Goal: Task Accomplishment & Management: Use online tool/utility

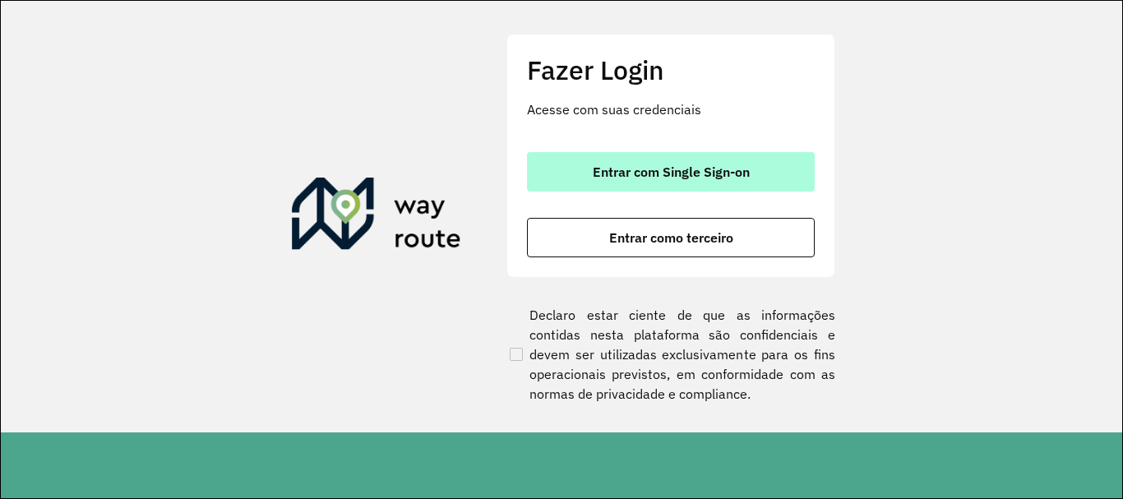
click at [707, 174] on span "Entrar com Single Sign-on" at bounding box center [671, 171] width 157 height 13
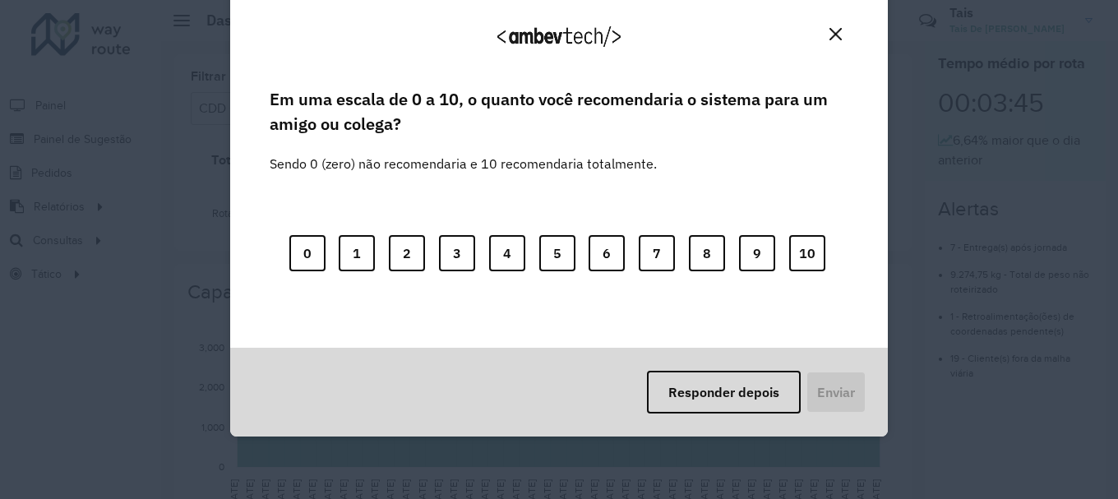
click at [199, 246] on div "Agradecemos seu feedback! Em uma escala de 0 a 10, o quanto você recomendaria o…" at bounding box center [559, 249] width 1118 height 499
click at [835, 34] on img "Close" at bounding box center [836, 34] width 12 height 12
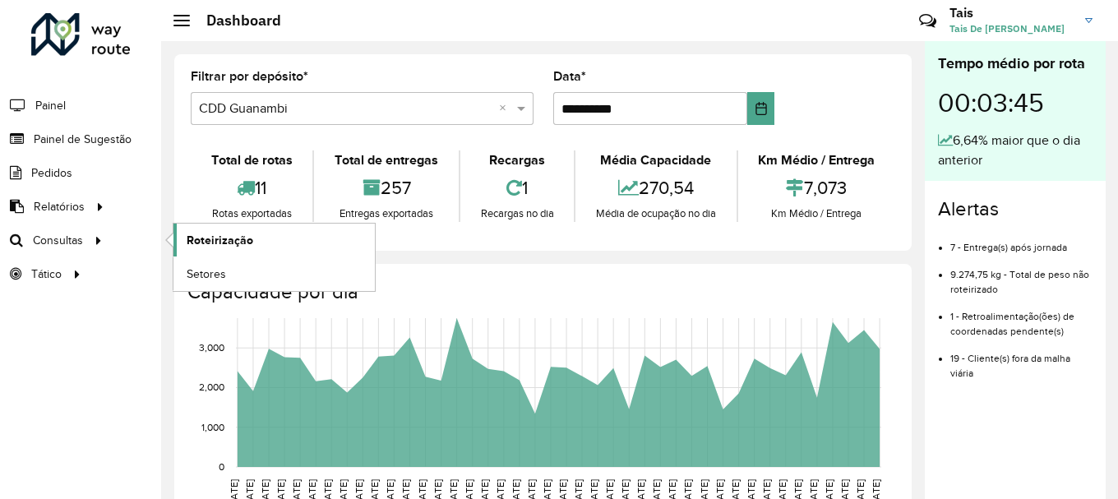
click at [198, 238] on span "Roteirização" at bounding box center [220, 240] width 67 height 17
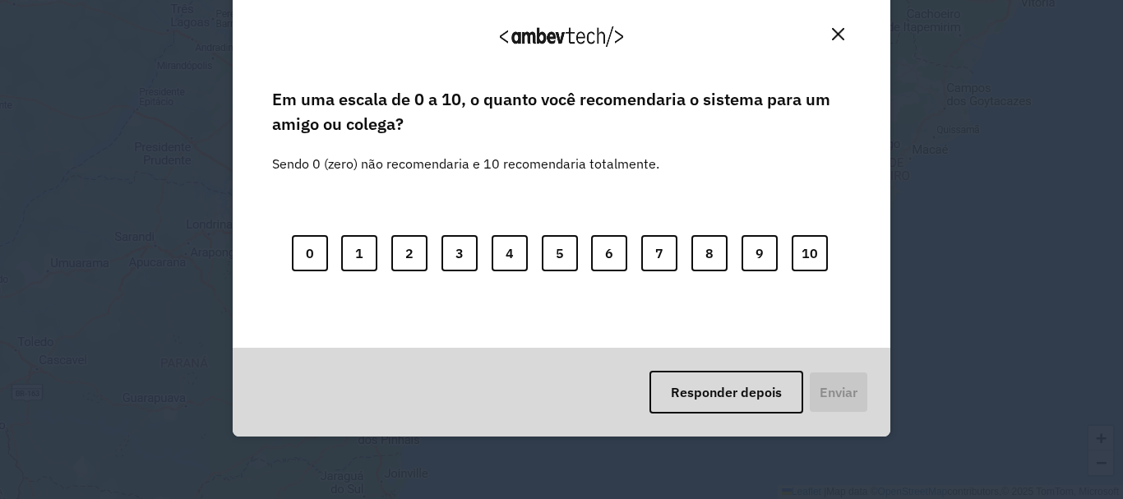
click at [500, 232] on div "0 1 2 3 4 5 6 7 8 9 10" at bounding box center [561, 243] width 579 height 130
click at [833, 39] on img "Close" at bounding box center [838, 34] width 12 height 12
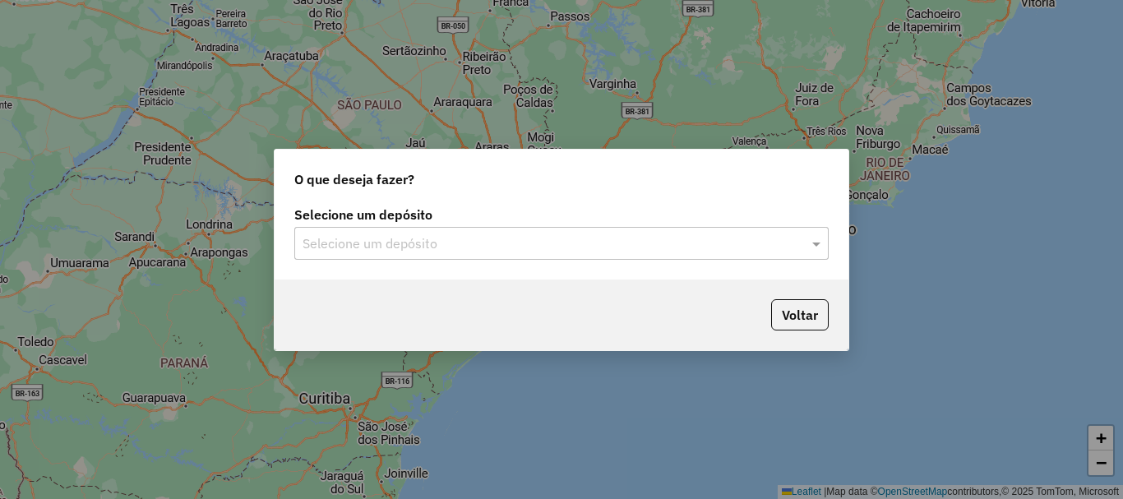
click at [603, 260] on div "Selecione um depósito Selecione um depósito" at bounding box center [562, 240] width 574 height 77
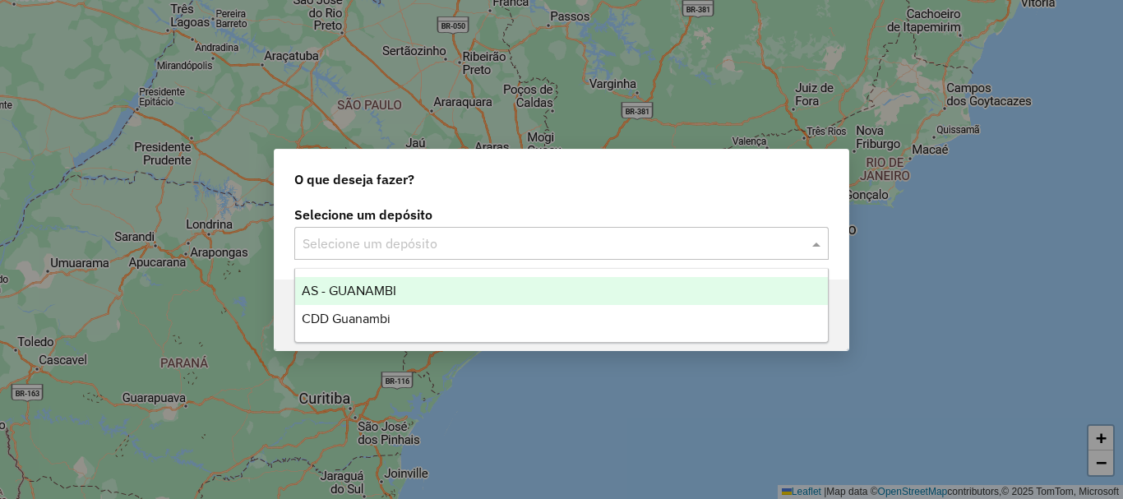
click at [535, 243] on input "text" at bounding box center [545, 244] width 485 height 20
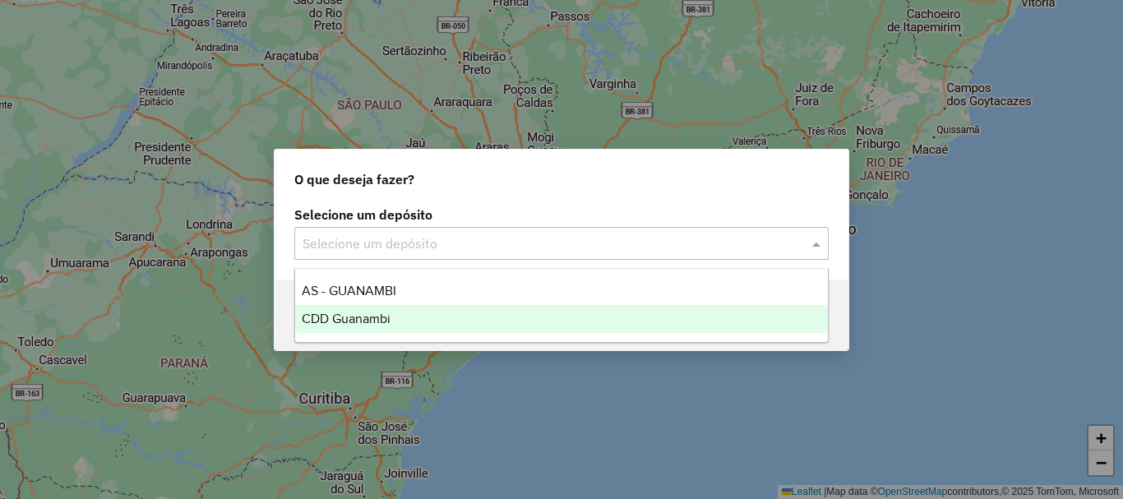
click at [386, 317] on span "CDD Guanambi" at bounding box center [346, 319] width 89 height 14
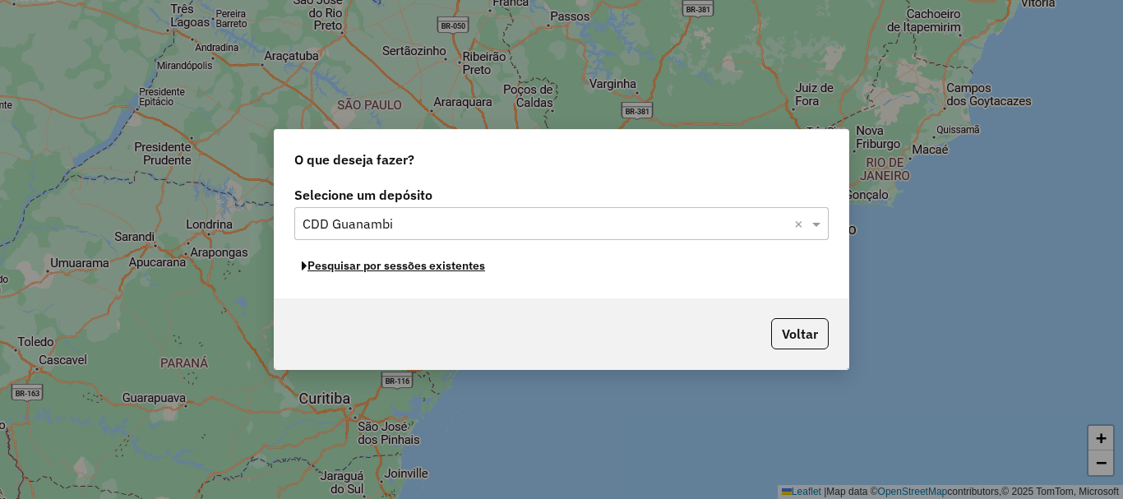
click at [423, 273] on button "Pesquisar por sessões existentes" at bounding box center [393, 265] width 198 height 25
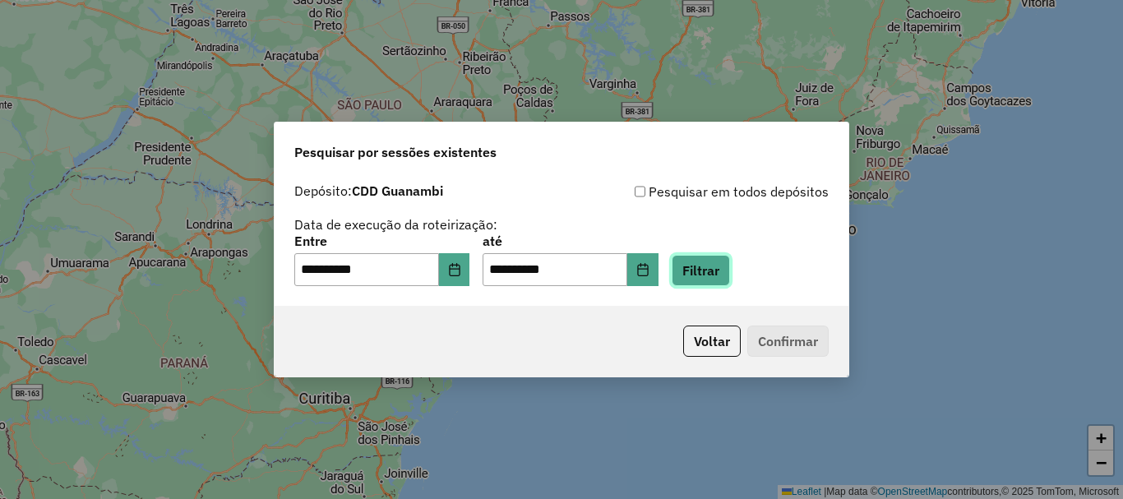
click at [724, 277] on button "Filtrar" at bounding box center [701, 270] width 58 height 31
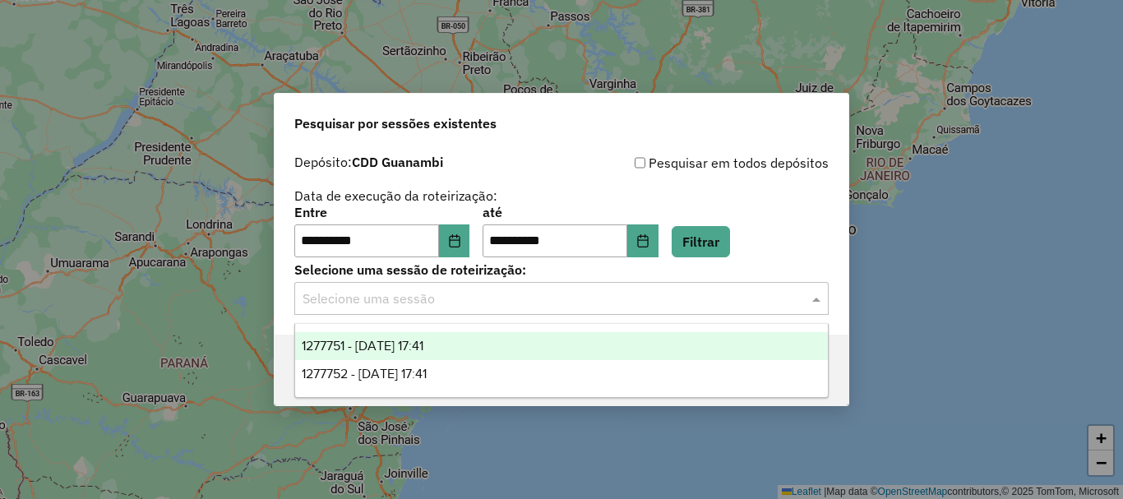
click at [663, 304] on input "text" at bounding box center [545, 299] width 485 height 20
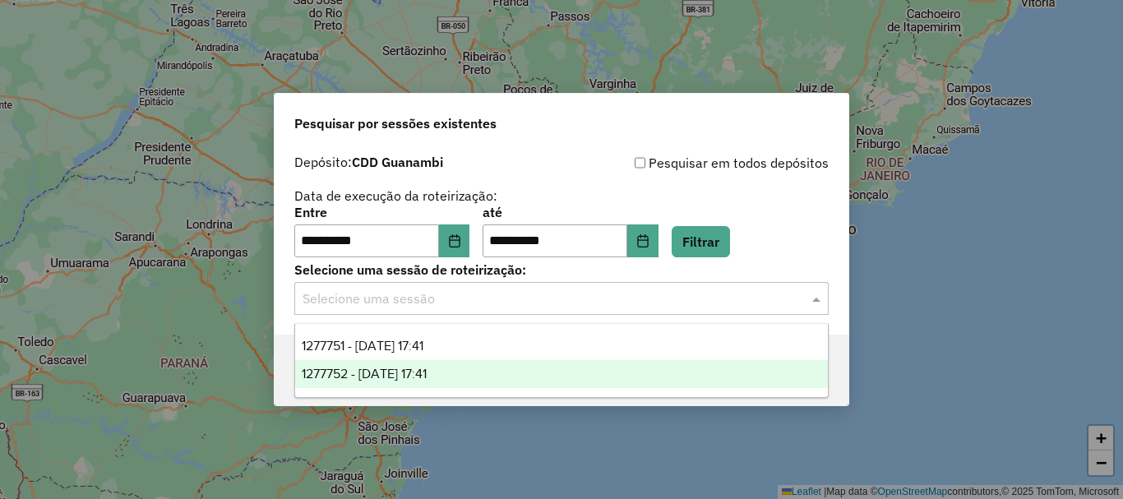
click at [427, 371] on span "1277752 - 18/09/2025 17:41" at bounding box center [364, 374] width 125 height 14
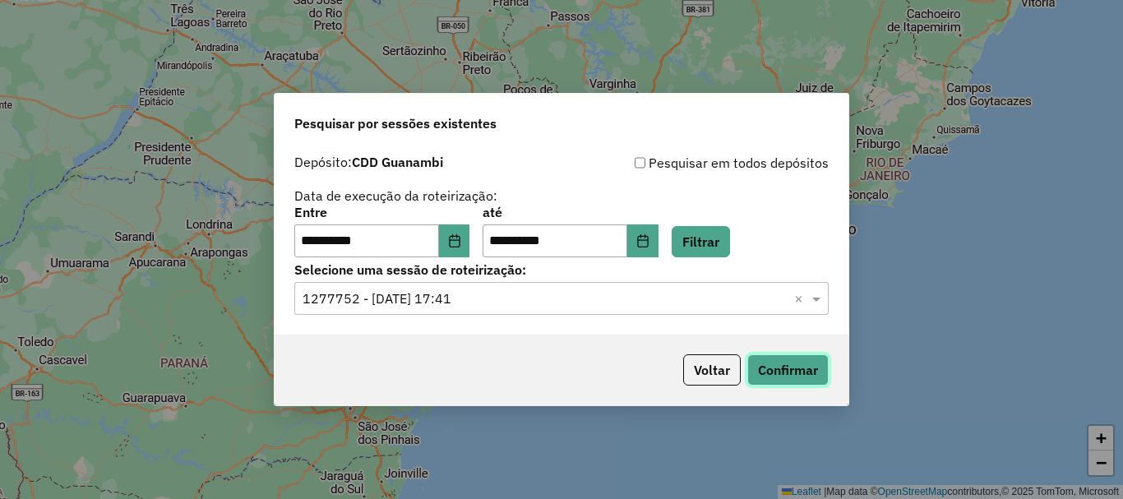
click at [790, 371] on button "Confirmar" at bounding box center [787, 369] width 81 height 31
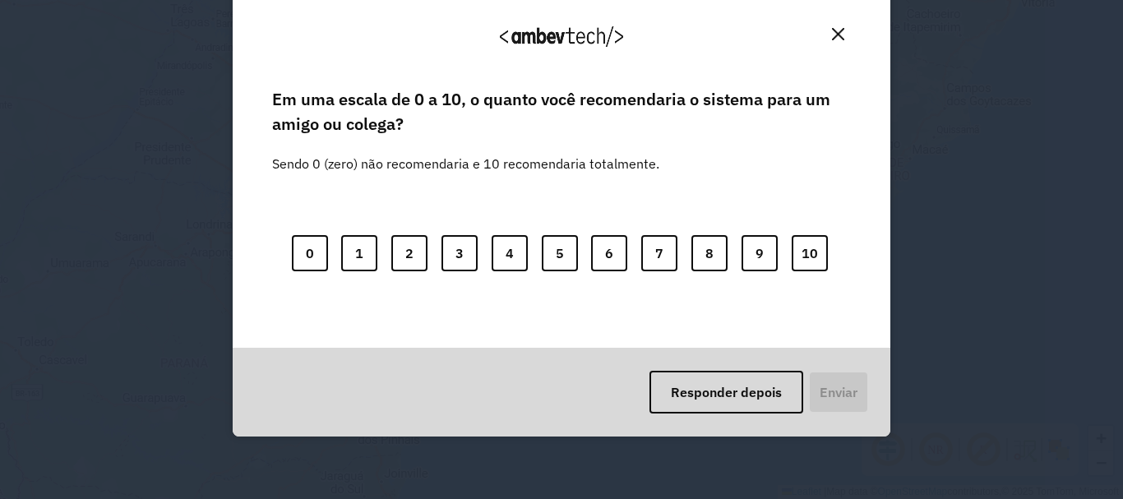
click at [839, 37] on img "Close" at bounding box center [838, 34] width 12 height 12
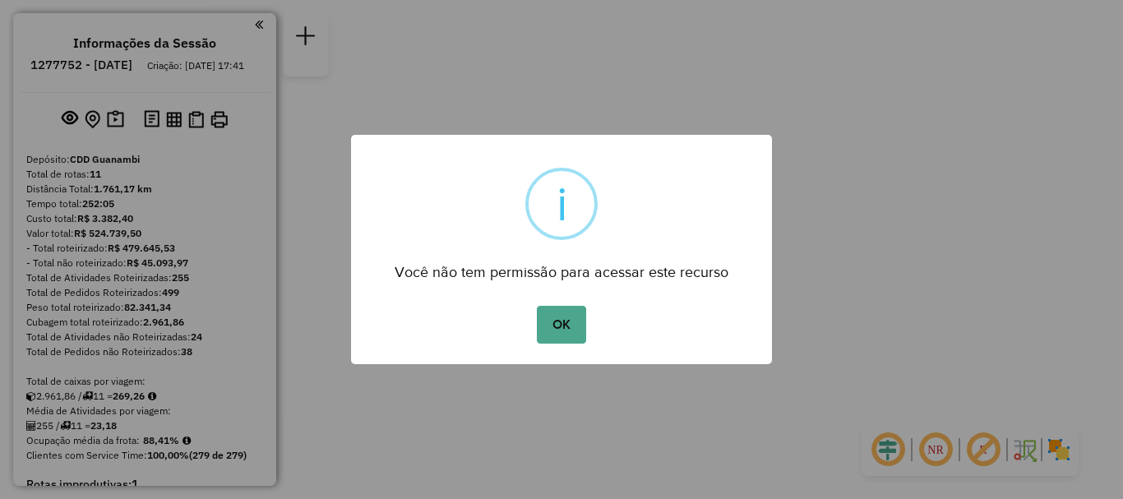
drag, startPoint x: 552, startPoint y: 333, endPoint x: 587, endPoint y: 334, distance: 35.4
click at [552, 334] on button "OK" at bounding box center [561, 325] width 49 height 38
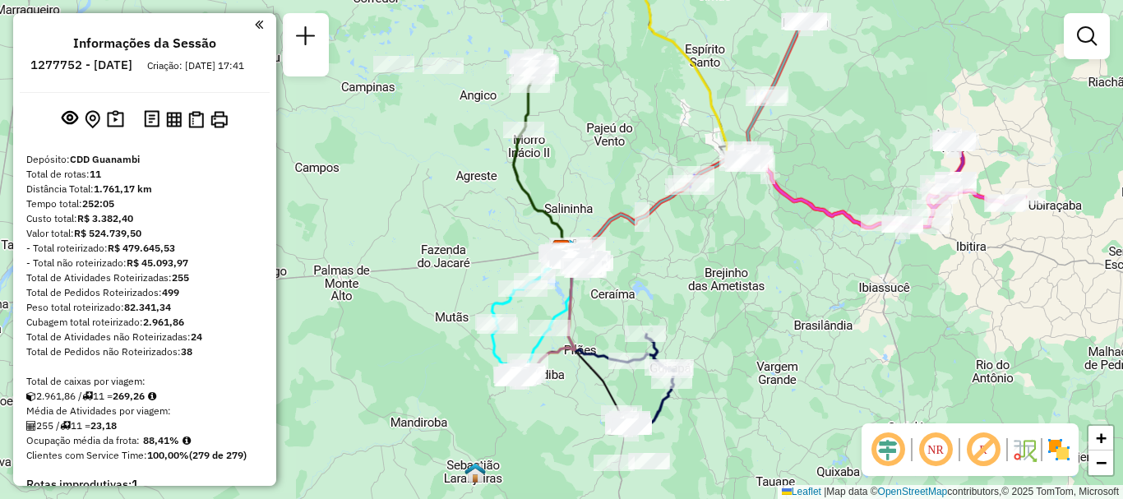
click at [248, 39] on ul "Informações da Sessão 1277752 - 18/09/2025 Criação: 17/09/2025 17:41" at bounding box center [145, 57] width 250 height 44
drag, startPoint x: 256, startPoint y: 32, endPoint x: 352, endPoint y: 5, distance: 100.0
click at [257, 32] on link at bounding box center [259, 24] width 8 height 19
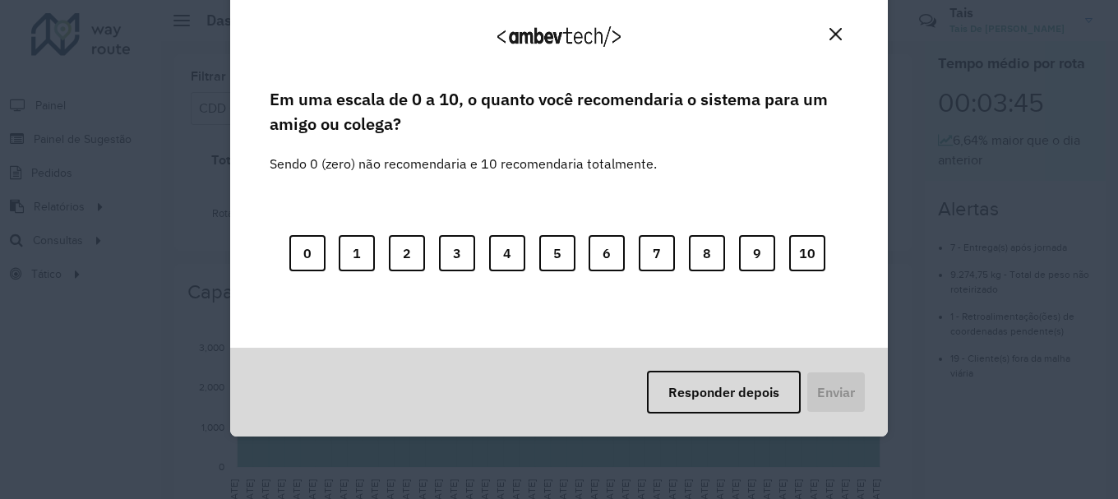
click at [831, 29] on img "Close" at bounding box center [836, 34] width 12 height 12
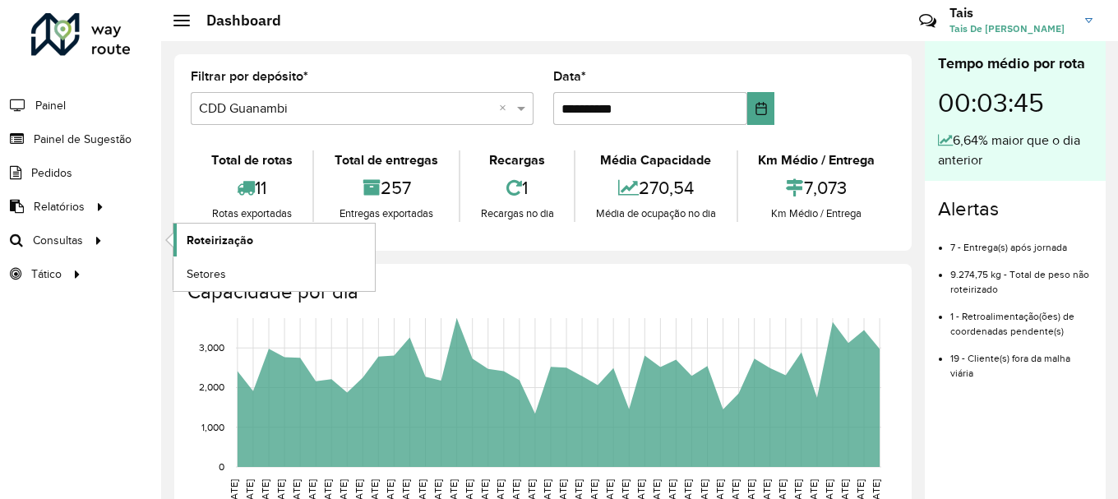
click at [270, 236] on link "Roteirização" at bounding box center [274, 240] width 201 height 33
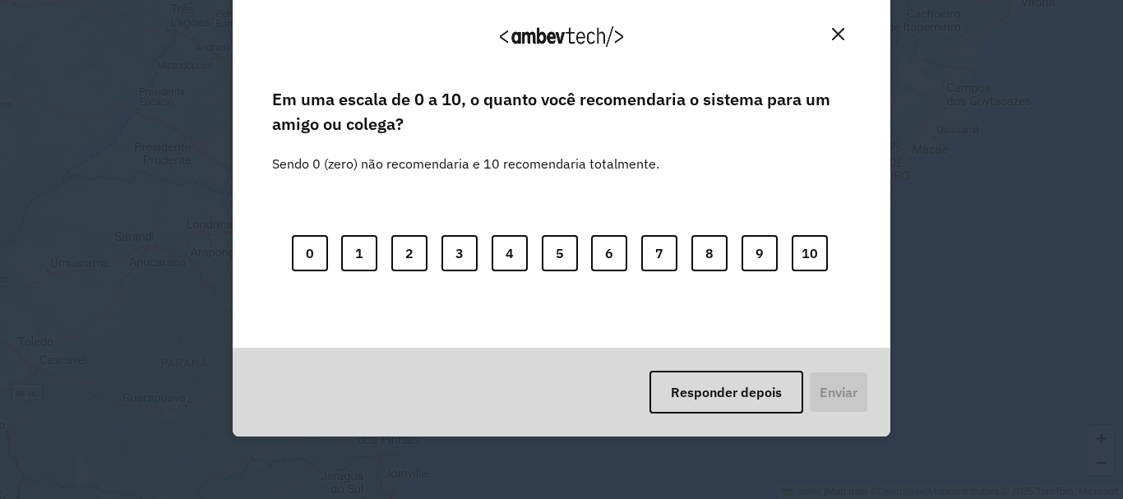
click at [831, 40] on button "Close" at bounding box center [838, 33] width 25 height 25
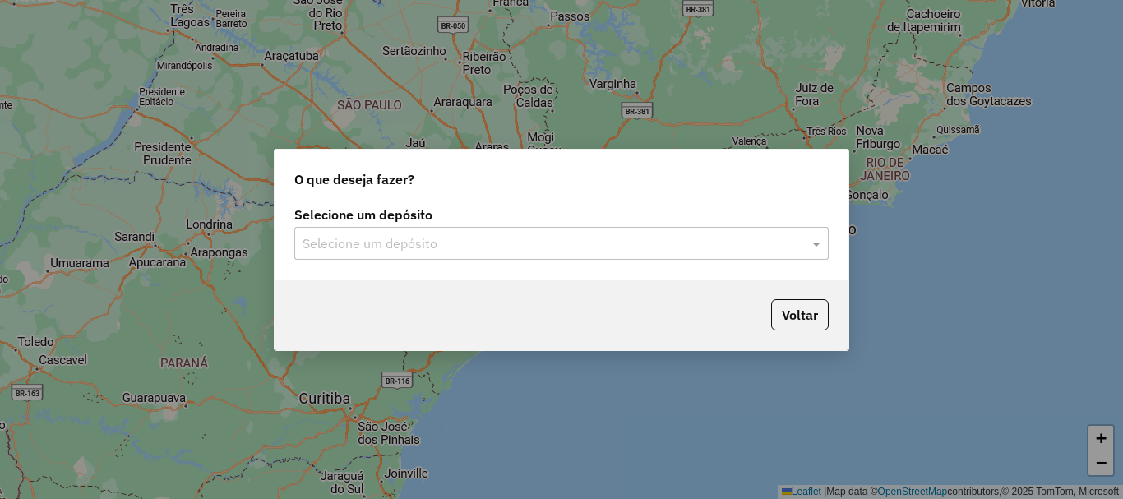
click at [581, 247] on input "text" at bounding box center [545, 244] width 485 height 20
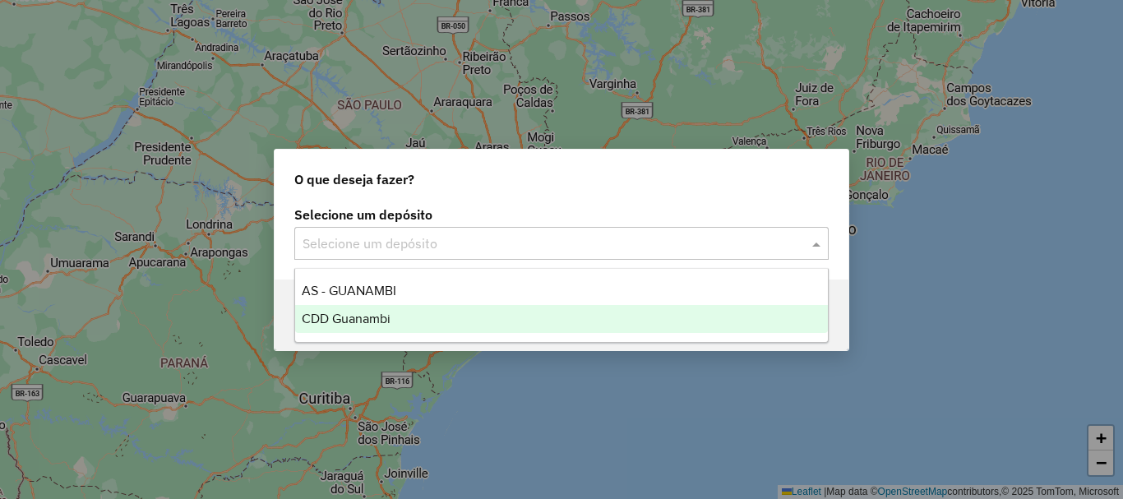
click at [396, 323] on div "CDD Guanambi" at bounding box center [561, 319] width 533 height 28
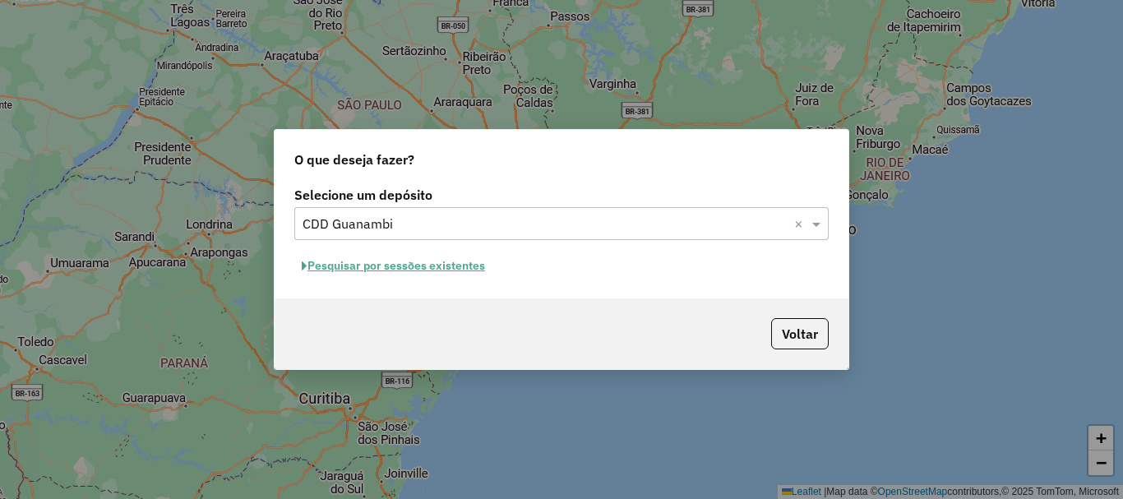
click at [437, 270] on button "Pesquisar por sessões existentes" at bounding box center [393, 265] width 198 height 25
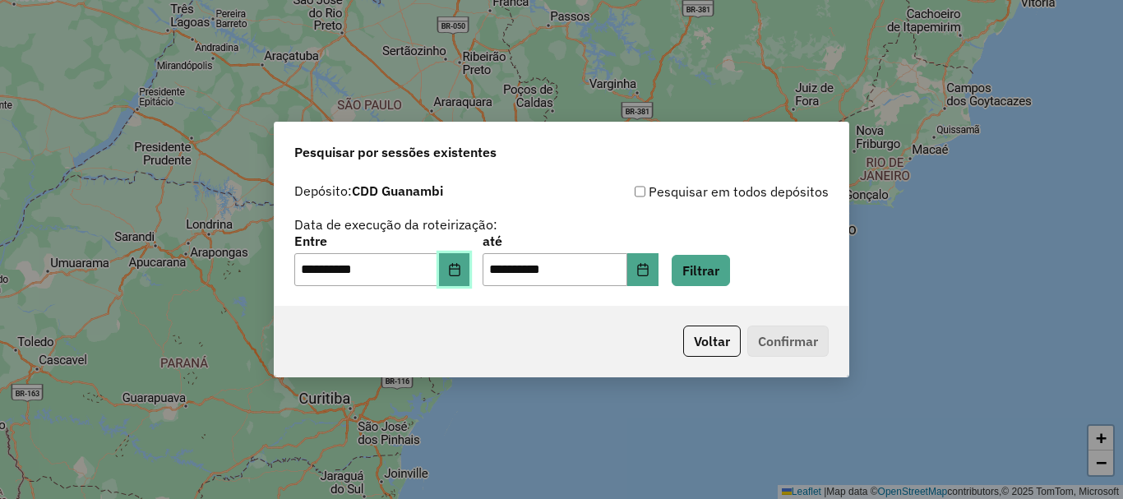
click at [461, 270] on icon "Choose Date" at bounding box center [454, 269] width 13 height 13
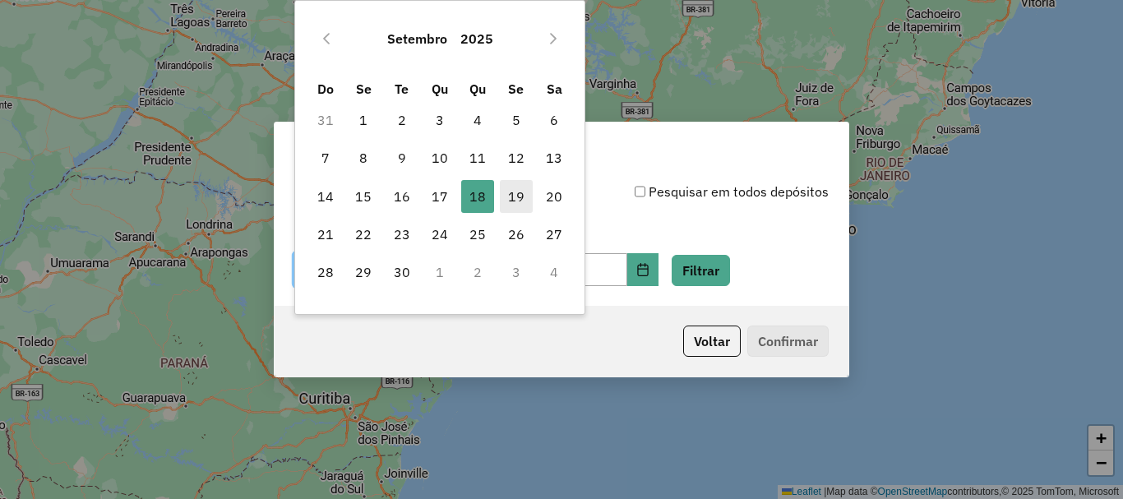
click at [517, 197] on span "19" at bounding box center [516, 196] width 33 height 33
type input "**********"
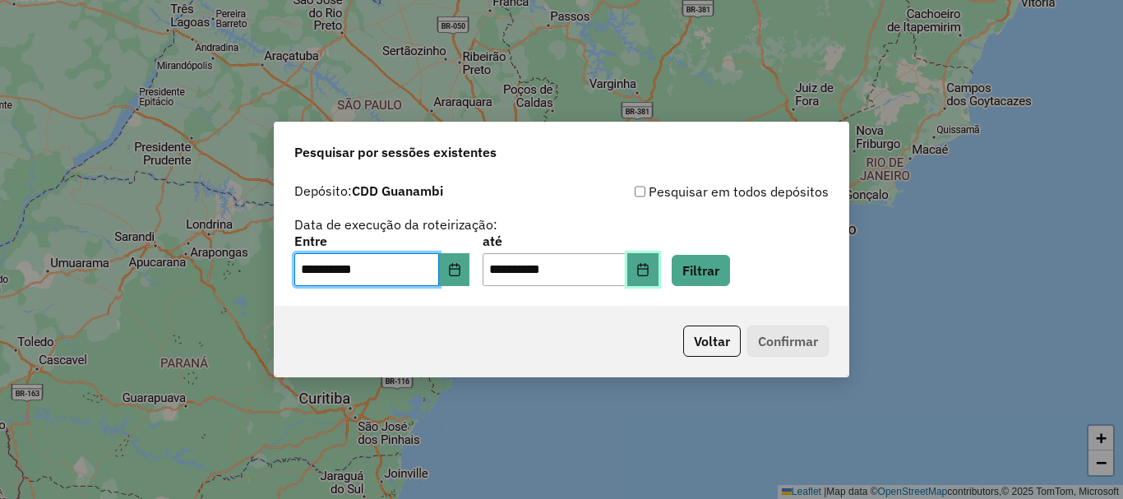
click at [650, 268] on icon "Choose Date" at bounding box center [642, 269] width 13 height 13
click at [808, 238] on div "**********" at bounding box center [561, 260] width 535 height 51
click at [730, 266] on button "Filtrar" at bounding box center [701, 270] width 58 height 31
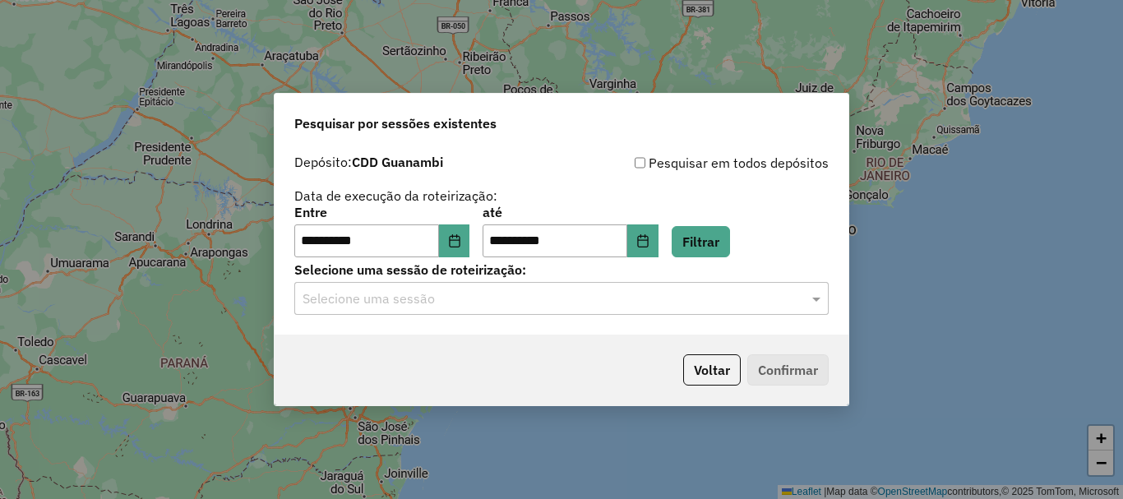
click at [592, 309] on div "Selecione uma sessão" at bounding box center [561, 298] width 535 height 33
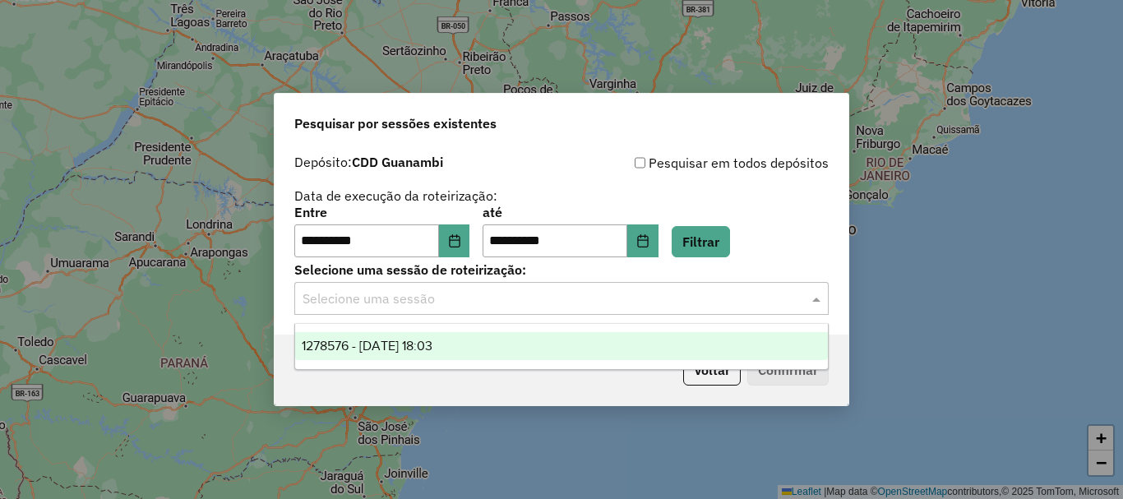
click at [470, 339] on div "1278576 - [DATE] 18:03" at bounding box center [561, 346] width 533 height 28
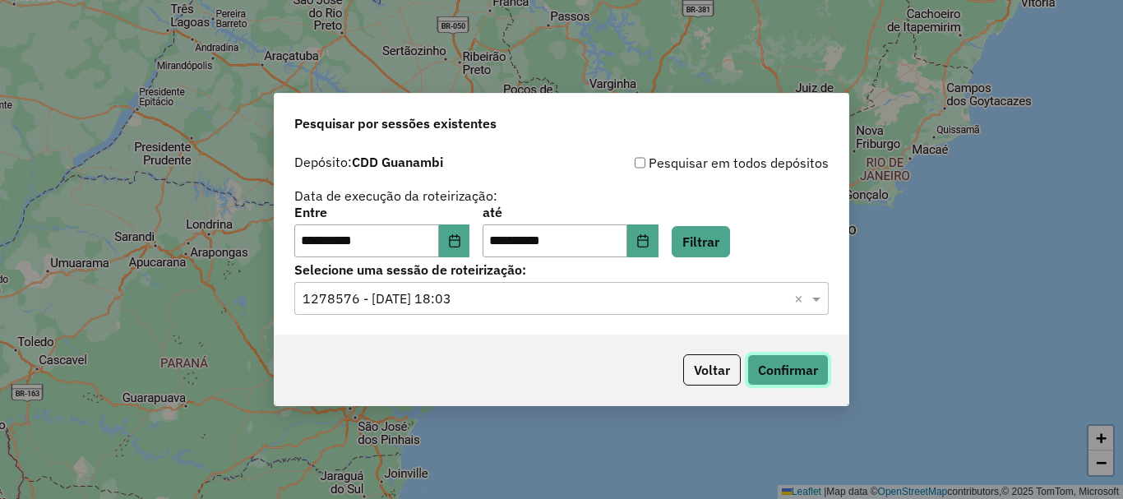
click at [785, 363] on button "Confirmar" at bounding box center [787, 369] width 81 height 31
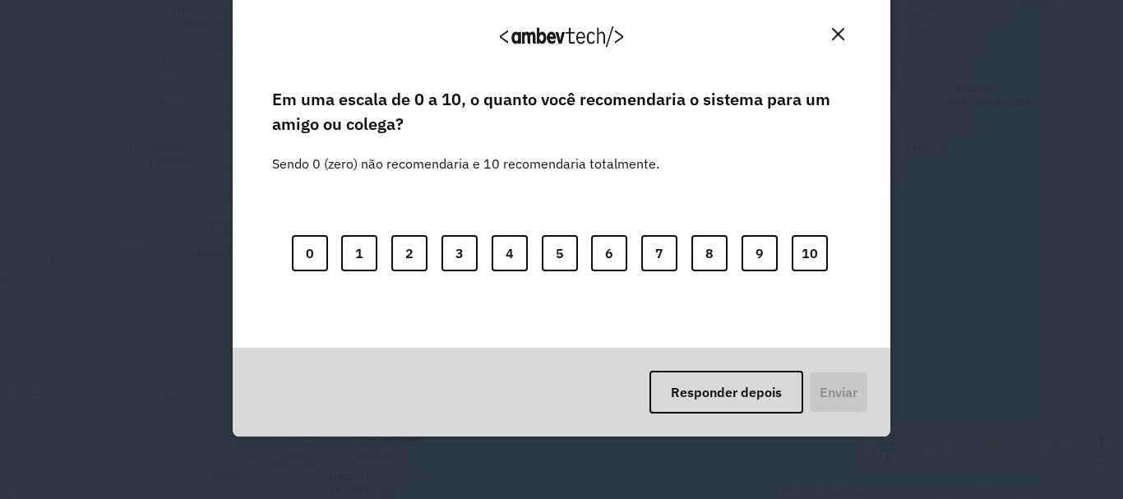
click at [832, 34] on img "Close" at bounding box center [838, 34] width 12 height 12
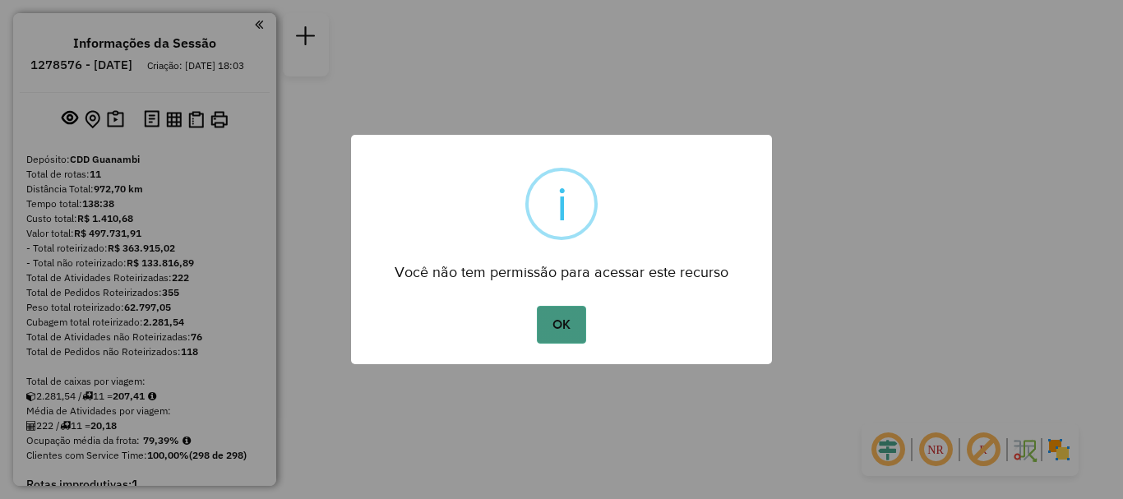
click at [565, 322] on button "OK" at bounding box center [561, 325] width 49 height 38
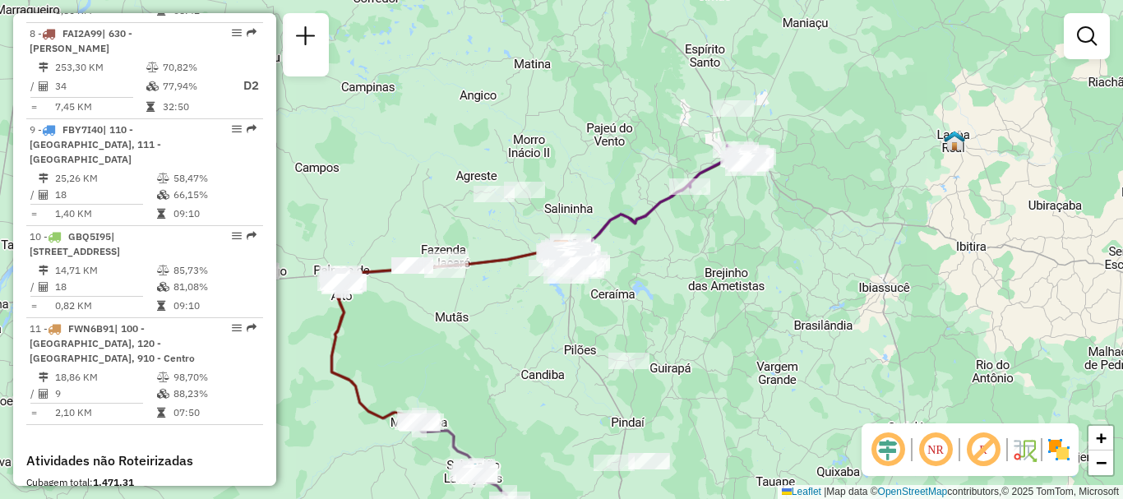
scroll to position [1612, 0]
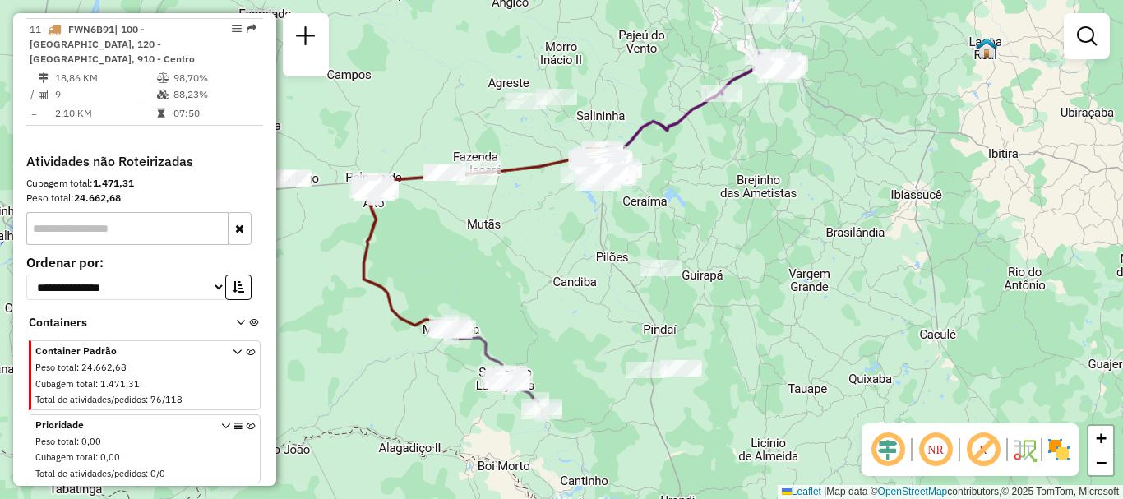
drag, startPoint x: 754, startPoint y: 347, endPoint x: 786, endPoint y: 254, distance: 98.3
click at [786, 254] on div "Janela de atendimento Grade de atendimento Capacidade Transportadoras Veículos …" at bounding box center [561, 249] width 1123 height 499
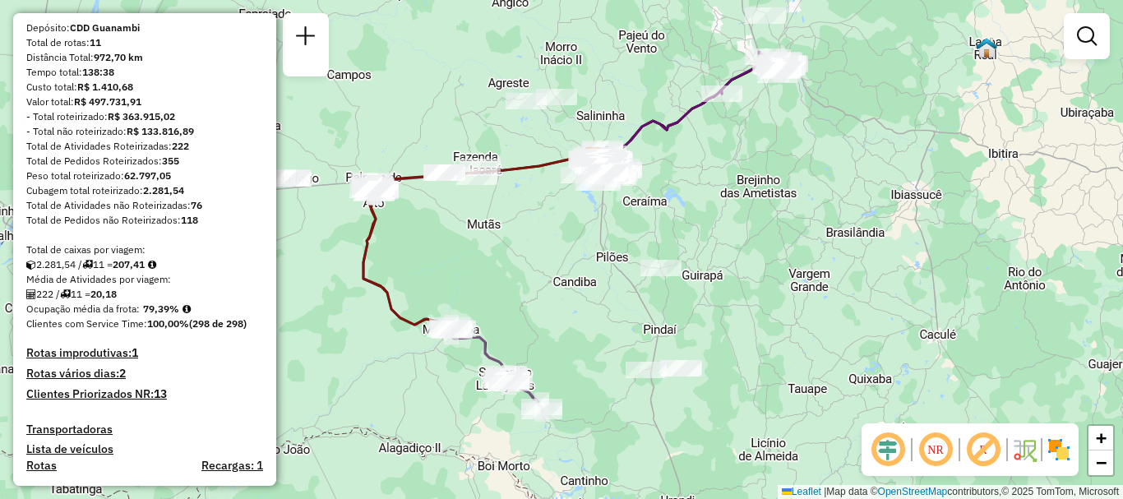
scroll to position [0, 0]
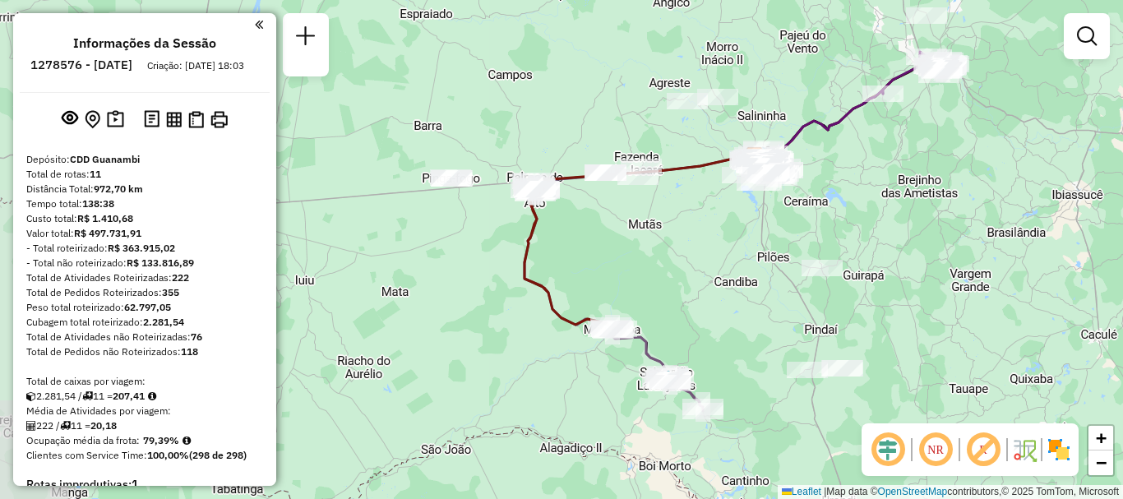
drag, startPoint x: 502, startPoint y: 256, endPoint x: 663, endPoint y: 256, distance: 161.2
click at [663, 256] on div "Janela de atendimento Grade de atendimento Capacidade Transportadoras Veículos …" at bounding box center [561, 249] width 1123 height 499
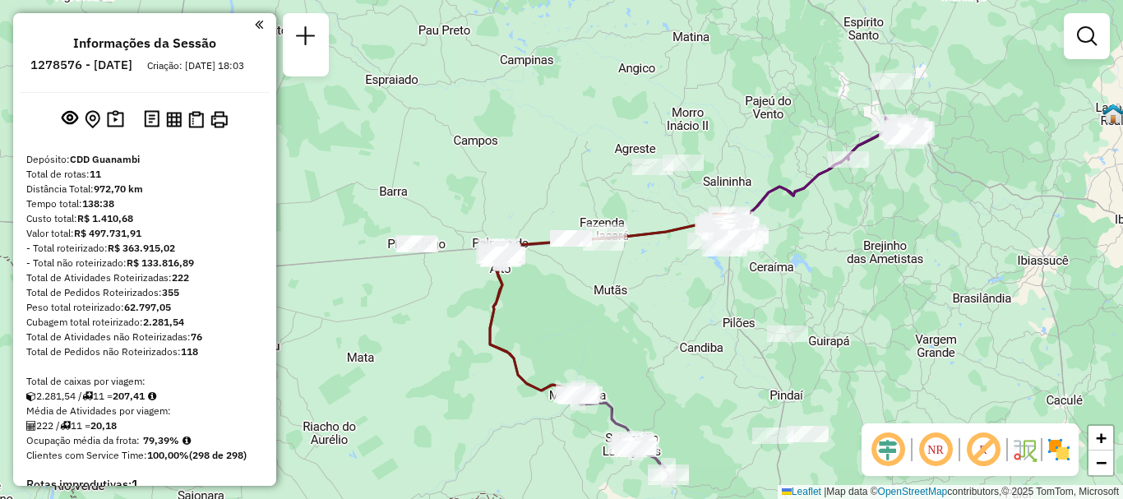
drag, startPoint x: 689, startPoint y: 235, endPoint x: 655, endPoint y: 301, distance: 74.3
click at [655, 301] on div "Janela de atendimento Grade de atendimento Capacidade Transportadoras Veículos …" at bounding box center [561, 249] width 1123 height 499
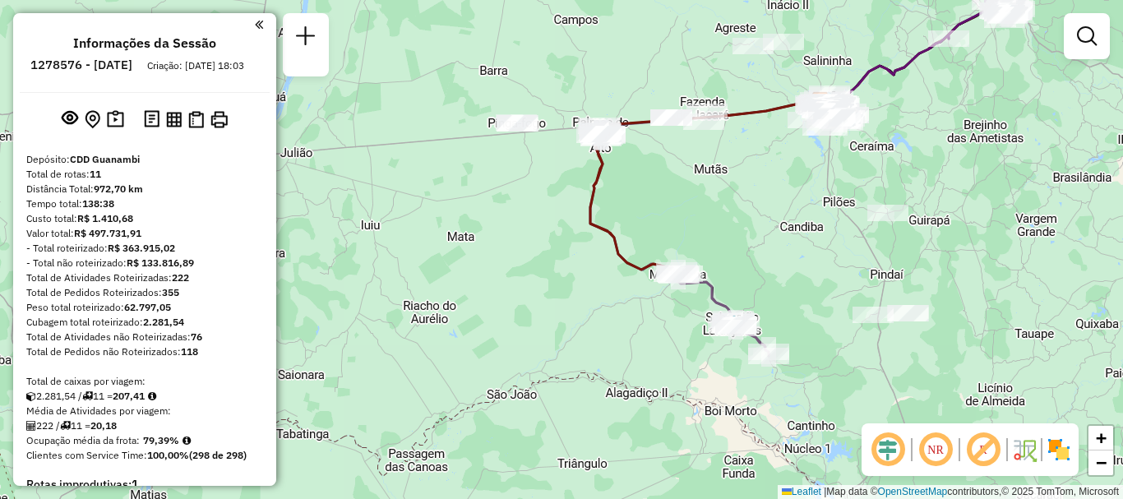
drag, startPoint x: 845, startPoint y: 271, endPoint x: 849, endPoint y: 243, distance: 28.3
click at [849, 243] on div "Janela de atendimento Grade de atendimento Capacidade Transportadoras Veículos …" at bounding box center [561, 249] width 1123 height 499
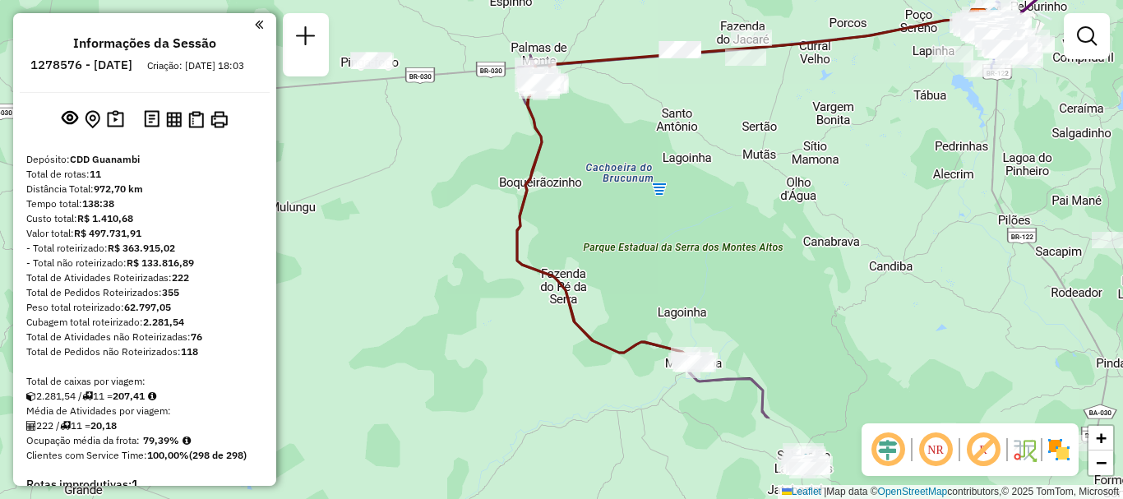
drag, startPoint x: 695, startPoint y: 252, endPoint x: 744, endPoint y: 193, distance: 76.4
click at [695, 152] on div "Janela de atendimento Grade de atendimento Capacidade Transportadoras Veículos …" at bounding box center [561, 249] width 1123 height 499
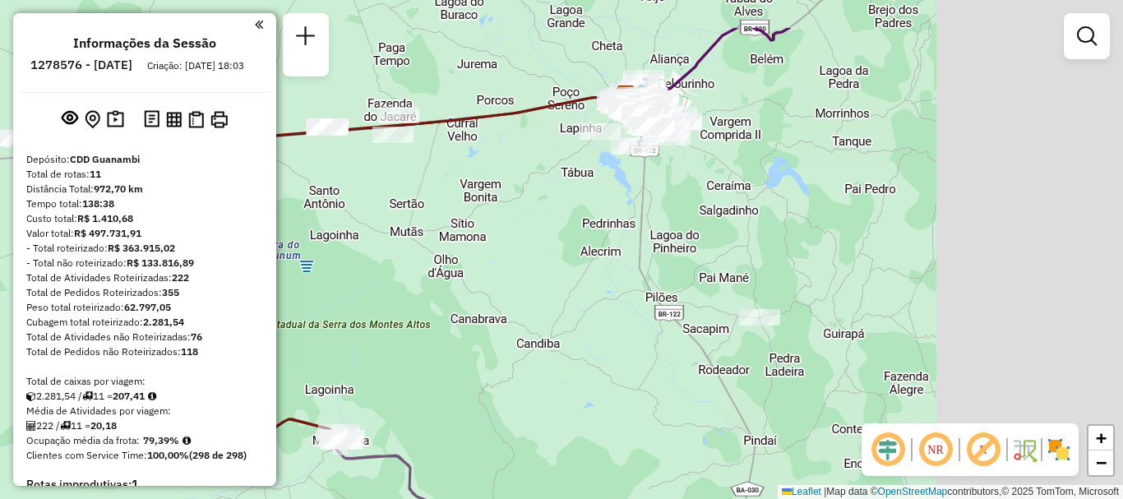
drag, startPoint x: 870, startPoint y: 277, endPoint x: 491, endPoint y: 361, distance: 388.3
click at [491, 361] on div "Janela de atendimento Grade de atendimento Capacidade Transportadoras Veículos …" at bounding box center [561, 249] width 1123 height 499
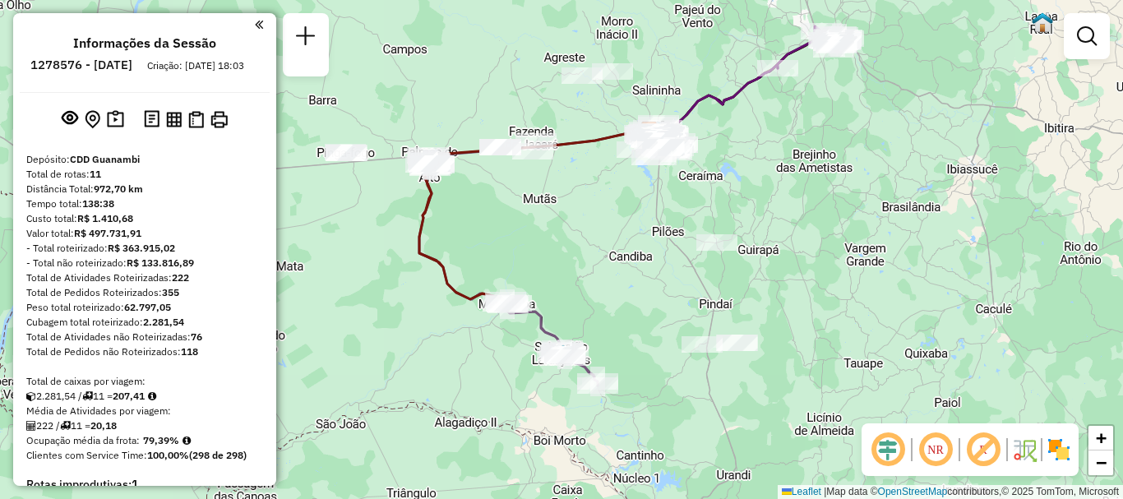
drag, startPoint x: 839, startPoint y: 385, endPoint x: 815, endPoint y: 277, distance: 110.3
click at [815, 277] on div "Janela de atendimento Grade de atendimento Capacidade Transportadoras Veículos …" at bounding box center [561, 249] width 1123 height 499
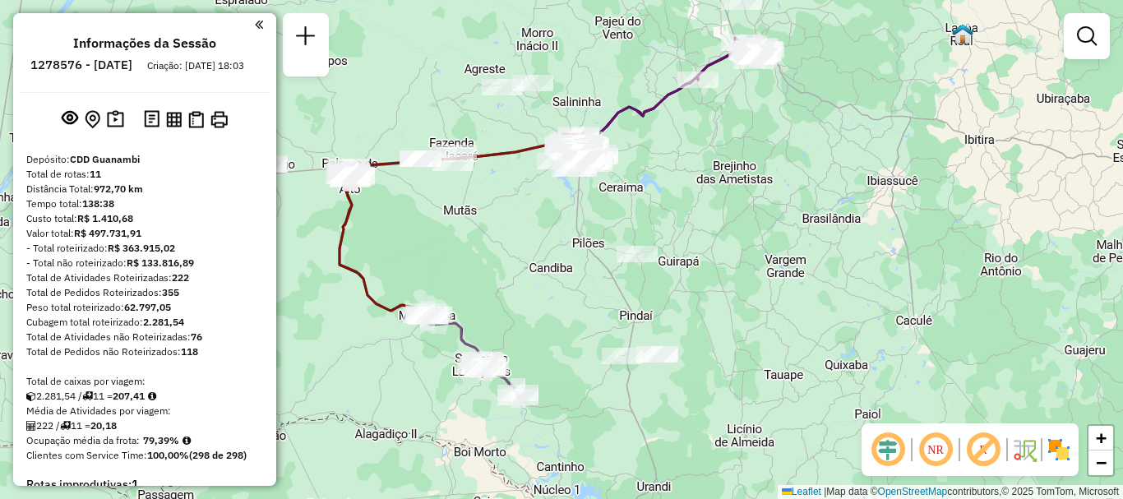
drag, startPoint x: 823, startPoint y: 337, endPoint x: 797, endPoint y: 423, distance: 90.3
click at [803, 449] on div "Janela de atendimento Grade de atendimento Capacidade Transportadoras Veículos …" at bounding box center [561, 249] width 1123 height 499
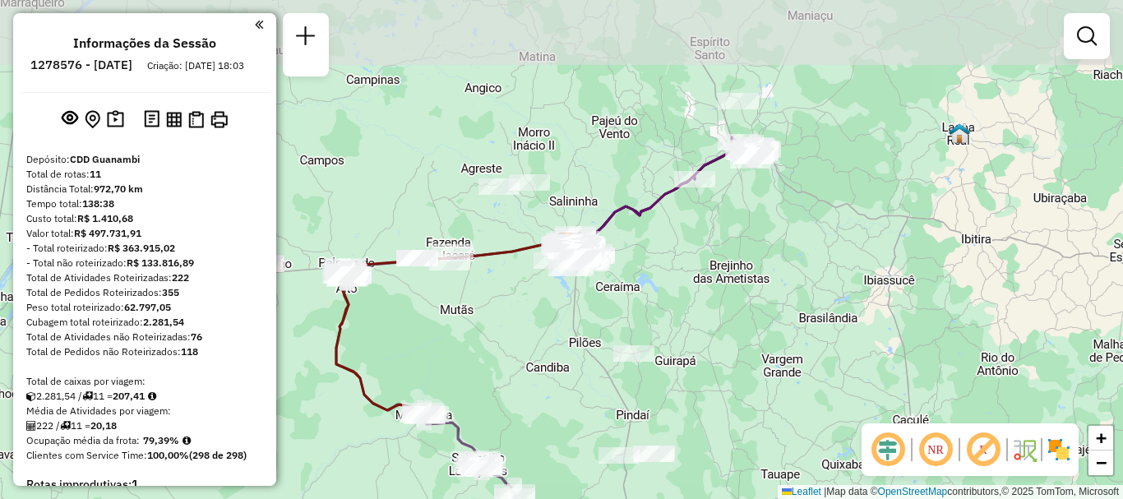
drag, startPoint x: 765, startPoint y: 285, endPoint x: 757, endPoint y: 317, distance: 33.1
click at [757, 317] on div "Janela de atendimento Grade de atendimento Capacidade Transportadoras Veículos …" at bounding box center [561, 249] width 1123 height 499
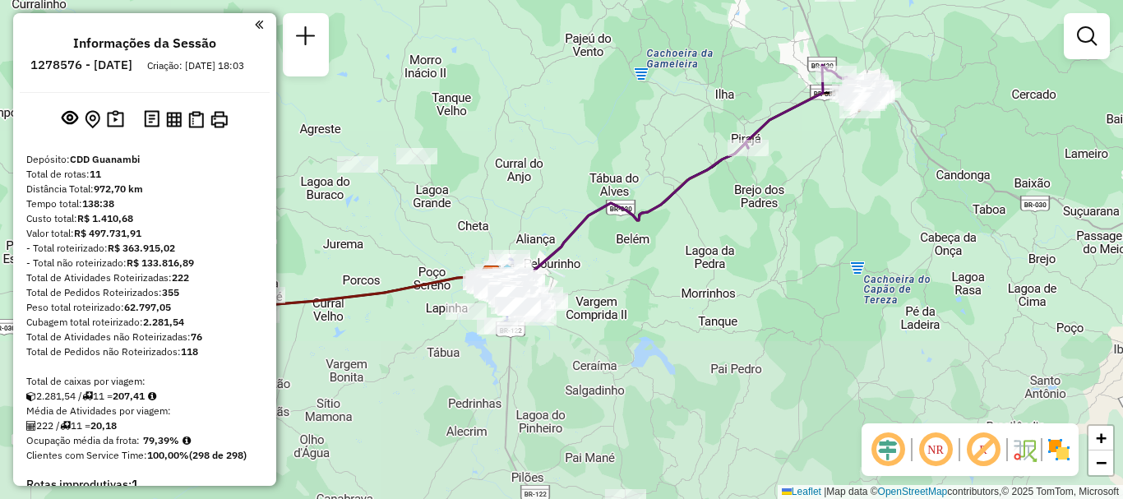
drag, startPoint x: 639, startPoint y: 467, endPoint x: 706, endPoint y: 233, distance: 243.6
click at [720, 233] on div "Janela de atendimento Grade de atendimento Capacidade Transportadoras Veículos …" at bounding box center [561, 249] width 1123 height 499
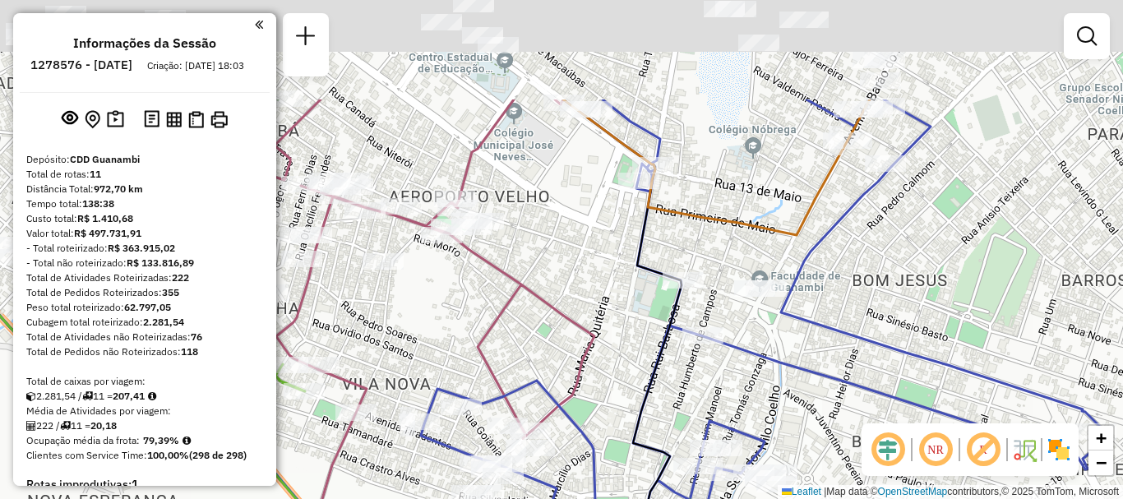
drag, startPoint x: 539, startPoint y: 197, endPoint x: 584, endPoint y: 337, distance: 147.7
click at [584, 337] on icon at bounding box center [319, 310] width 549 height 420
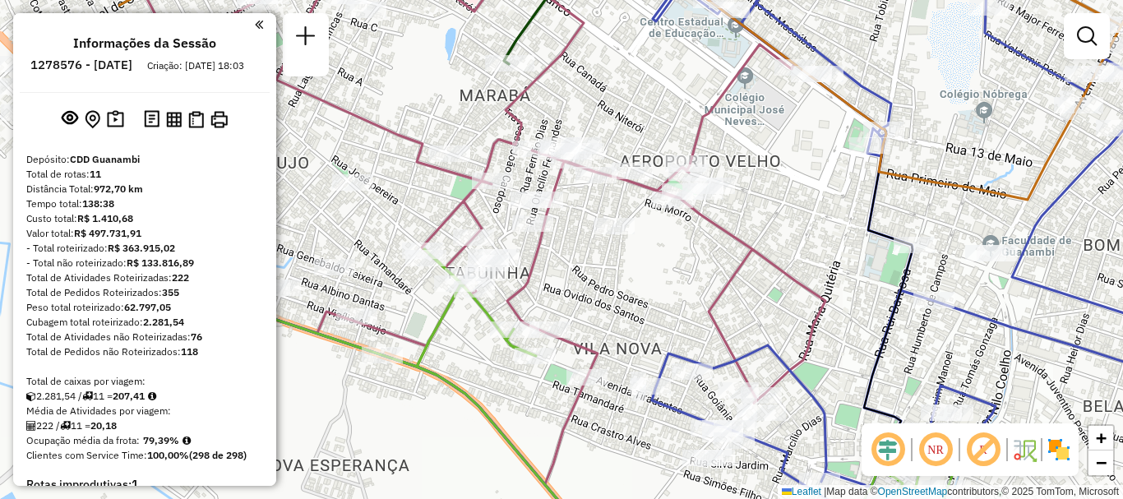
drag, startPoint x: 520, startPoint y: 226, endPoint x: 751, endPoint y: 187, distance: 234.4
click at [751, 188] on div "Janela de atendimento Grade de atendimento Capacidade Transportadoras Veículos …" at bounding box center [561, 249] width 1123 height 499
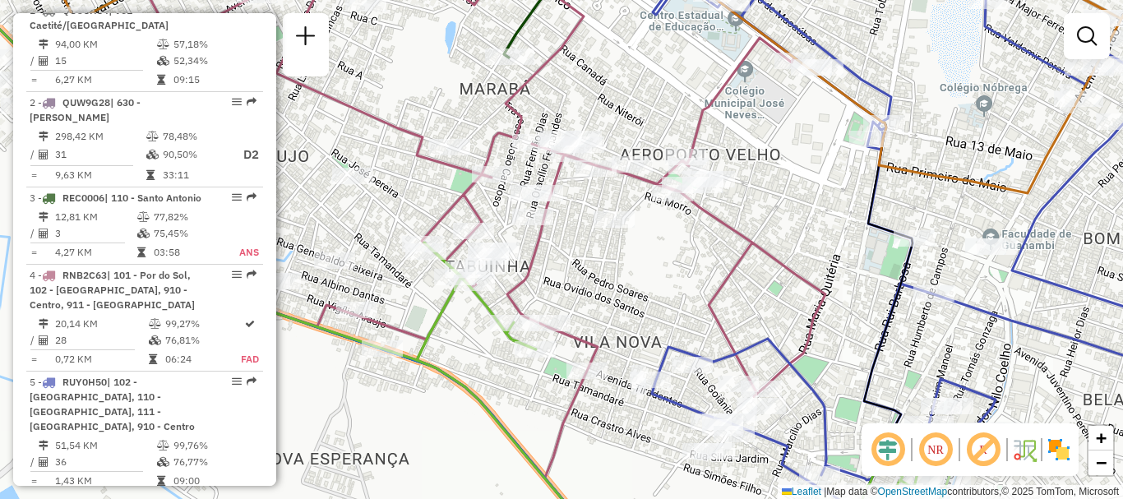
scroll to position [1151, 0]
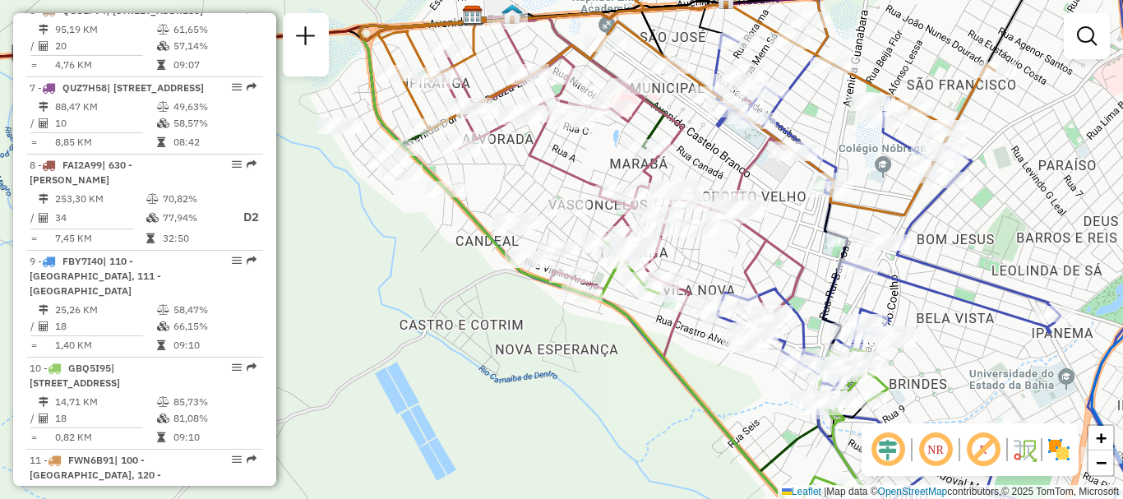
drag, startPoint x: 761, startPoint y: 350, endPoint x: 769, endPoint y: 293, distance: 58.0
click at [769, 293] on icon at bounding box center [945, 200] width 465 height 599
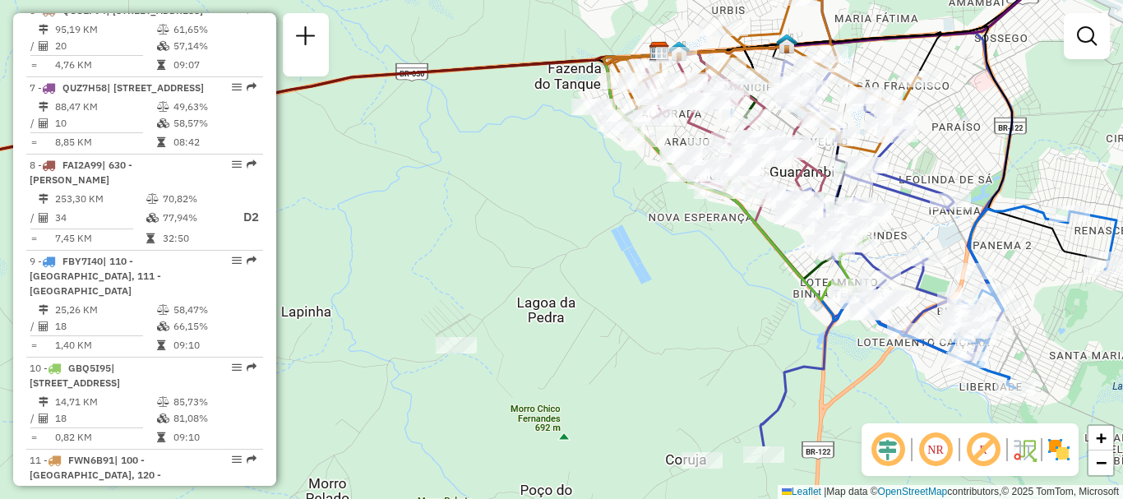
drag, startPoint x: 937, startPoint y: 299, endPoint x: 973, endPoint y: 201, distance: 104.3
click at [967, 201] on div "Janela de atendimento Grade de atendimento Capacidade Transportadoras Veículos …" at bounding box center [561, 249] width 1123 height 499
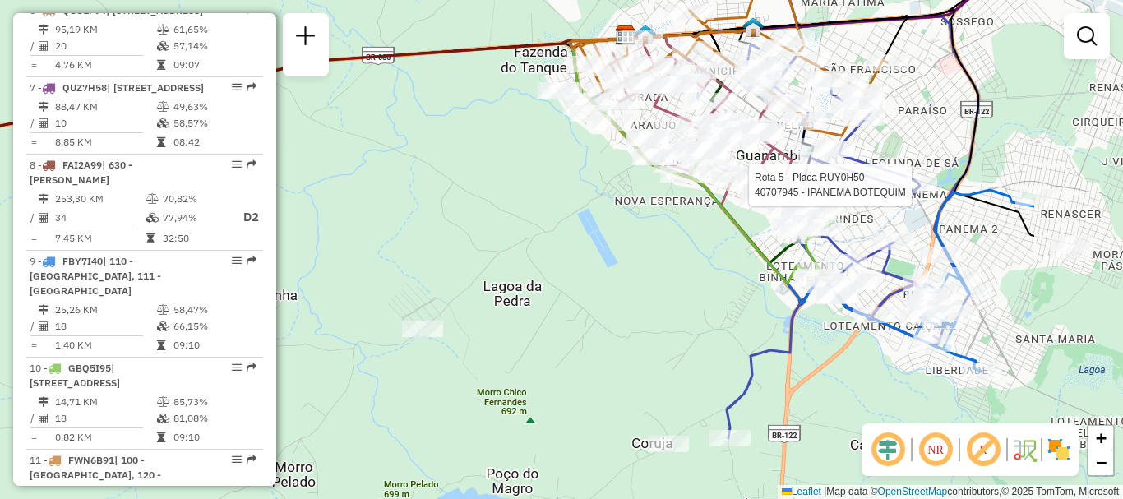
drag, startPoint x: 908, startPoint y: 367, endPoint x: 707, endPoint y: 333, distance: 203.5
click at [707, 333] on div "Rota 5 - Placa RUY0H50 40707945 - IPANEMA BOTEQUIM Janela de atendimento Grade …" at bounding box center [561, 249] width 1123 height 499
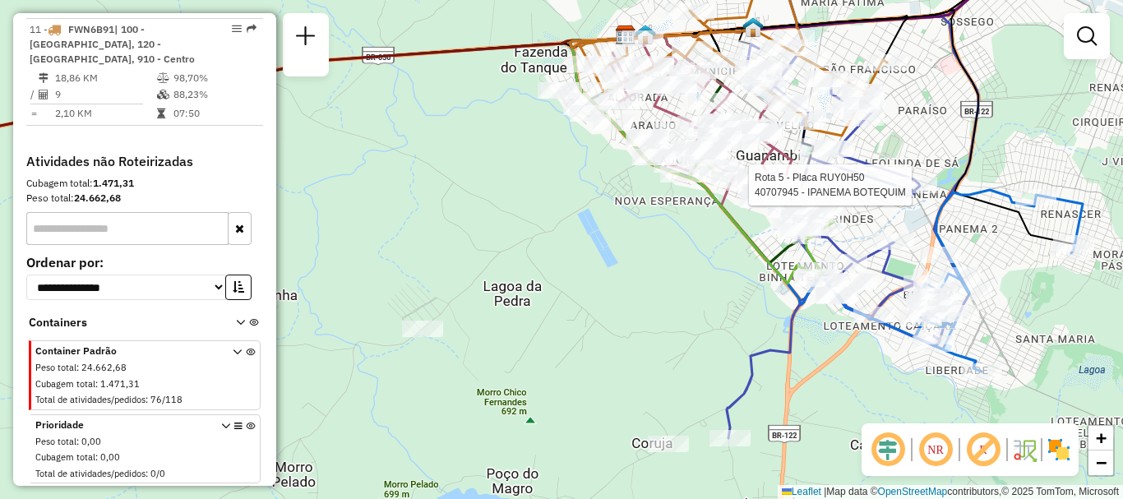
scroll to position [1447, 0]
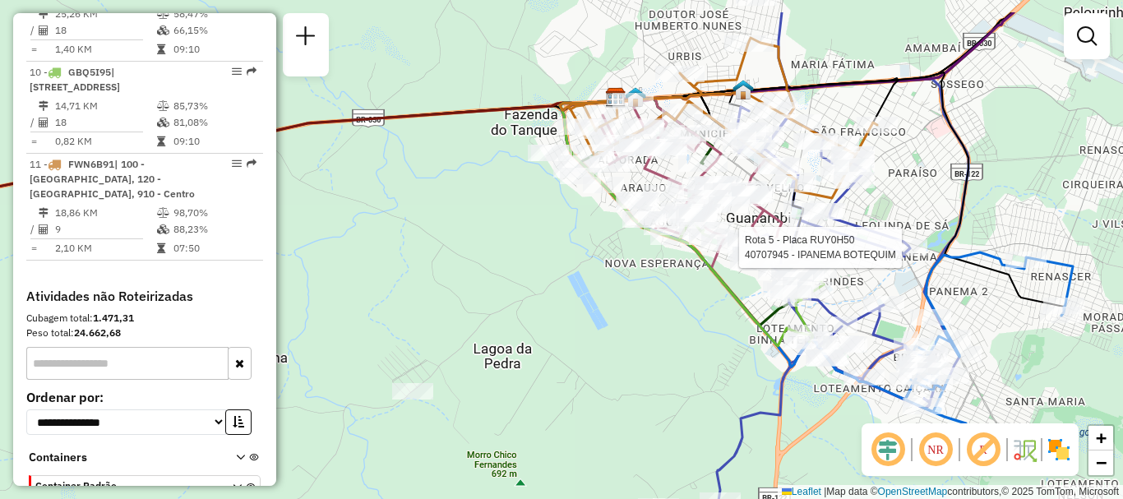
drag, startPoint x: 1062, startPoint y: 301, endPoint x: 1044, endPoint y: 363, distance: 65.1
click at [1052, 364] on div "Rota 5 - Placa RUY0H50 40707945 - IPANEMA BOTEQUIM Janela de atendimento Grade …" at bounding box center [561, 249] width 1123 height 499
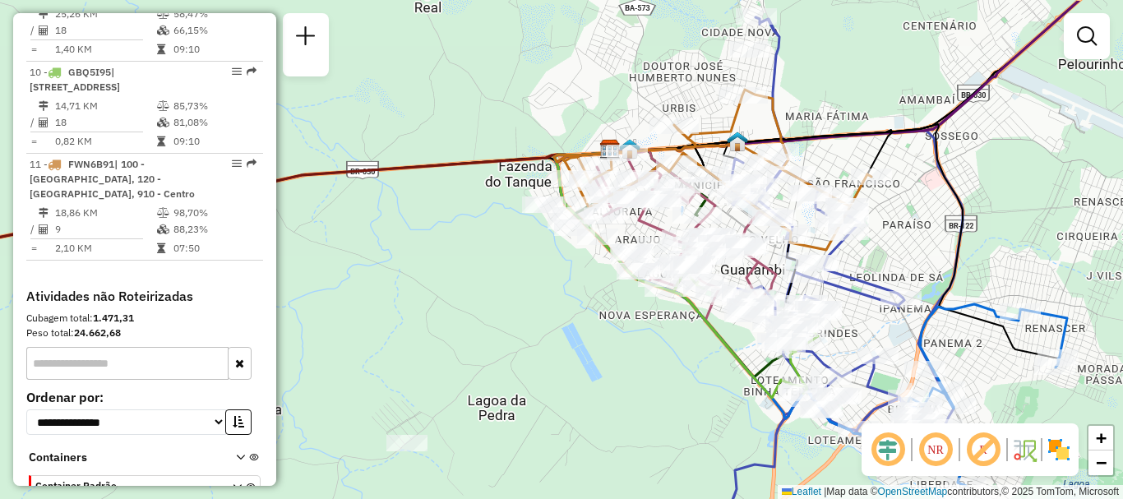
drag, startPoint x: 722, startPoint y: 325, endPoint x: 716, endPoint y: 376, distance: 51.3
click at [716, 376] on div "Janela de atendimento Grade de atendimento Capacidade Transportadoras Veículos …" at bounding box center [561, 249] width 1123 height 499
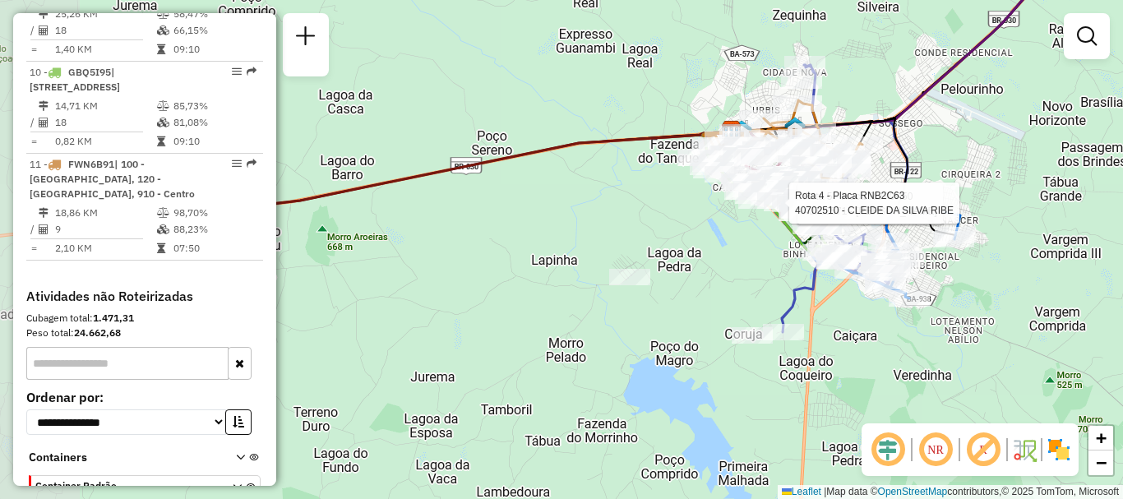
drag, startPoint x: 427, startPoint y: 380, endPoint x: 720, endPoint y: 263, distance: 315.9
click at [720, 263] on div "Rota 5 - Placa RUY0H50 40708571 - EDDY SILVA Rota 4 - Placa RNB2C63 40702510 - …" at bounding box center [561, 249] width 1123 height 499
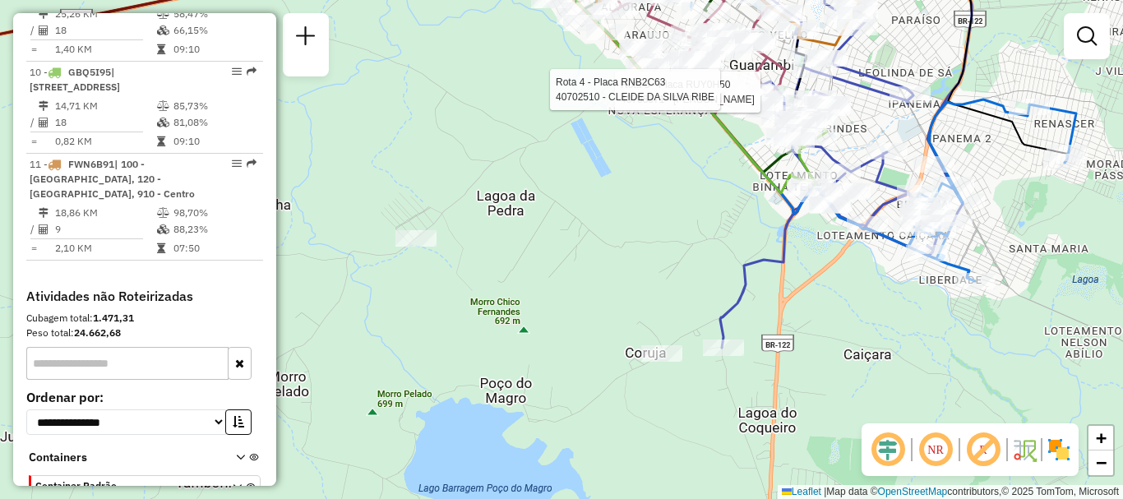
drag, startPoint x: 777, startPoint y: 223, endPoint x: 689, endPoint y: 260, distance: 95.5
click at [689, 260] on div "Rota 5 - Placa RUY0H50 40708571 - EDDY SILVA Rota 4 - Placa RNB2C63 40702510 - …" at bounding box center [561, 249] width 1123 height 499
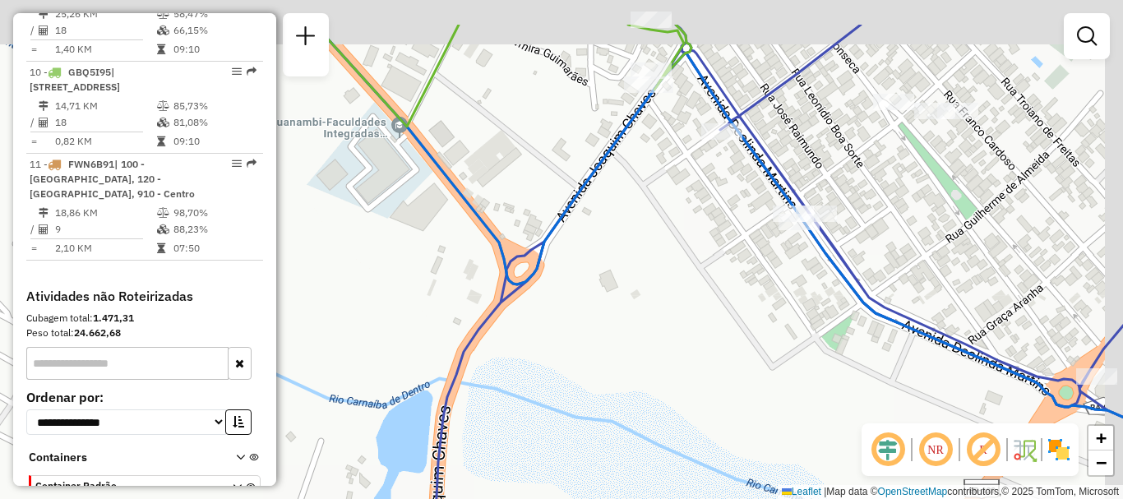
drag, startPoint x: 823, startPoint y: 197, endPoint x: 814, endPoint y: 244, distance: 48.5
click at [793, 269] on div "Rota 5 - Placa RUY0H50 40708571 - EDDY SILVA Rota 4 - Placa RNB2C63 40702510 - …" at bounding box center [561, 249] width 1123 height 499
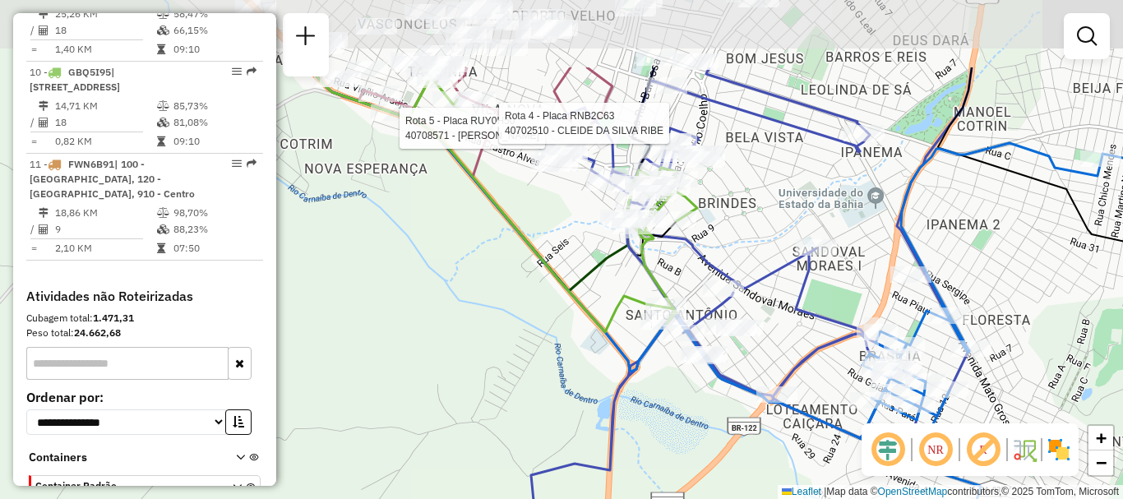
drag, startPoint x: 801, startPoint y: 106, endPoint x: 762, endPoint y: 243, distance: 141.9
click at [764, 242] on div "Rota 5 - Placa RUY0H50 40708571 - EDDY SILVA Rota 4 - Placa RNB2C63 40702510 - …" at bounding box center [561, 249] width 1123 height 499
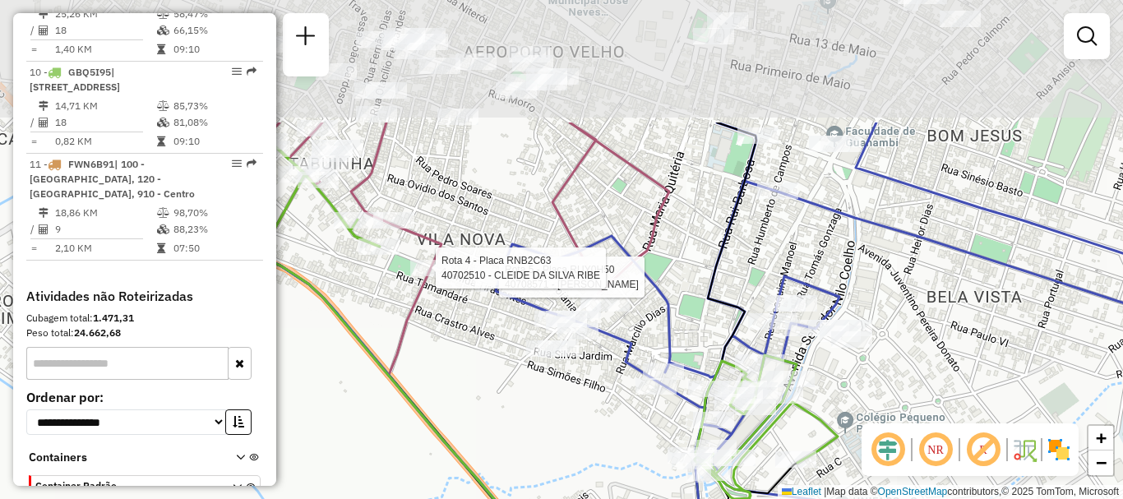
drag, startPoint x: 532, startPoint y: 241, endPoint x: 569, endPoint y: 425, distance: 187.9
click at [569, 425] on div "Rota 5 - Placa RUY0H50 40708571 - EDDY SILVA Rota 4 - Placa RNB2C63 40702510 - …" at bounding box center [561, 249] width 1123 height 499
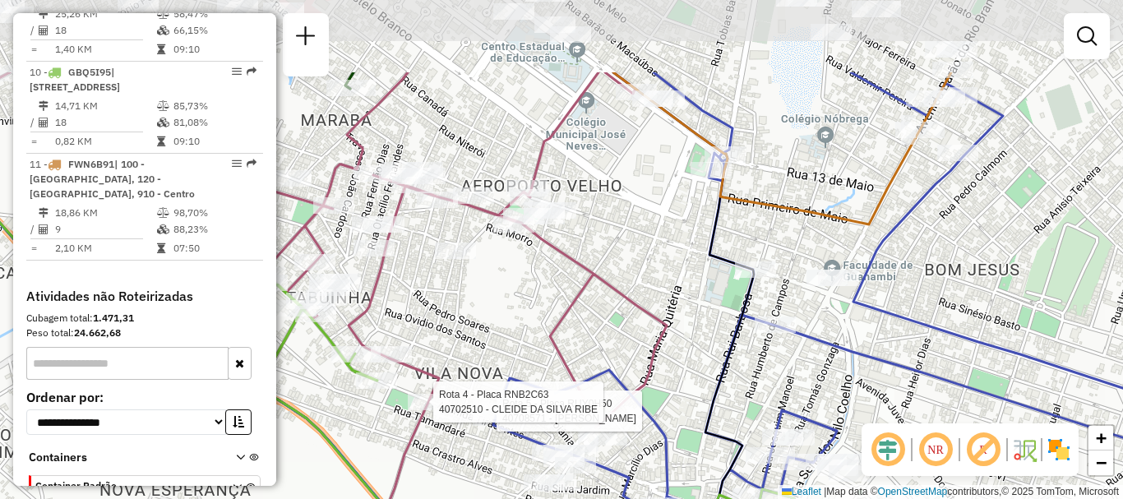
drag, startPoint x: 669, startPoint y: 151, endPoint x: 657, endPoint y: 277, distance: 126.3
click at [657, 277] on div "Rota 5 - Placa RUY0H50 40708571 - EDDY SILVA Rota 4 - Placa RNB2C63 40702510 - …" at bounding box center [561, 249] width 1123 height 499
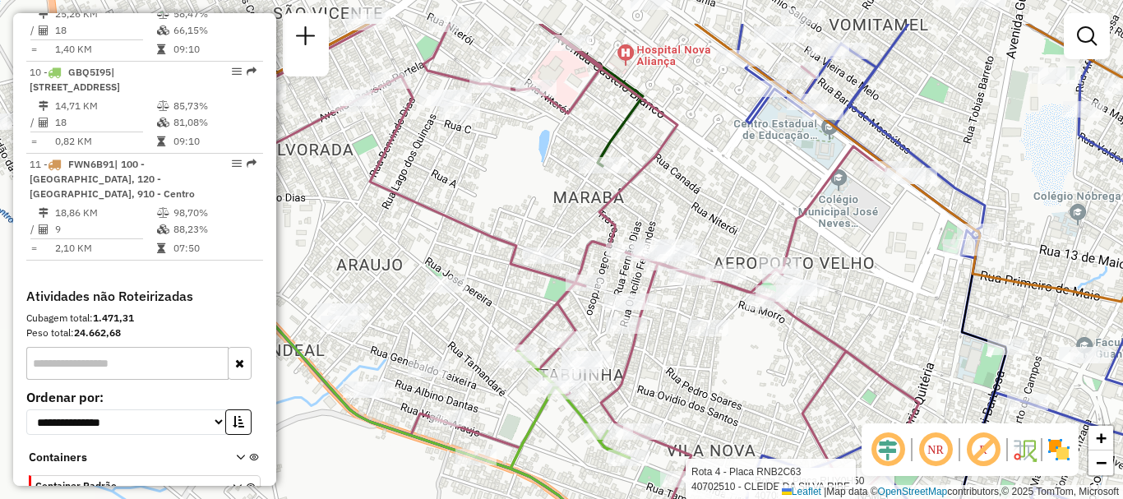
drag, startPoint x: 428, startPoint y: 291, endPoint x: 498, endPoint y: 226, distance: 94.8
click at [681, 366] on div "Rota 5 - Placa RUY0H50 40708571 - EDDY SILVA Rota 4 - Placa RNB2C63 40702510 - …" at bounding box center [561, 249] width 1123 height 499
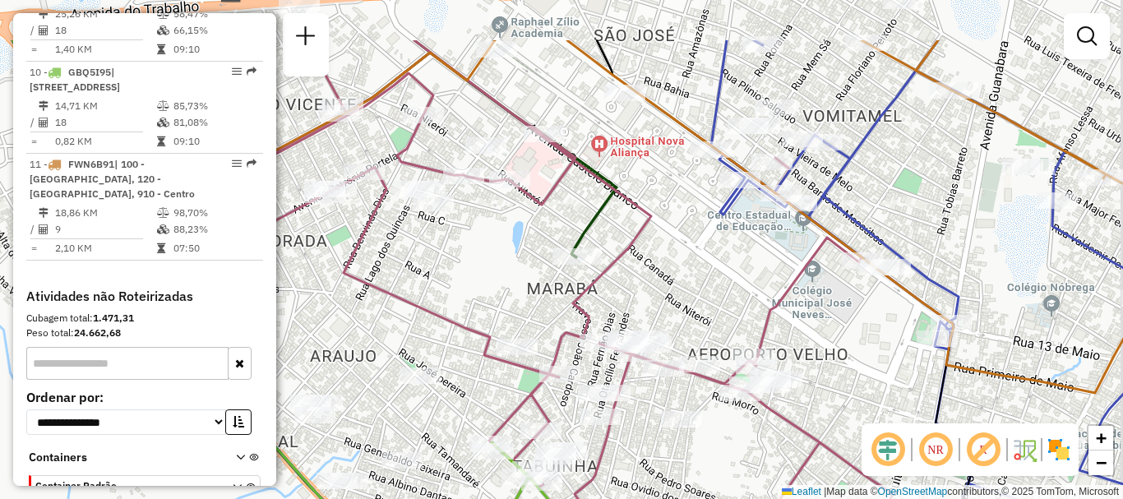
drag, startPoint x: 448, startPoint y: 204, endPoint x: 393, endPoint y: 267, distance: 83.9
click at [393, 267] on div "Rota 5 - Placa RUY0H50 40708571 - EDDY SILVA Rota 4 - Placa RNB2C63 40702510 - …" at bounding box center [561, 249] width 1123 height 499
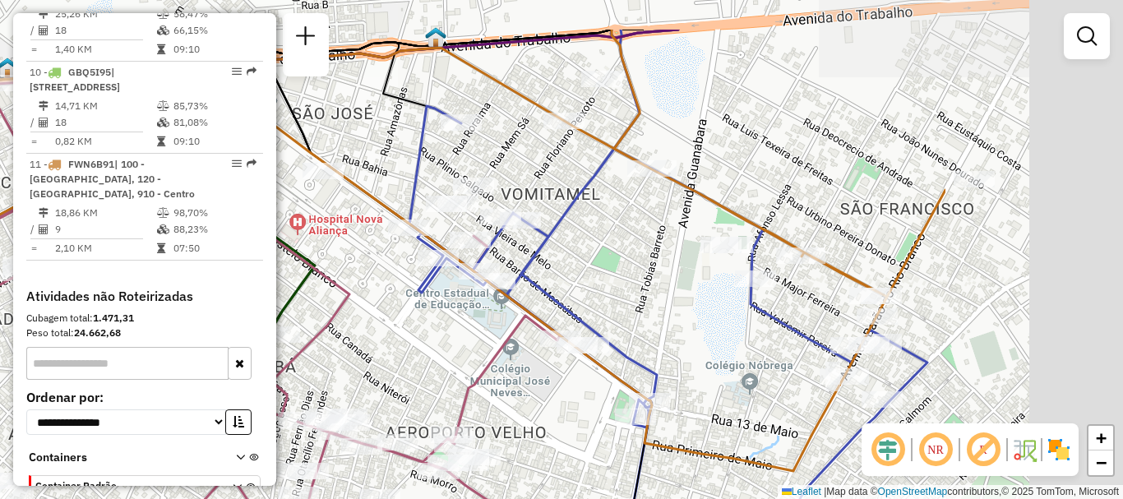
drag, startPoint x: 692, startPoint y: 223, endPoint x: 345, endPoint y: 291, distance: 354.5
click at [345, 294] on div "Rota 5 - Placa RUY0H50 40708571 - EDDY SILVA Rota 4 - Placa RNB2C63 40702510 - …" at bounding box center [561, 249] width 1123 height 499
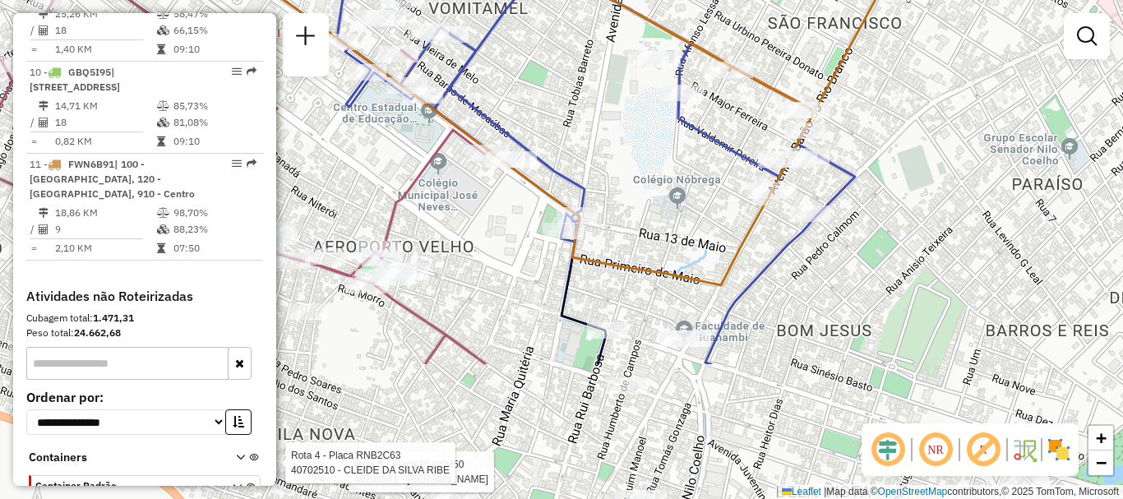
drag, startPoint x: 577, startPoint y: 257, endPoint x: 568, endPoint y: 54, distance: 203.3
click at [568, 54] on div "Rota 5 - Placa RUY0H50 40708571 - EDDY SILVA Rota 4 - Placa RNB2C63 40702510 - …" at bounding box center [561, 249] width 1123 height 499
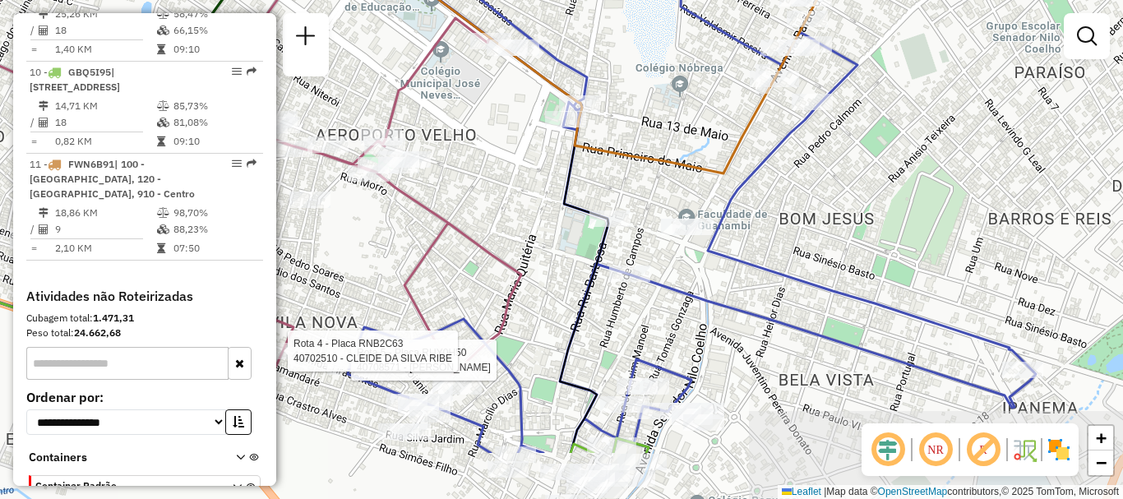
drag, startPoint x: 701, startPoint y: 226, endPoint x: 691, endPoint y: 104, distance: 122.9
click at [698, 113] on div "Rota 5 - Placa RUY0H50 40708571 - EDDY SILVA Rota 4 - Placa RNB2C63 40702510 - …" at bounding box center [561, 249] width 1123 height 499
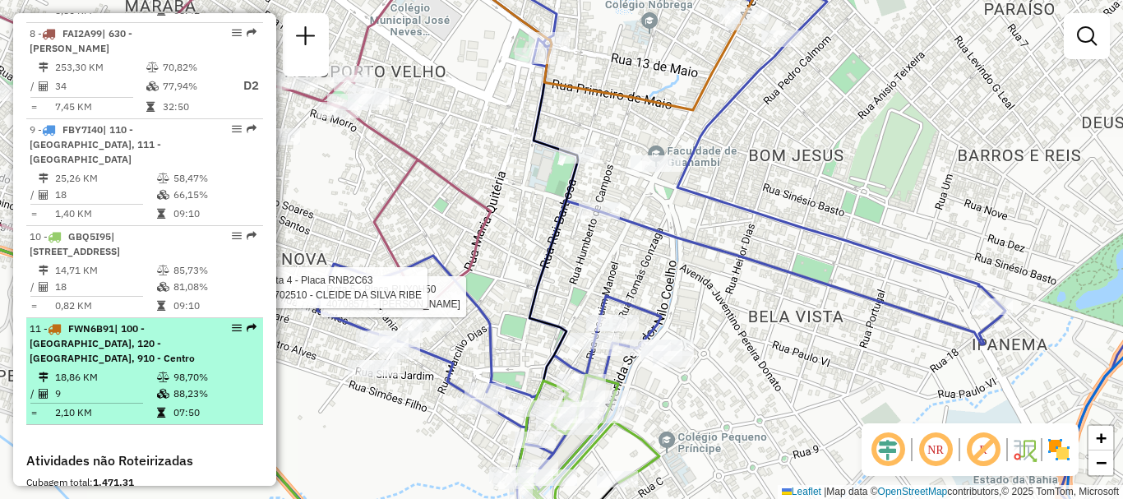
scroll to position [1201, 0]
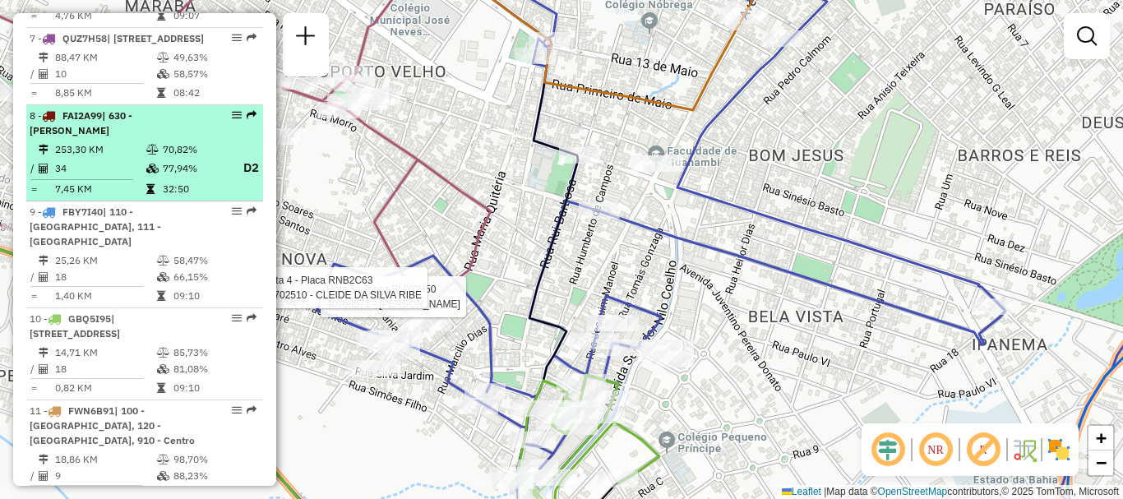
click at [137, 138] on div "8 - FAI2A99 | 630 - Sebastião Laranjeiras" at bounding box center [117, 124] width 174 height 30
select select "**********"
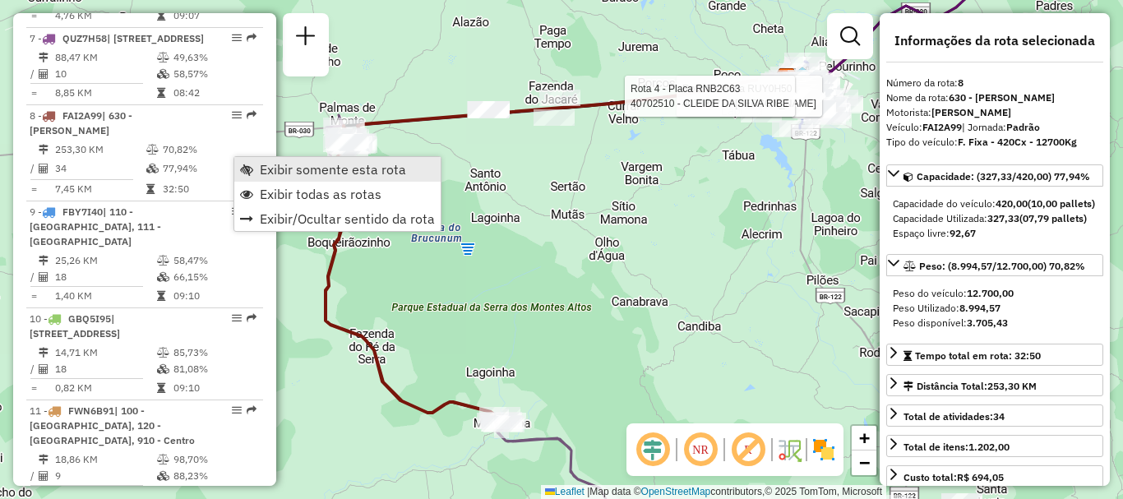
click at [294, 167] on span "Exibir somente esta rota" at bounding box center [333, 169] width 146 height 13
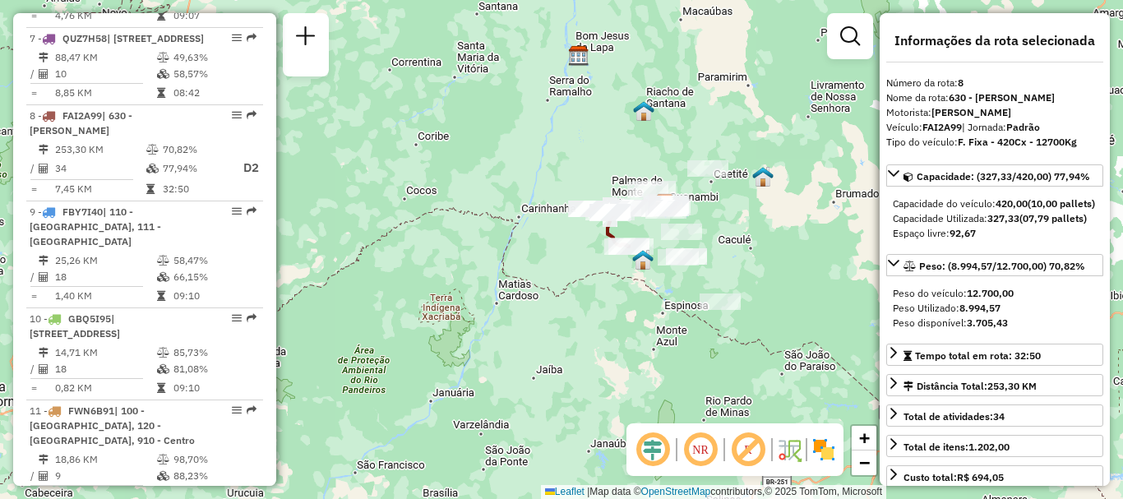
click at [572, 336] on div "Janela de atendimento Grade de atendimento Capacidade Transportadoras Veículos …" at bounding box center [561, 249] width 1123 height 499
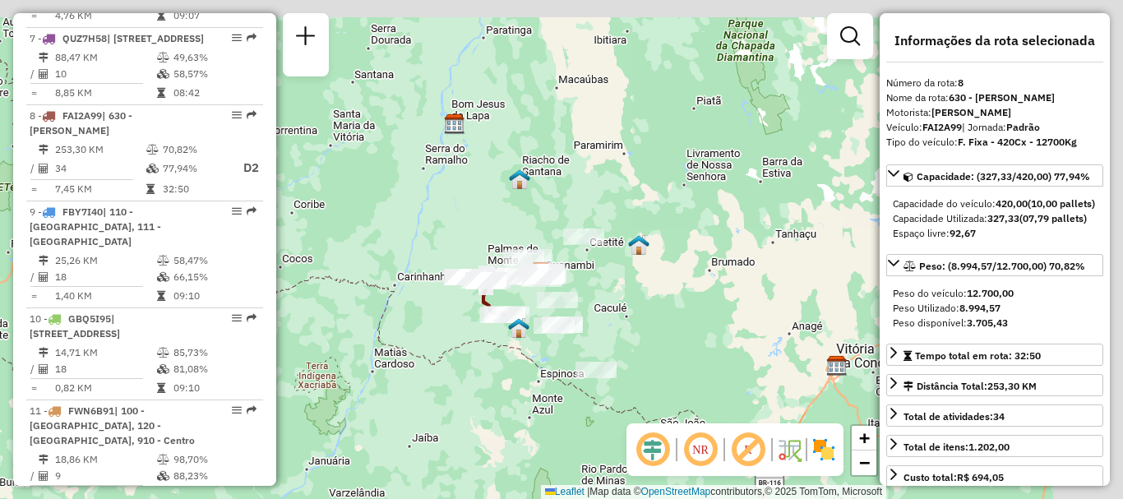
drag, startPoint x: 647, startPoint y: 298, endPoint x: 522, endPoint y: 367, distance: 142.8
click at [522, 367] on div "Janela de atendimento Grade de atendimento Capacidade Transportadoras Veículos …" at bounding box center [561, 249] width 1123 height 499
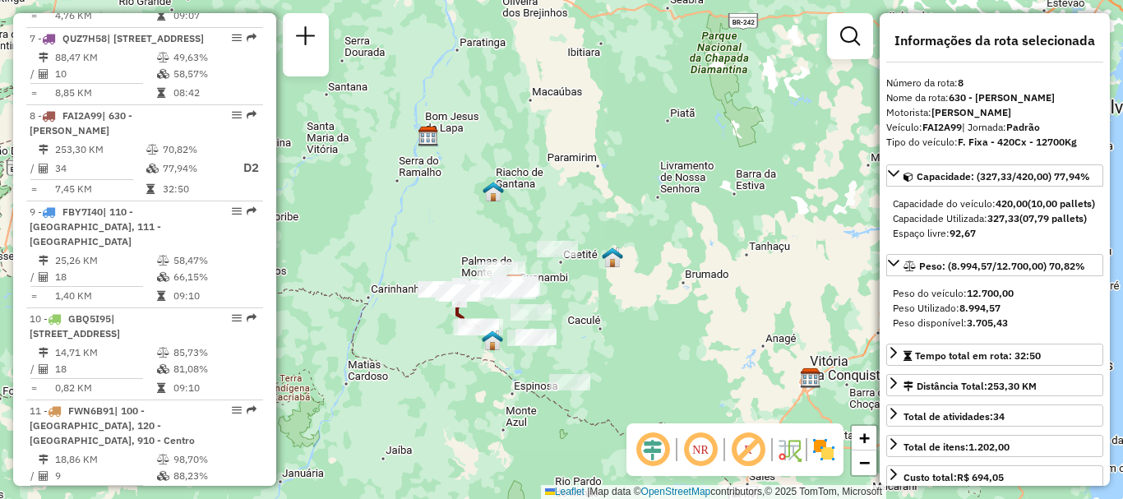
drag, startPoint x: 717, startPoint y: 284, endPoint x: 551, endPoint y: 374, distance: 189.1
click at [551, 375] on div "Janela de atendimento Grade de atendimento Capacidade Transportadoras Veículos …" at bounding box center [561, 249] width 1123 height 499
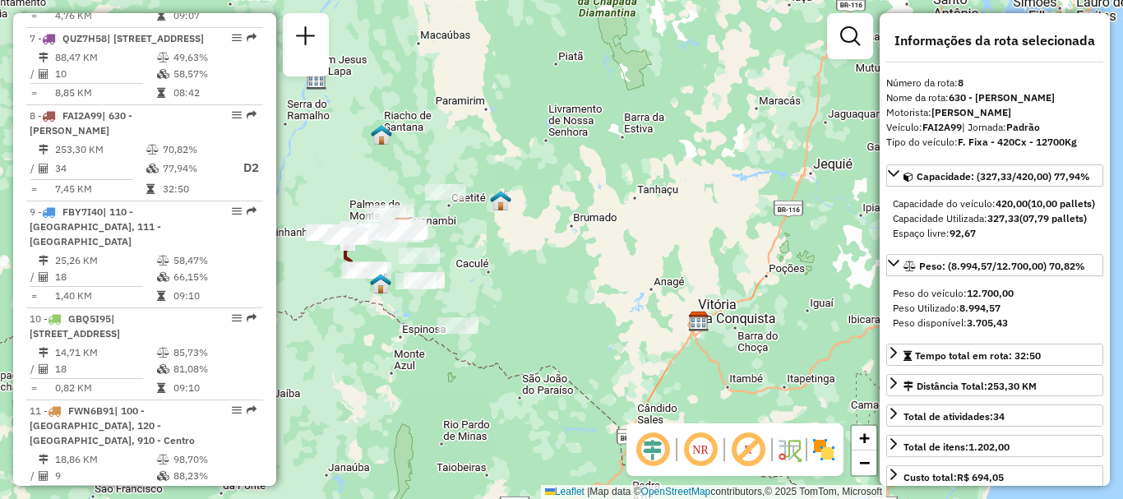
drag, startPoint x: 706, startPoint y: 300, endPoint x: 641, endPoint y: 160, distance: 153.8
click at [743, 163] on div "Janela de atendimento Grade de atendimento Capacidade Transportadoras Veículos …" at bounding box center [561, 249] width 1123 height 499
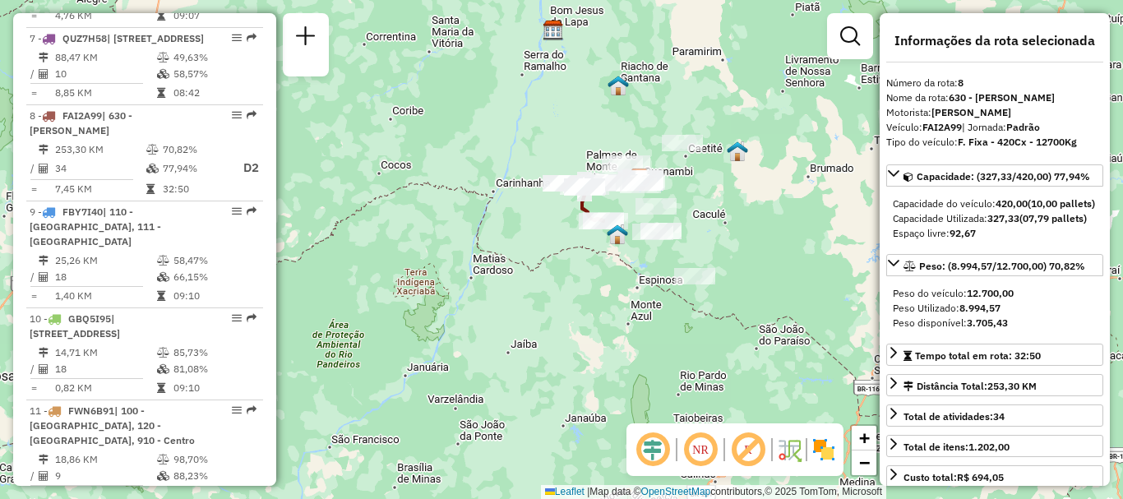
drag, startPoint x: 536, startPoint y: 301, endPoint x: 498, endPoint y: 234, distance: 77.7
click at [766, 251] on div "Janela de atendimento Grade de atendimento Capacidade Transportadoras Veículos …" at bounding box center [561, 249] width 1123 height 499
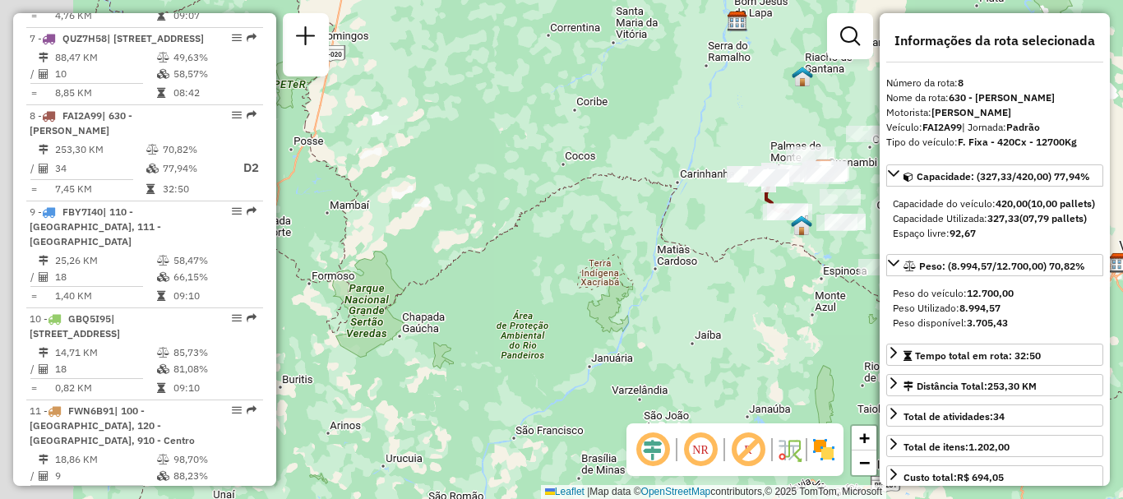
drag, startPoint x: 428, startPoint y: 285, endPoint x: 677, endPoint y: 252, distance: 251.3
click at [689, 254] on div "Janela de atendimento Grade de atendimento Capacidade Transportadoras Veículos …" at bounding box center [561, 249] width 1123 height 499
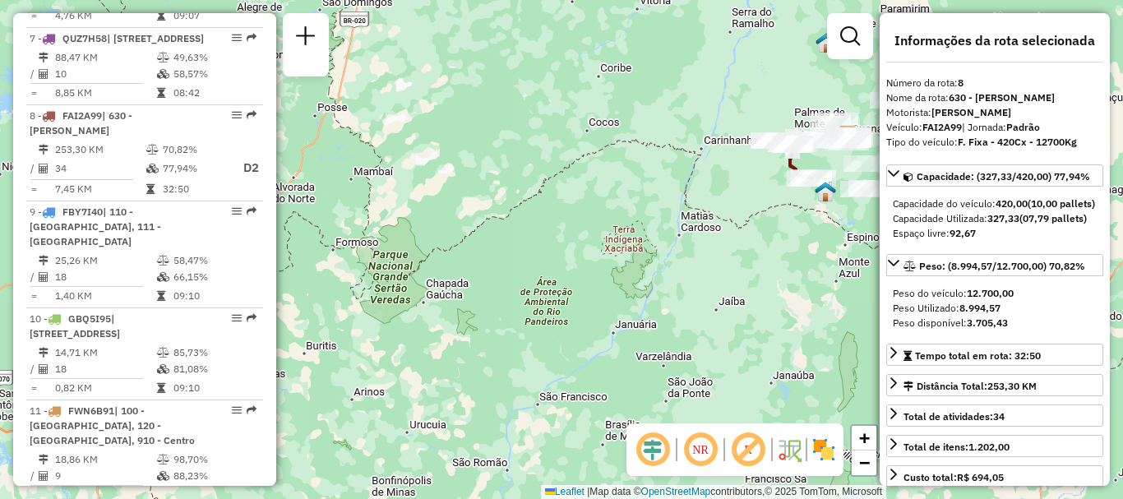
drag, startPoint x: 572, startPoint y: 270, endPoint x: 341, endPoint y: 261, distance: 230.4
click at [331, 267] on div "Janela de atendimento Grade de atendimento Capacidade Transportadoras Veículos …" at bounding box center [561, 249] width 1123 height 499
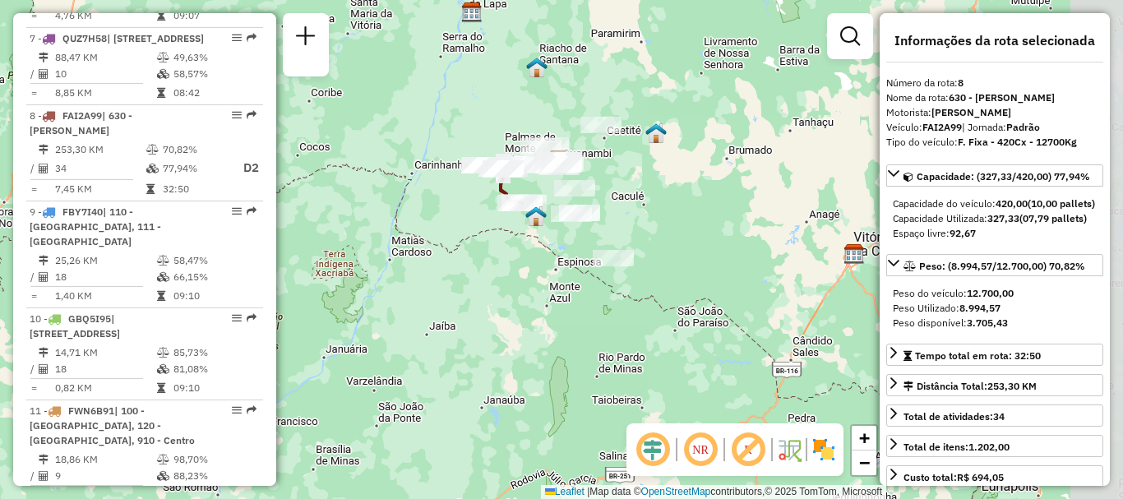
drag, startPoint x: 601, startPoint y: 243, endPoint x: 425, endPoint y: 267, distance: 177.7
click at [425, 267] on div "Janela de atendimento Grade de atendimento Capacidade Transportadoras Veículos …" at bounding box center [561, 249] width 1123 height 499
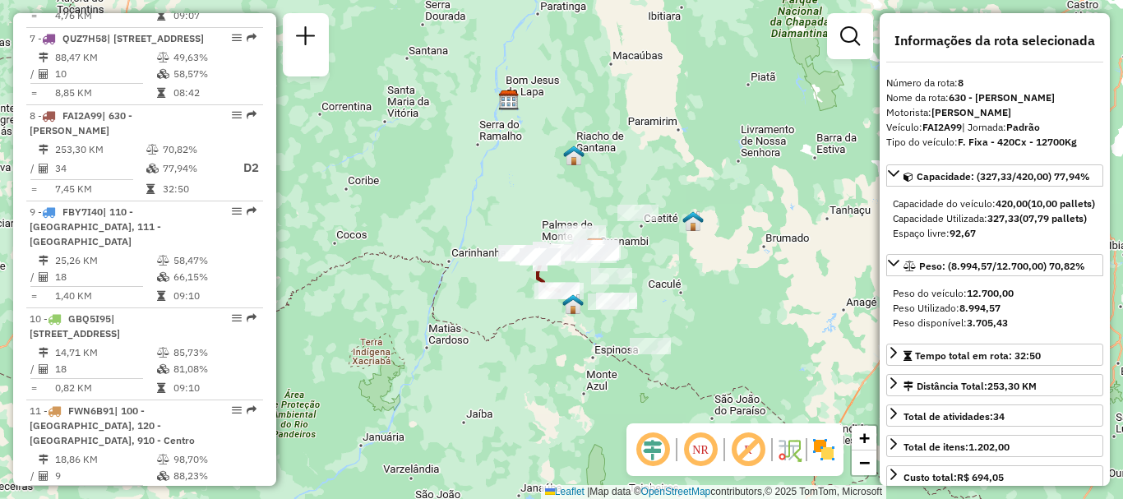
drag, startPoint x: 659, startPoint y: 173, endPoint x: 696, endPoint y: 261, distance: 95.5
click at [696, 261] on div "Janela de atendimento Grade de atendimento Capacidade Transportadoras Veículos …" at bounding box center [561, 249] width 1123 height 499
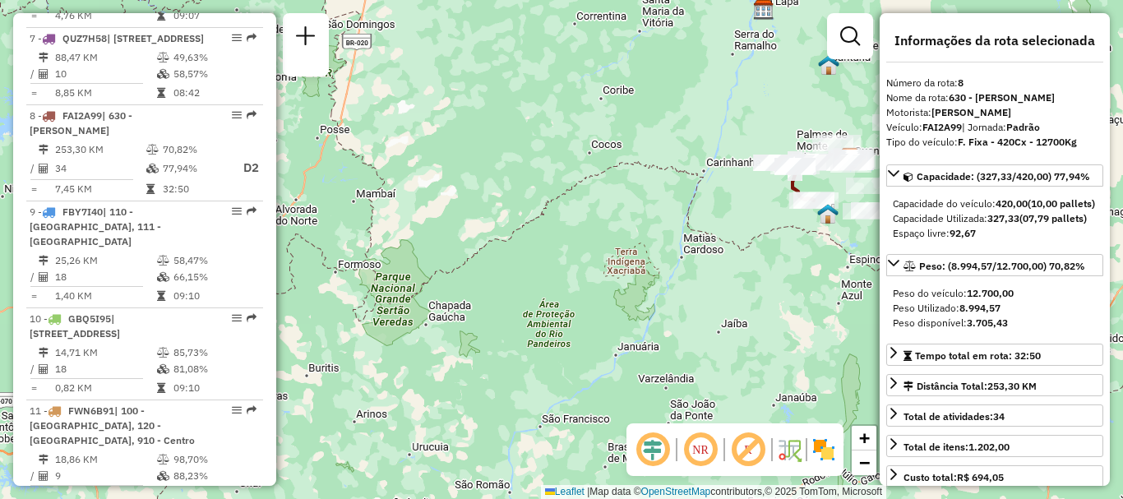
drag, startPoint x: 548, startPoint y: 410, endPoint x: 803, endPoint y: 319, distance: 270.5
click at [803, 319] on div "Janela de atendimento Grade de atendimento Capacidade Transportadoras Veículos …" at bounding box center [561, 249] width 1123 height 499
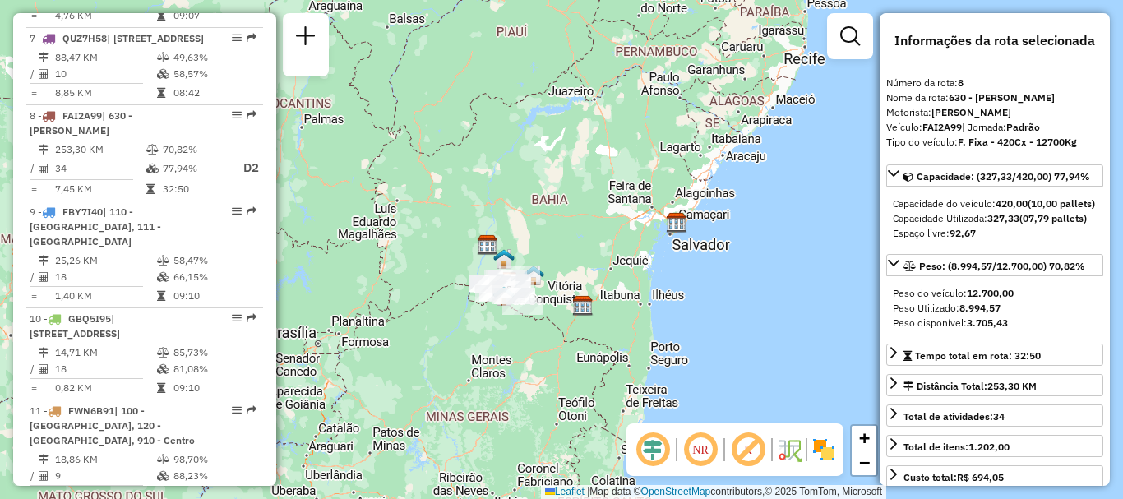
drag, startPoint x: 765, startPoint y: 188, endPoint x: 565, endPoint y: 185, distance: 199.9
click at [564, 185] on div "Janela de atendimento Grade de atendimento Capacidade Transportadoras Veículos …" at bounding box center [561, 249] width 1123 height 499
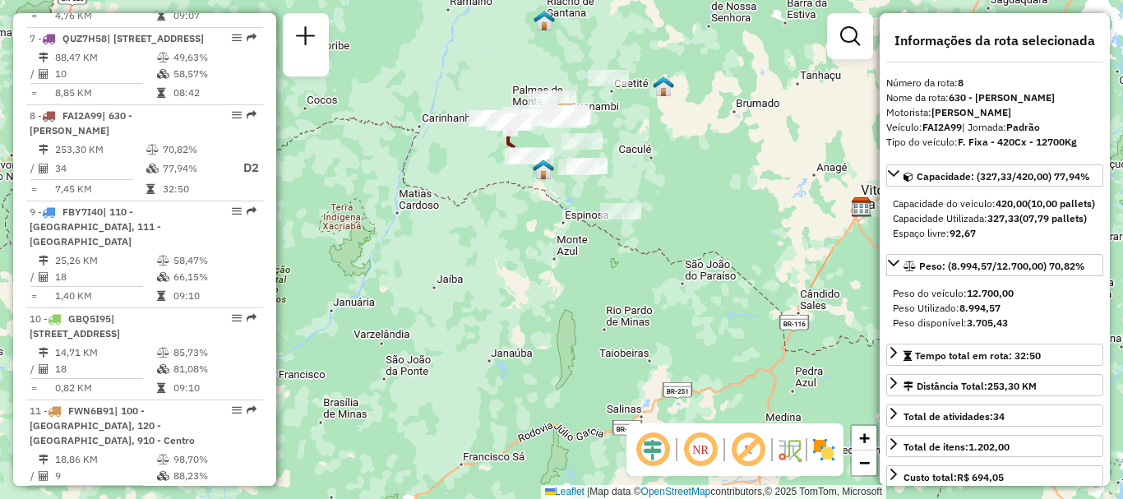
drag, startPoint x: 630, startPoint y: 224, endPoint x: 603, endPoint y: 324, distance: 103.1
click at [603, 324] on div "Janela de atendimento Grade de atendimento Capacidade Transportadoras Veículos …" at bounding box center [561, 249] width 1123 height 499
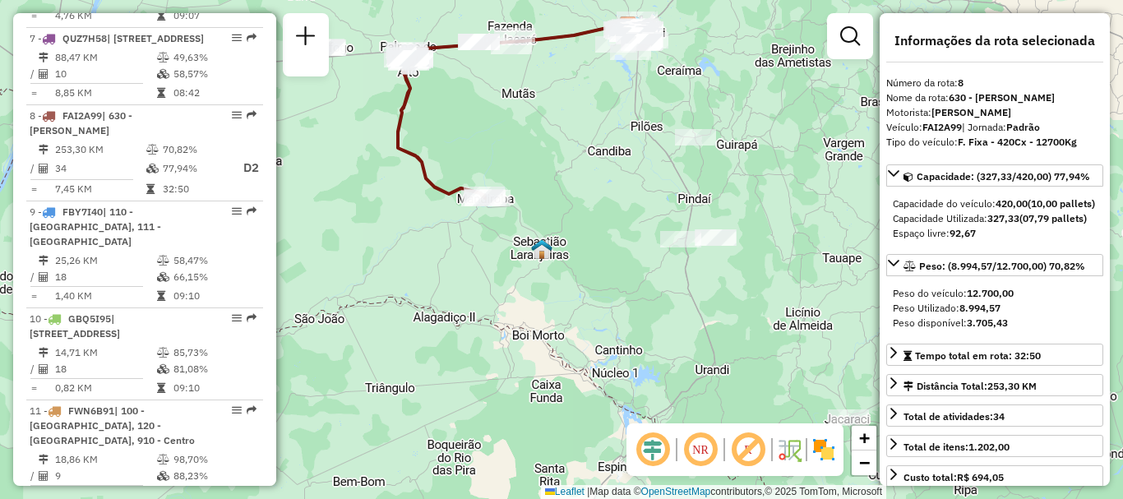
click at [711, 451] on em at bounding box center [700, 449] width 39 height 39
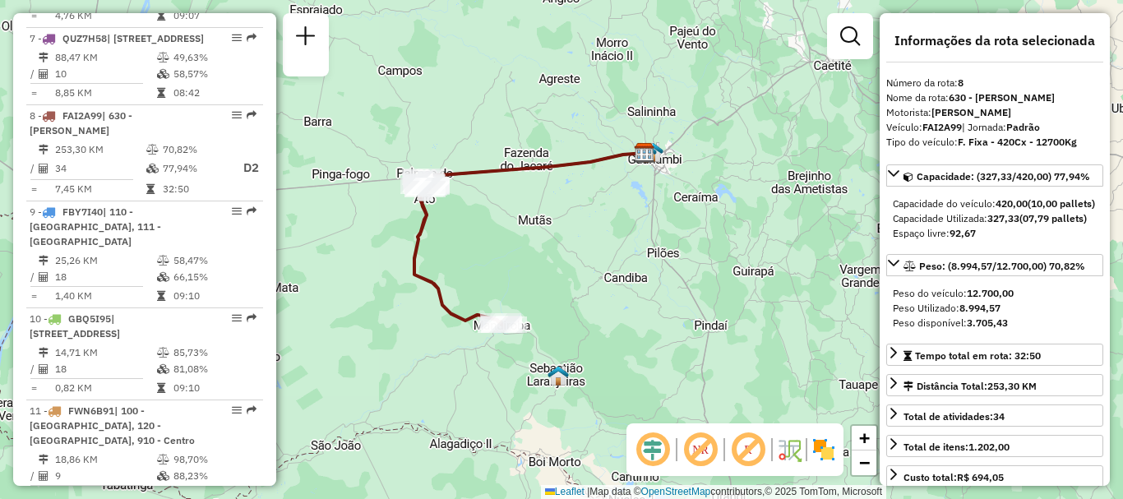
drag, startPoint x: 616, startPoint y: 295, endPoint x: 625, endPoint y: 357, distance: 62.3
click at [625, 357] on div "Janela de atendimento Grade de atendimento Capacidade Transportadoras Veículos …" at bounding box center [561, 249] width 1123 height 499
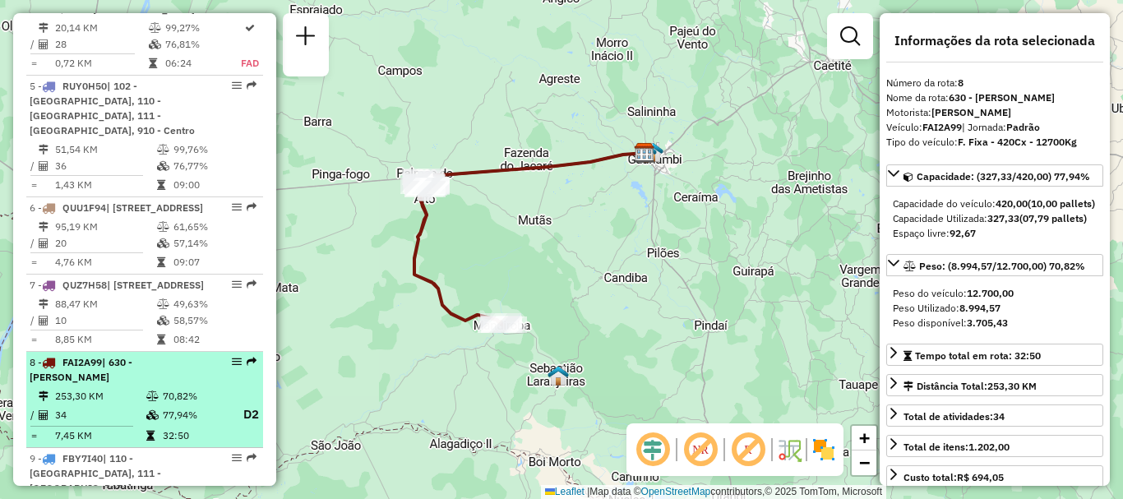
scroll to position [1036, 0]
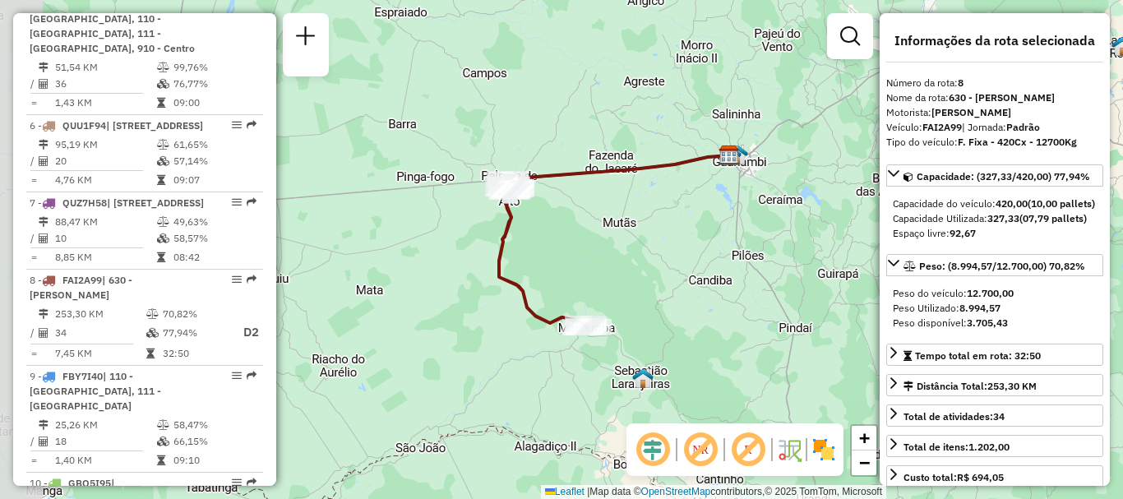
drag, startPoint x: 519, startPoint y: 334, endPoint x: 604, endPoint y: 336, distance: 84.7
click at [604, 336] on div at bounding box center [586, 327] width 49 height 16
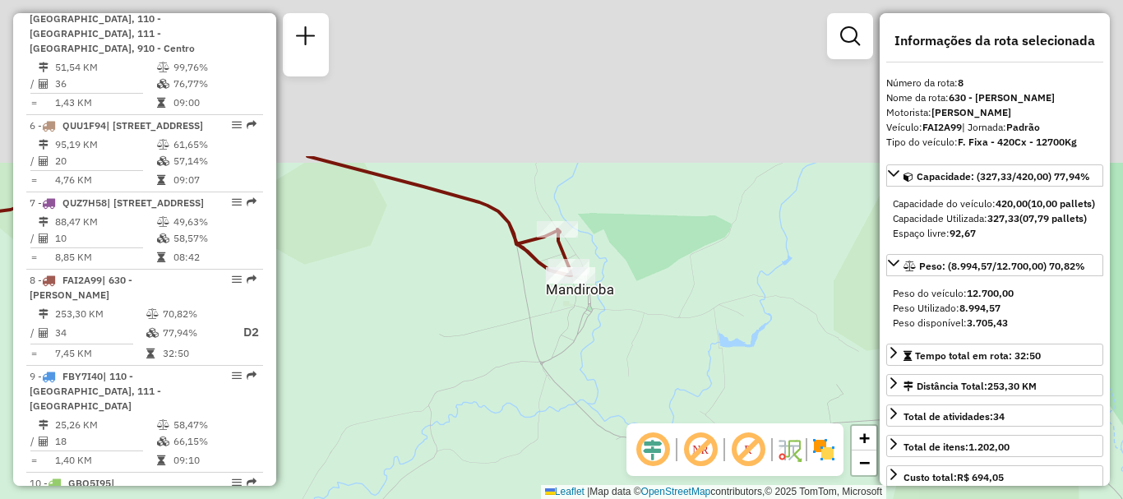
drag, startPoint x: 604, startPoint y: 132, endPoint x: 562, endPoint y: 348, distance: 220.3
click at [562, 348] on div "Janela de atendimento Grade de atendimento Capacidade Transportadoras Veículos …" at bounding box center [561, 249] width 1123 height 499
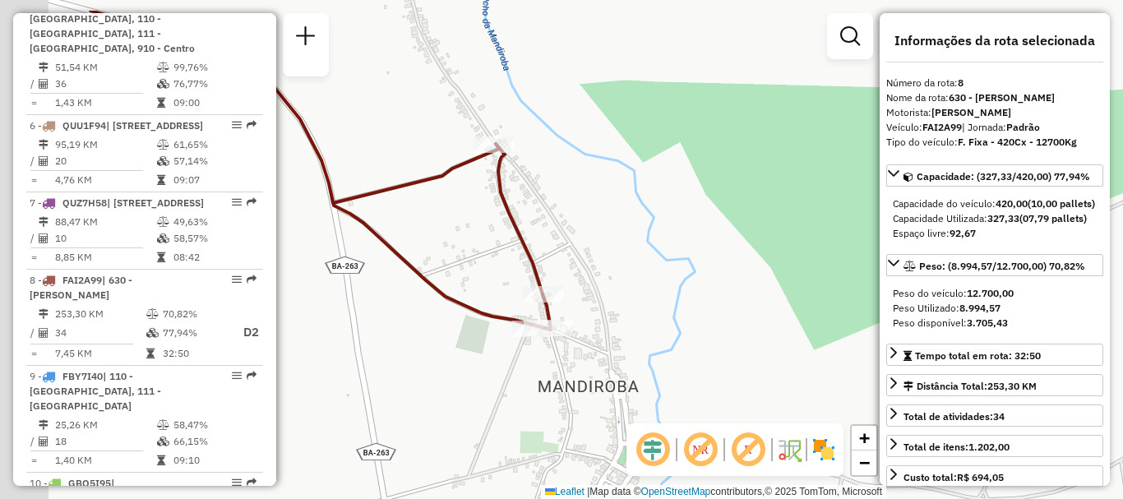
drag, startPoint x: 533, startPoint y: 253, endPoint x: 610, endPoint y: 317, distance: 100.4
click at [609, 320] on div "Janela de atendimento Grade de atendimento Capacidade Transportadoras Veículos …" at bounding box center [561, 249] width 1123 height 499
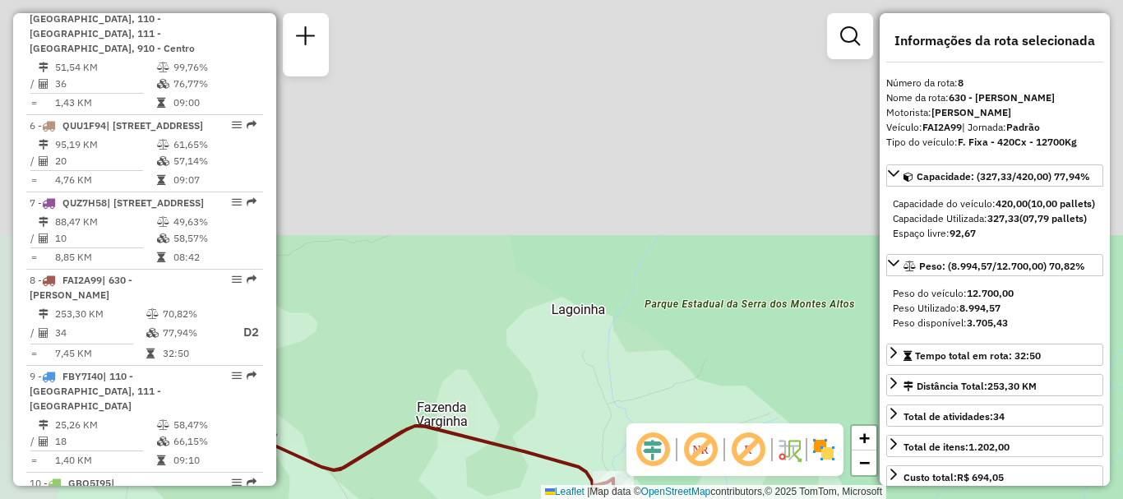
drag, startPoint x: 504, startPoint y: 146, endPoint x: 612, endPoint y: 386, distance: 263.2
click at [616, 455] on div "Rota 8 - Placa FAI2A99 40703001 - BAR COSMETICO E CIA Rota 8 - Placa FAI2A99 40…" at bounding box center [561, 249] width 1123 height 499
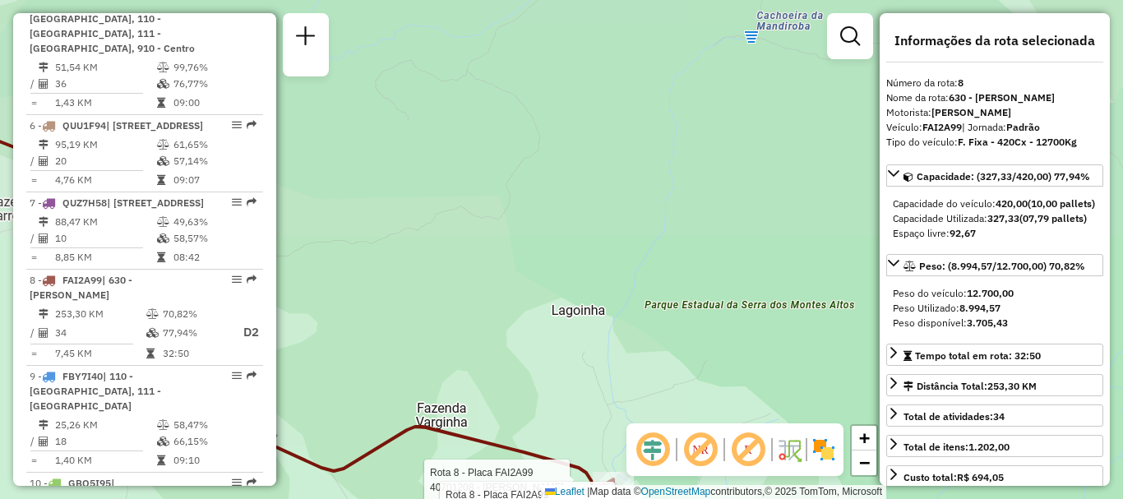
click at [613, 226] on div "Rota 8 - Placa FAI2A99 40701208 - JOSE APARECIDO RODRI Rota 8 - Placa FAI2A99 4…" at bounding box center [561, 249] width 1123 height 499
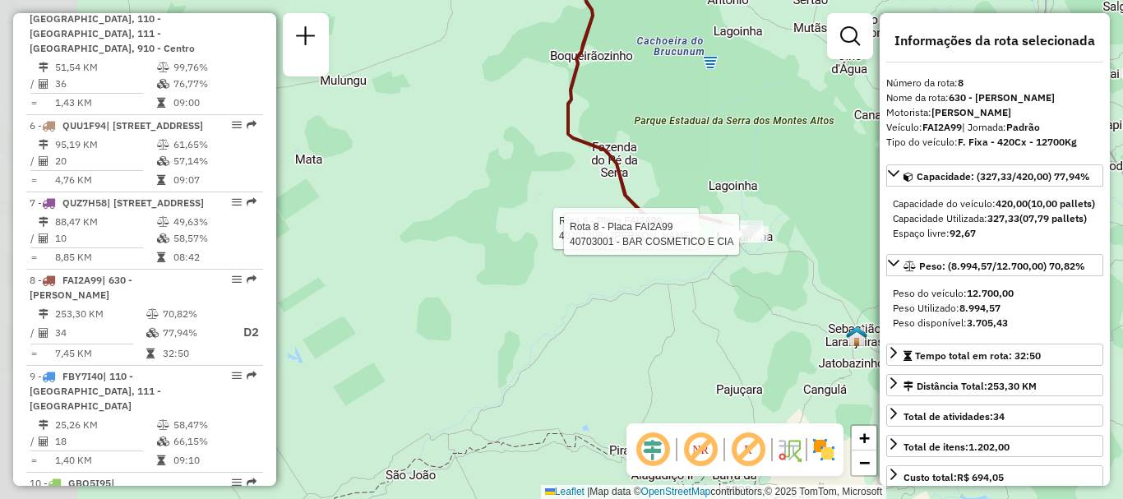
drag, startPoint x: 510, startPoint y: 284, endPoint x: 605, endPoint y: 212, distance: 119.2
click at [605, 222] on div "Rota 8 - Placa FAI2A99 40701208 - JOSE APARECIDO RODRI Rota 8 - Placa FAI2A99 4…" at bounding box center [561, 249] width 1123 height 499
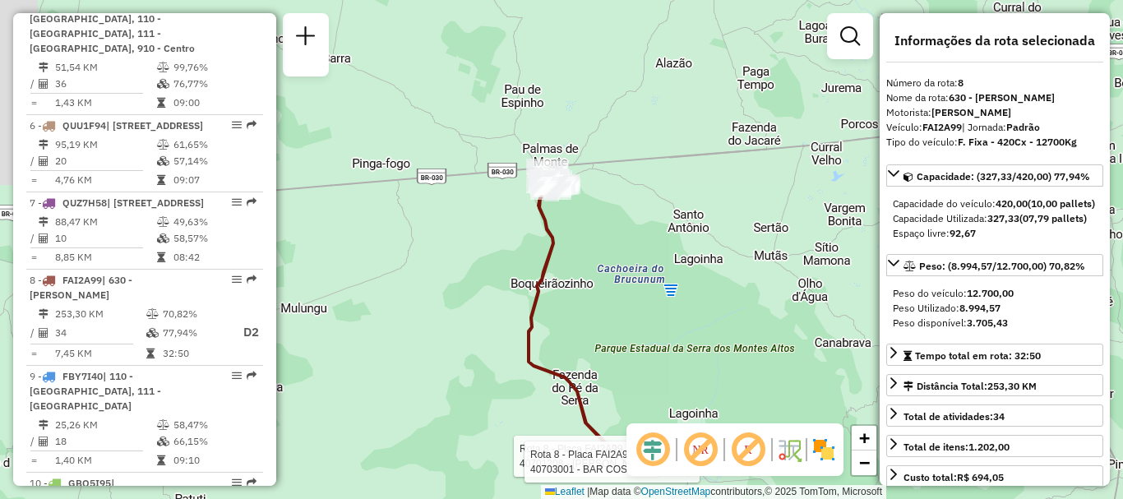
drag, startPoint x: 571, startPoint y: 133, endPoint x: 488, endPoint y: 451, distance: 328.1
click at [529, 451] on icon at bounding box center [617, 325] width 176 height 274
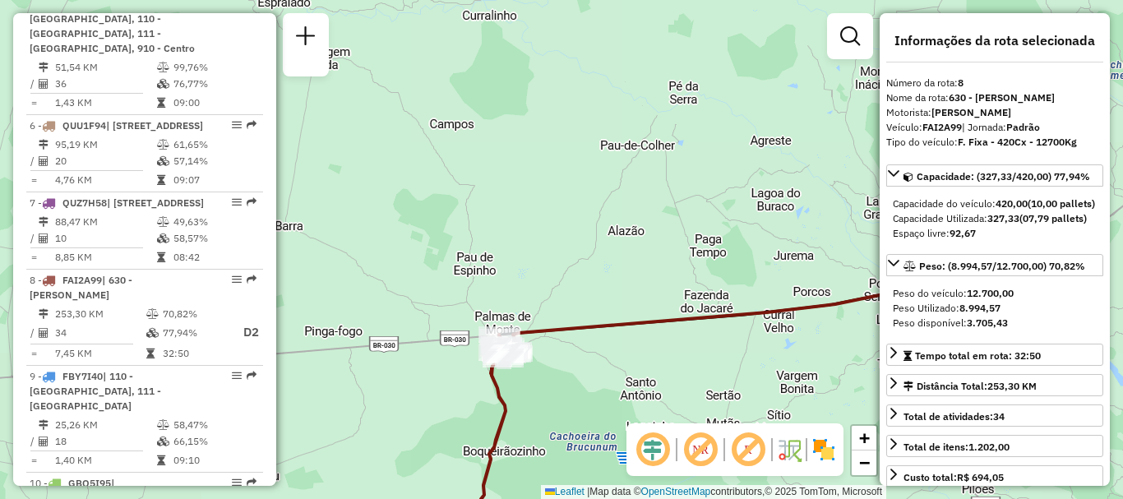
click at [576, 299] on div "Rota 8 - Placa FAI2A99 40701208 - JOSE APARECIDO RODRI Rota 8 - Placa FAI2A99 4…" at bounding box center [561, 249] width 1123 height 499
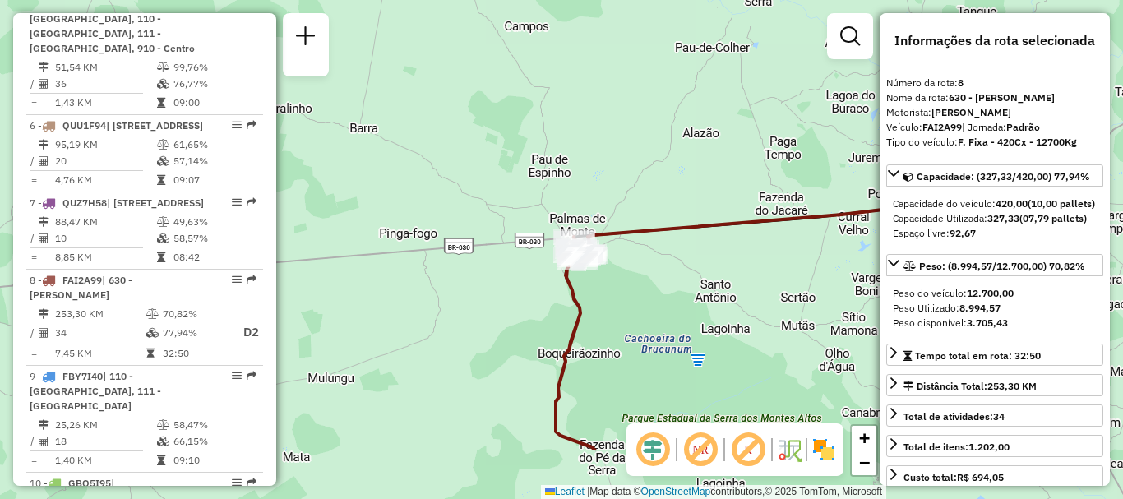
drag, startPoint x: 599, startPoint y: 252, endPoint x: 618, endPoint y: 271, distance: 26.7
click at [679, 148] on div "Rota 8 - Placa FAI2A99 40701208 - JOSE APARECIDO RODRI Rota 8 - Placa FAI2A99 4…" at bounding box center [561, 249] width 1123 height 499
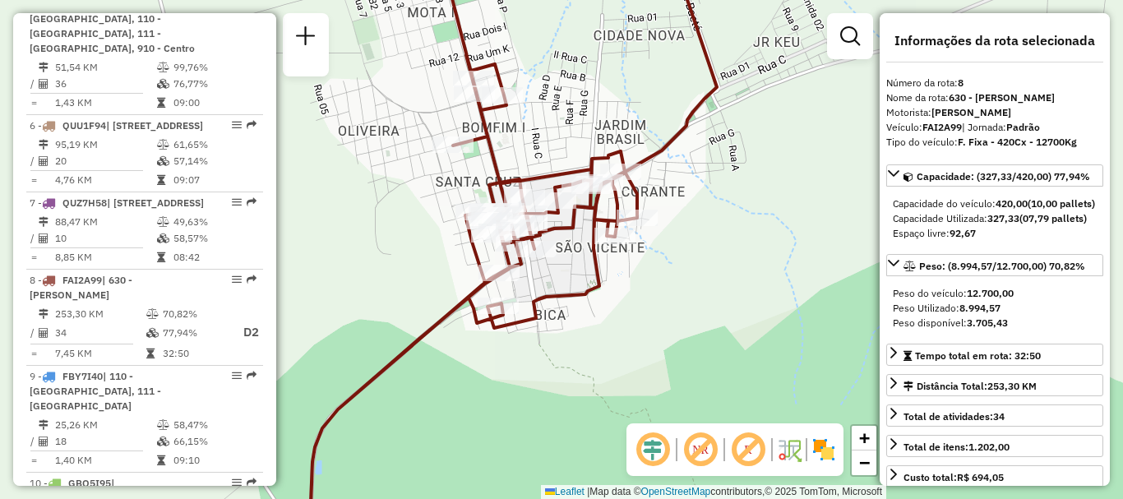
drag, startPoint x: 499, startPoint y: 100, endPoint x: 500, endPoint y: 133, distance: 33.7
click at [500, 133] on div "Rota 8 - Placa FAI2A99 40701208 - JOSE APARECIDO RODRI Rota 8 - Placa FAI2A99 4…" at bounding box center [561, 249] width 1123 height 499
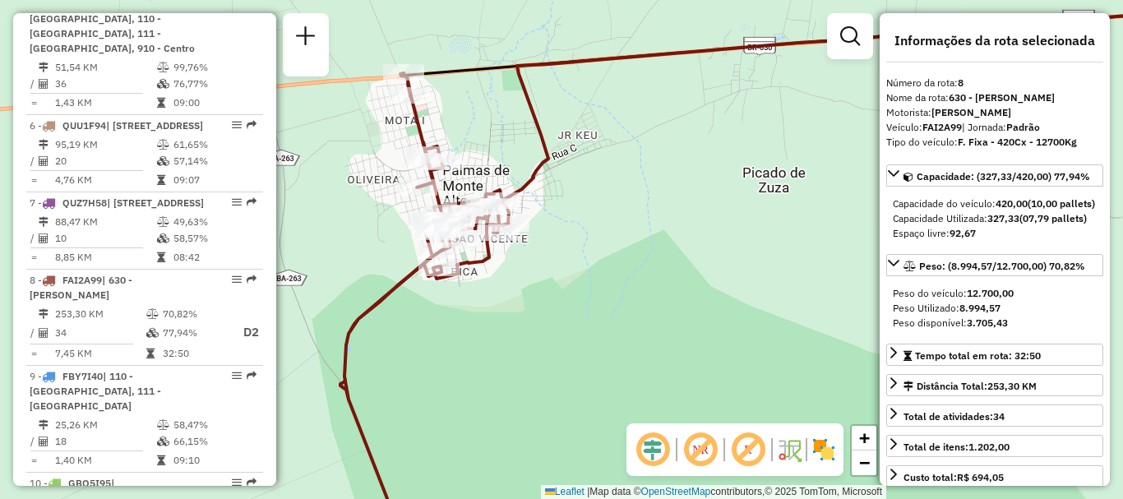
drag, startPoint x: 660, startPoint y: 202, endPoint x: 614, endPoint y: 184, distance: 48.7
click at [614, 184] on div "Rota 8 - Placa FAI2A99 40701208 - JOSE APARECIDO RODRI Rota 8 - Placa FAI2A99 4…" at bounding box center [561, 249] width 1123 height 499
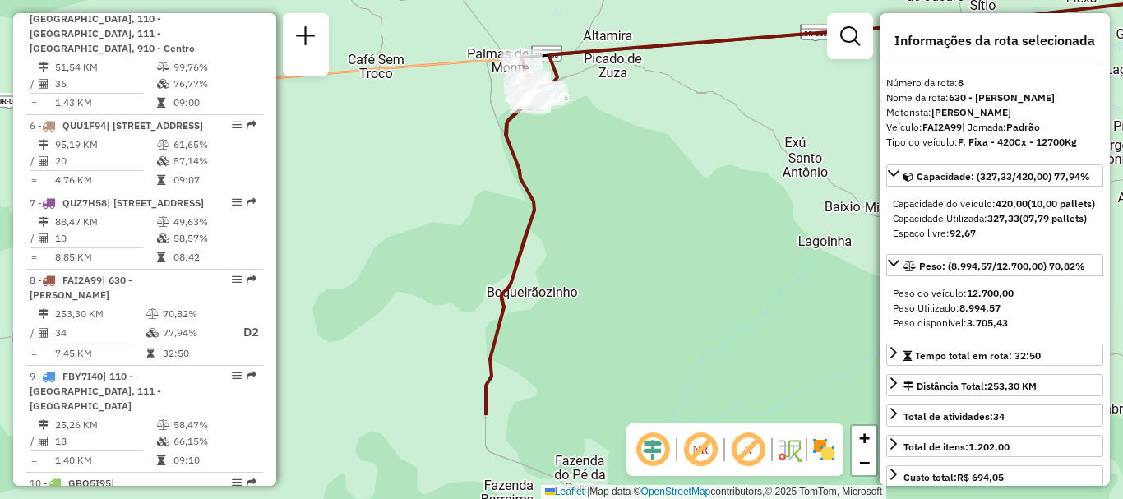
drag, startPoint x: 663, startPoint y: 363, endPoint x: 614, endPoint y: 171, distance: 197.6
click at [614, 171] on div "Rota 8 - Placa FAI2A99 40701208 - JOSE APARECIDO RODRI Rota 8 - Placa FAI2A99 4…" at bounding box center [561, 249] width 1123 height 499
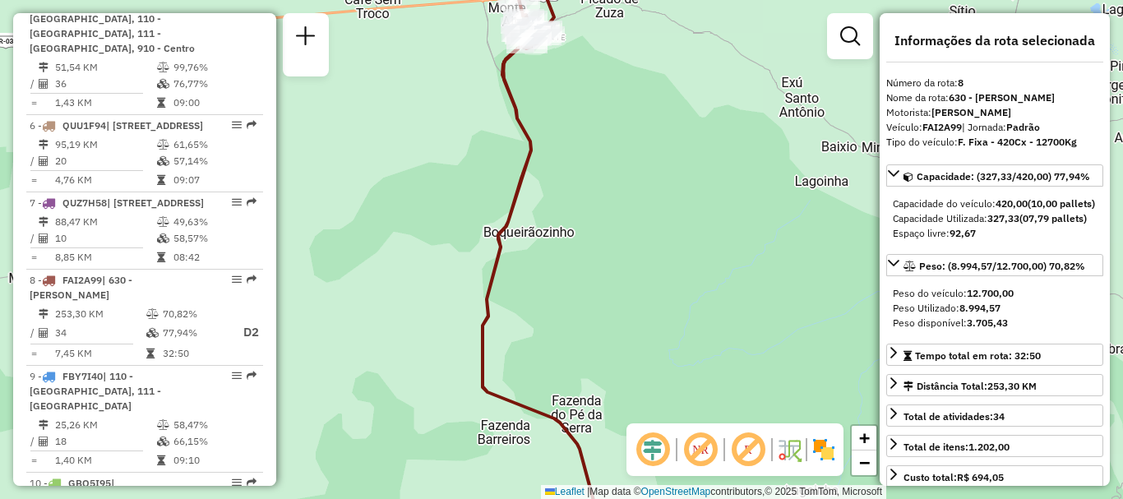
click at [699, 456] on em at bounding box center [700, 449] width 39 height 39
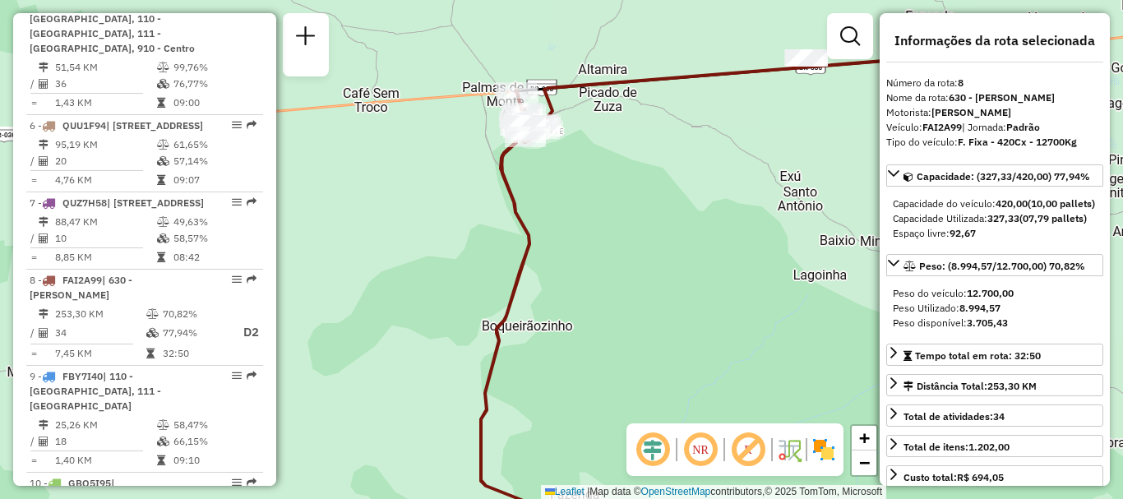
drag, startPoint x: 687, startPoint y: 260, endPoint x: 686, endPoint y: 354, distance: 94.6
click at [686, 354] on div "Rota 8 - Placa FAI2A99 40701208 - JOSE APARECIDO RODRI Rota 8 - Placa FAI2A99 4…" at bounding box center [561, 249] width 1123 height 499
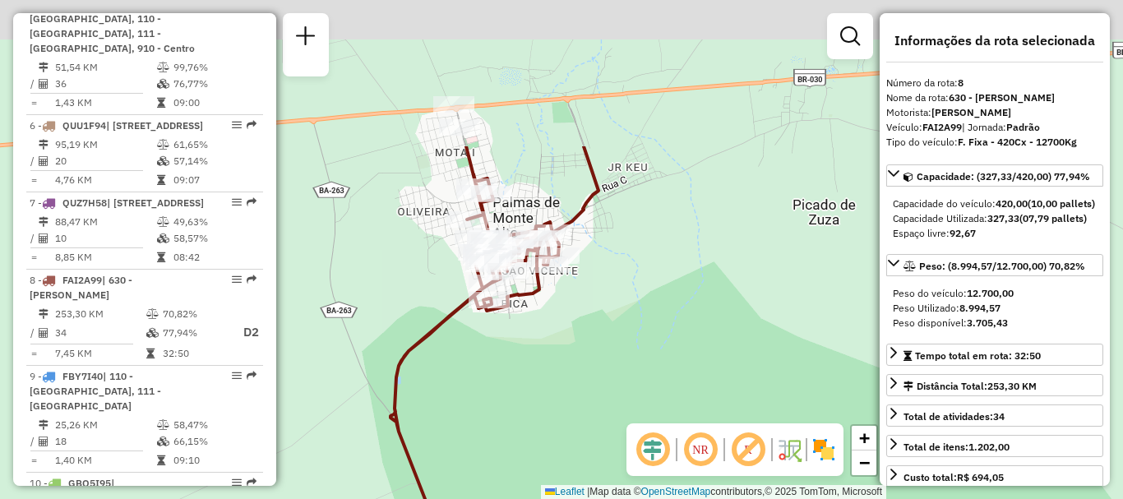
drag, startPoint x: 513, startPoint y: 137, endPoint x: 660, endPoint y: 331, distance: 243.6
click at [661, 335] on div "Rota 8 - Placa FAI2A99 40701208 - JOSE APARECIDO RODRI Rota 8 - Placa FAI2A99 4…" at bounding box center [561, 249] width 1123 height 499
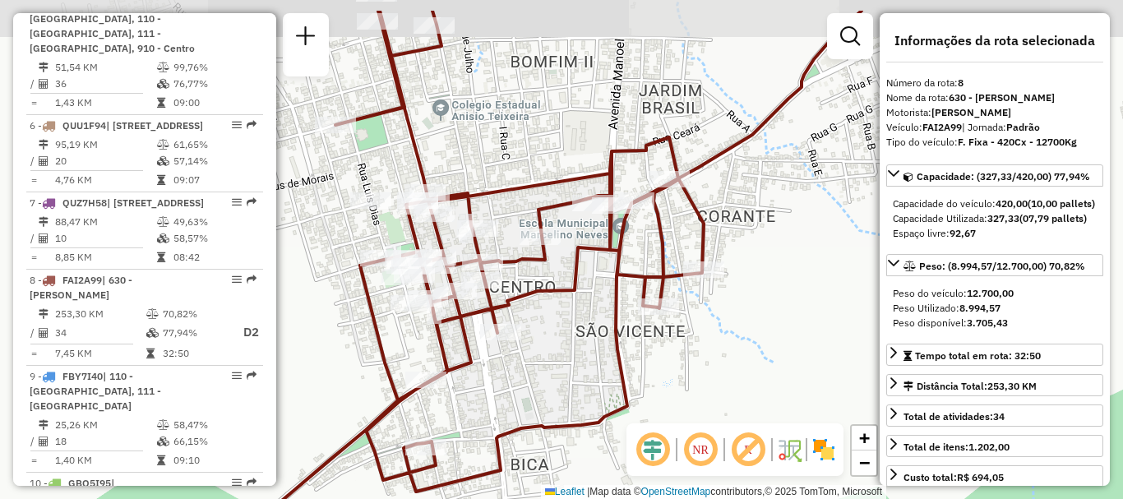
drag, startPoint x: 486, startPoint y: 202, endPoint x: 587, endPoint y: 263, distance: 118.0
click at [587, 263] on icon at bounding box center [429, 310] width 548 height 599
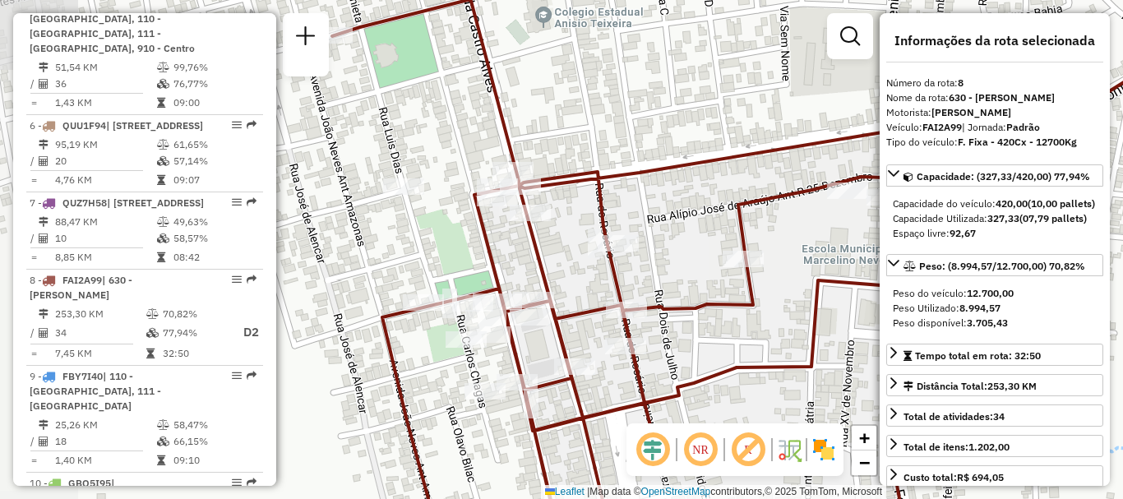
drag, startPoint x: 388, startPoint y: 232, endPoint x: 498, endPoint y: 246, distance: 111.1
click at [498, 246] on icon at bounding box center [701, 263] width 738 height 599
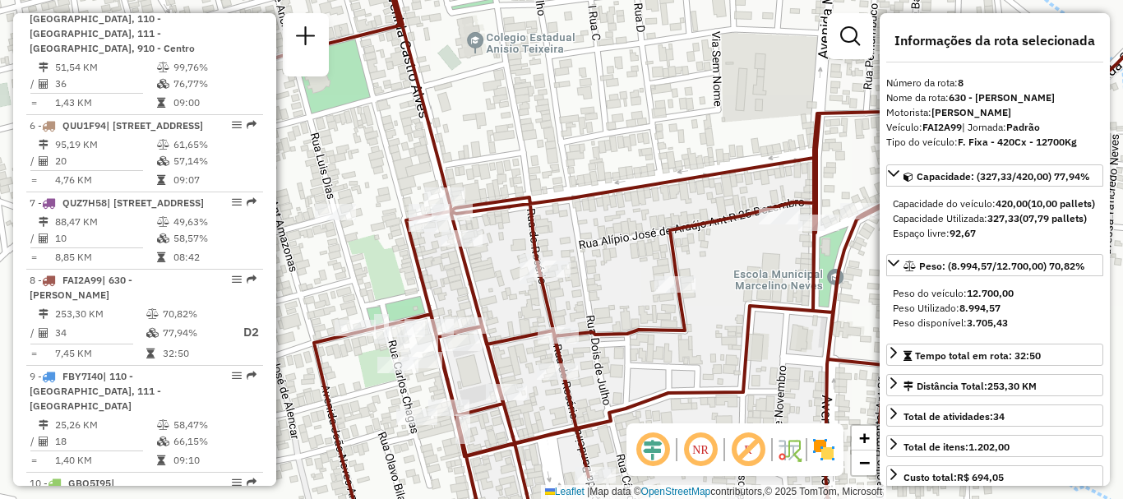
drag, startPoint x: 678, startPoint y: 138, endPoint x: 460, endPoint y: 204, distance: 228.4
click at [460, 204] on div "Rota 8 - Placa FAI2A99 40701208 - JOSE APARECIDO RODRI Rota 8 - Placa FAI2A99 4…" at bounding box center [561, 249] width 1123 height 499
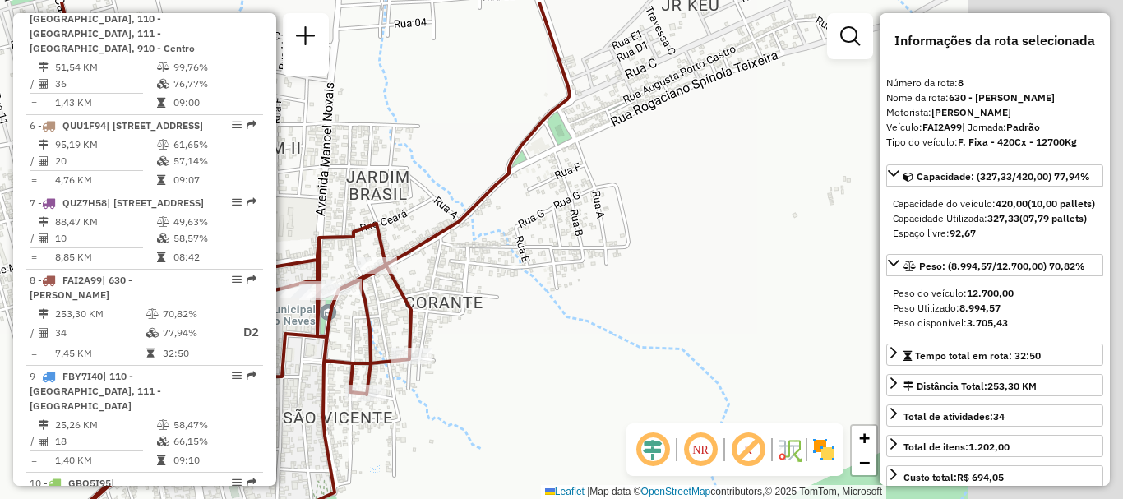
drag, startPoint x: 803, startPoint y: 220, endPoint x: 521, endPoint y: 249, distance: 283.6
click at [511, 272] on div "Rota 8 - Placa FAI2A99 40701208 - JOSE APARECIDO RODRI Rota 8 - Placa FAI2A99 4…" at bounding box center [561, 249] width 1123 height 499
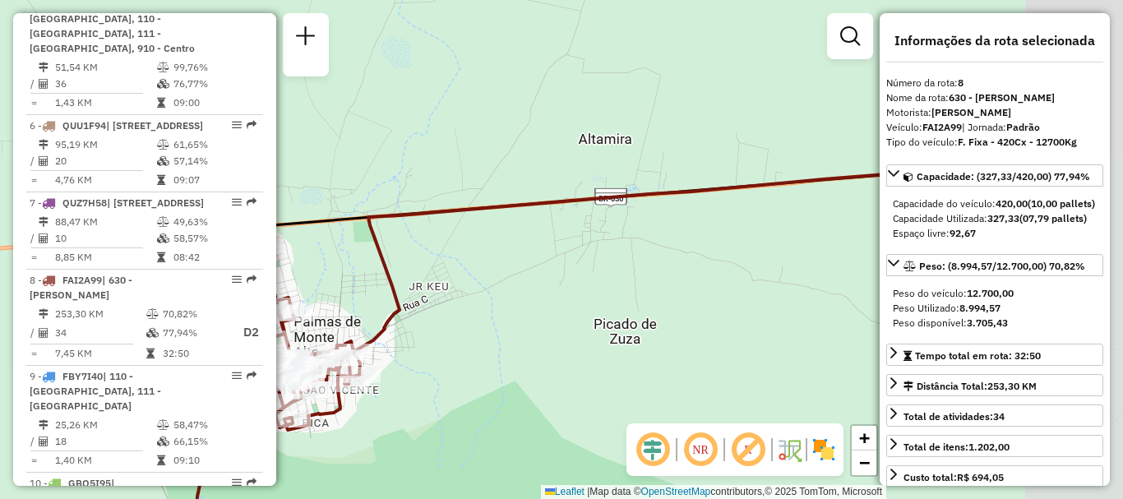
drag, startPoint x: 664, startPoint y: 164, endPoint x: 456, endPoint y: 329, distance: 264.6
click at [458, 331] on div "Rota 8 - Placa FAI2A99 40701208 - JOSE APARECIDO RODRI Rota 8 - Placa FAI2A99 4…" at bounding box center [561, 249] width 1123 height 499
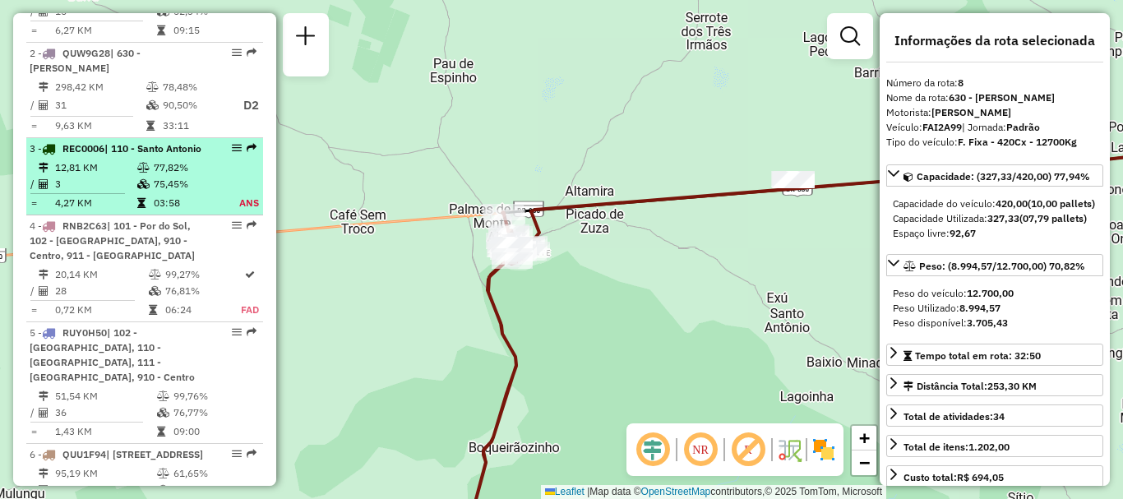
scroll to position [625, 0]
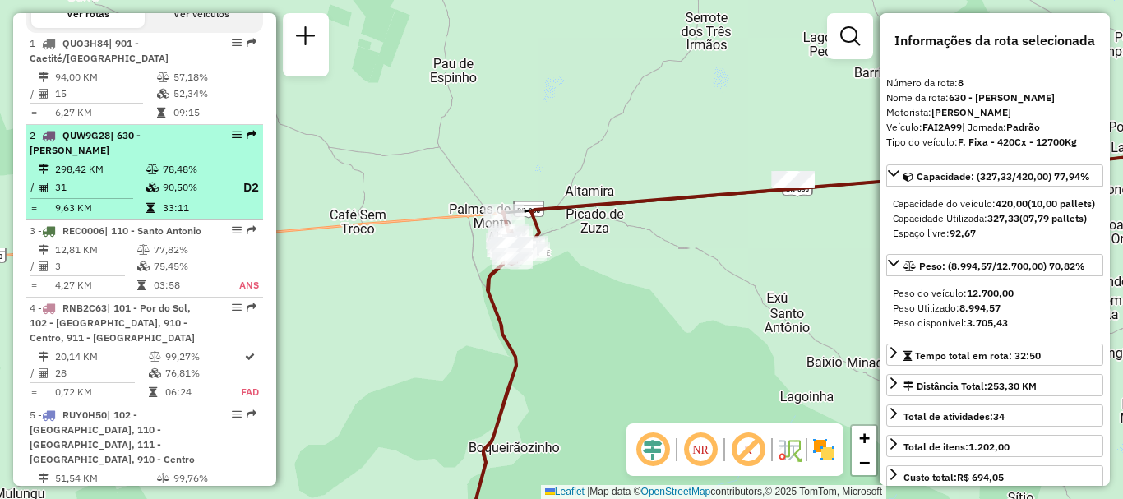
click at [155, 158] on div "2 - QUW9G28 | 630 - Sebastião Laranjeiras" at bounding box center [117, 143] width 174 height 30
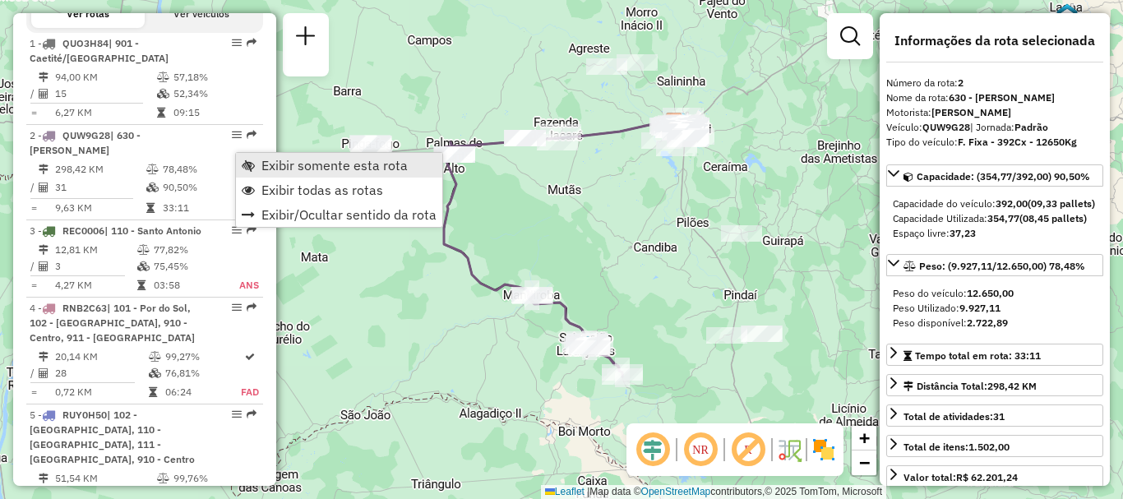
click at [285, 167] on span "Exibir somente esta rota" at bounding box center [334, 165] width 146 height 13
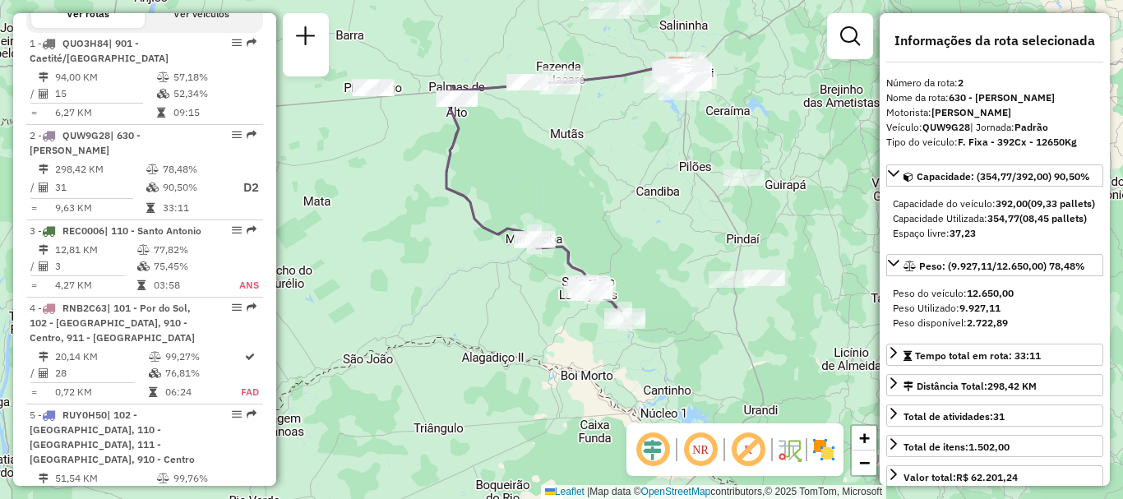
drag, startPoint x: 657, startPoint y: 298, endPoint x: 658, endPoint y: 289, distance: 9.1
click at [660, 241] on div "Janela de atendimento Grade de atendimento Capacidade Transportadoras Veículos …" at bounding box center [561, 249] width 1123 height 499
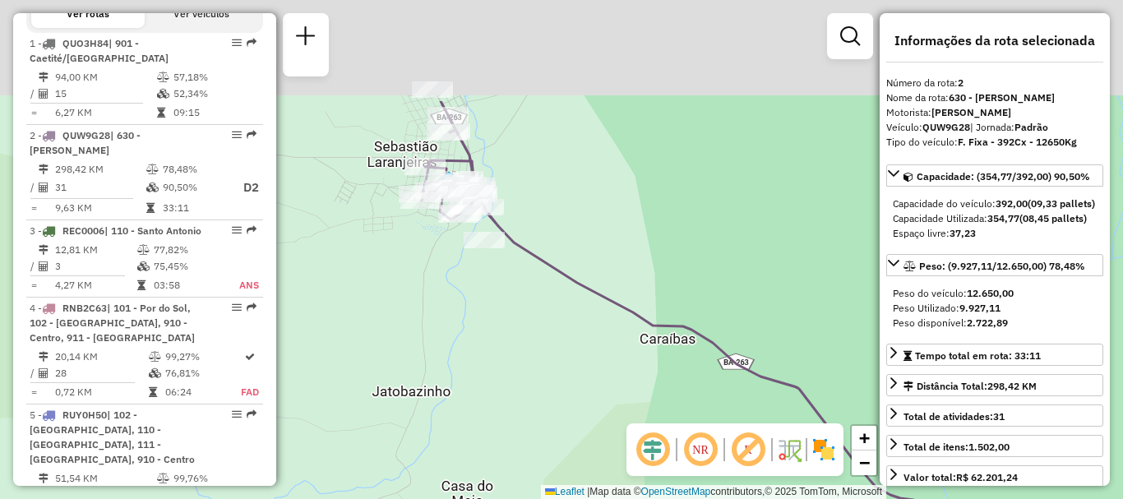
drag, startPoint x: 462, startPoint y: 160, endPoint x: 519, endPoint y: 302, distance: 152.4
click at [511, 312] on div "Janela de atendimento Grade de atendimento Capacidade Transportadoras Veículos …" at bounding box center [561, 249] width 1123 height 499
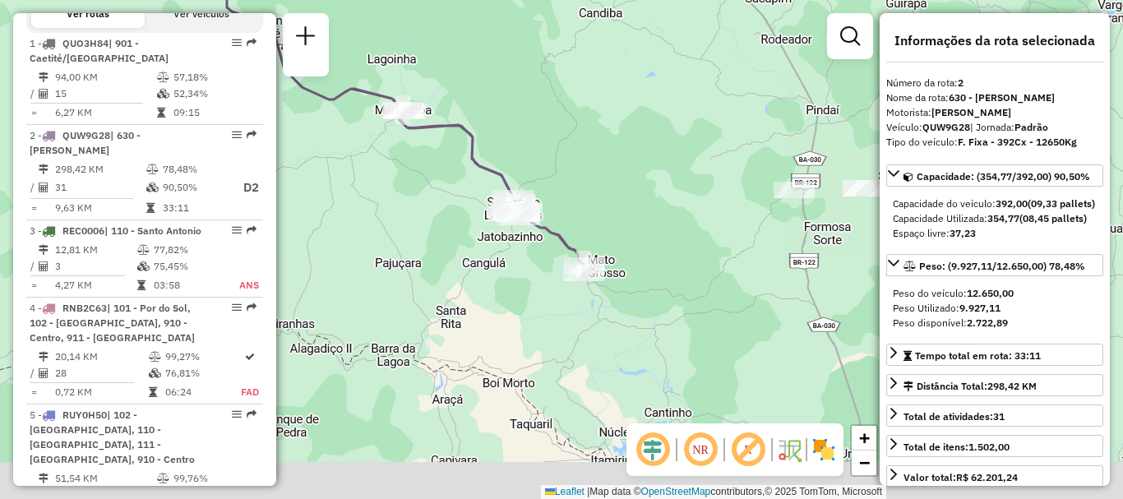
drag, startPoint x: 698, startPoint y: 367, endPoint x: 669, endPoint y: 287, distance: 84.8
click at [687, 299] on div "Janela de atendimento Grade de atendimento Capacidade Transportadoras Veículos …" at bounding box center [561, 249] width 1123 height 499
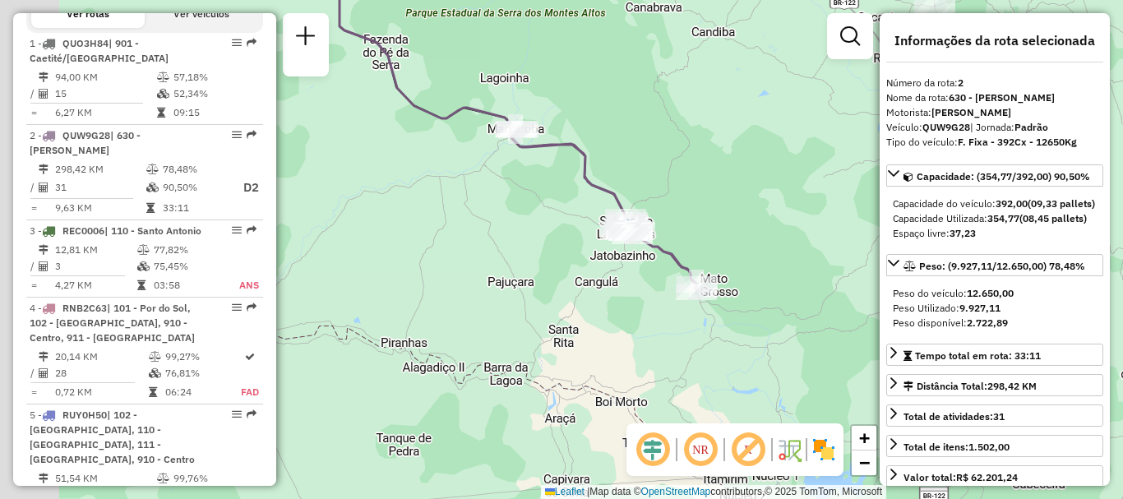
drag, startPoint x: 706, startPoint y: 248, endPoint x: 801, endPoint y: 256, distance: 95.7
click at [801, 256] on div "Janela de atendimento Grade de atendimento Capacidade Transportadoras Veículos …" at bounding box center [561, 249] width 1123 height 499
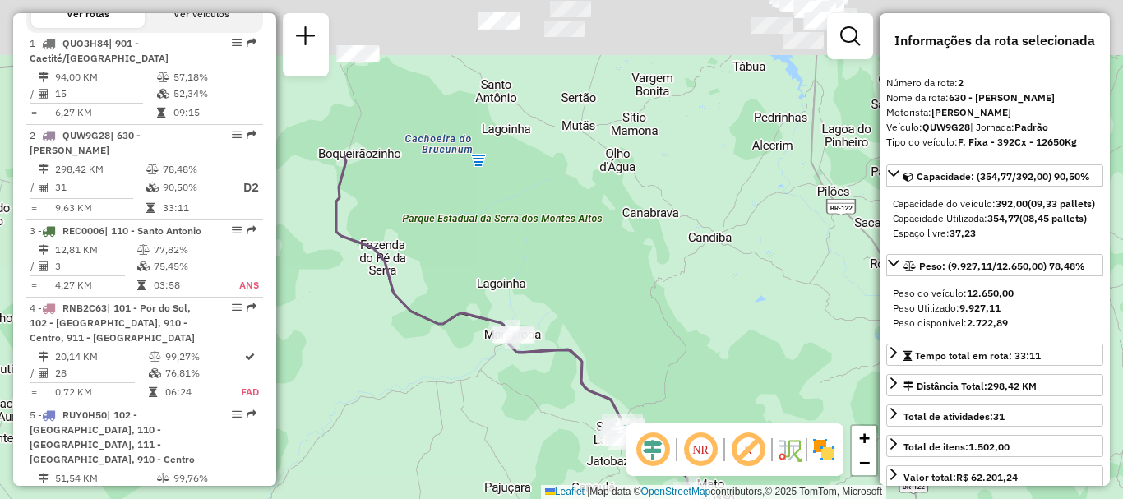
drag, startPoint x: 671, startPoint y: 106, endPoint x: 668, endPoint y: 321, distance: 214.7
click at [668, 321] on div "Janela de atendimento Grade de atendimento Capacidade Transportadoras Veículos …" at bounding box center [561, 249] width 1123 height 499
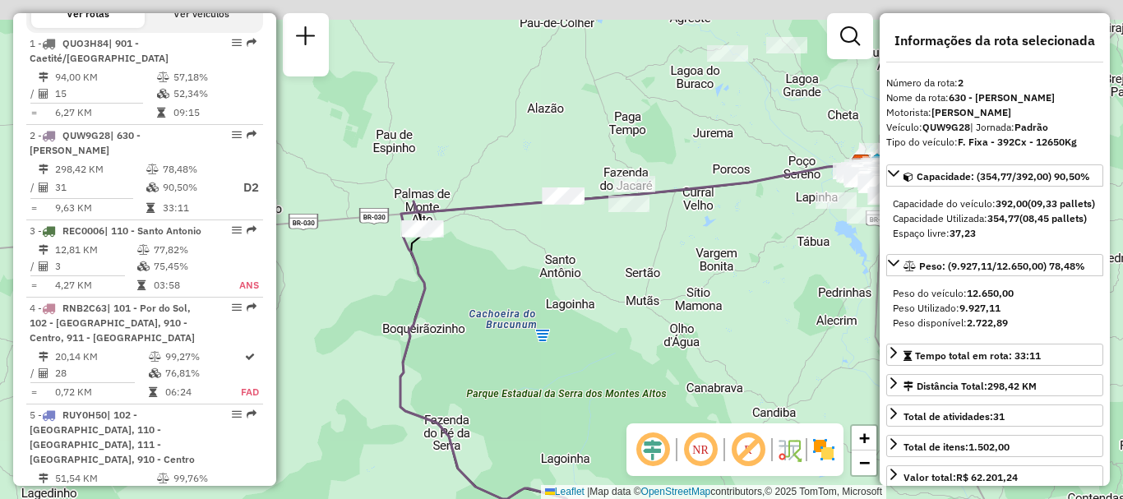
drag, startPoint x: 540, startPoint y: 161, endPoint x: 609, endPoint y: 340, distance: 191.8
click at [609, 340] on div "Janela de atendimento Grade de atendimento Capacidade Transportadoras Veículos …" at bounding box center [561, 249] width 1123 height 499
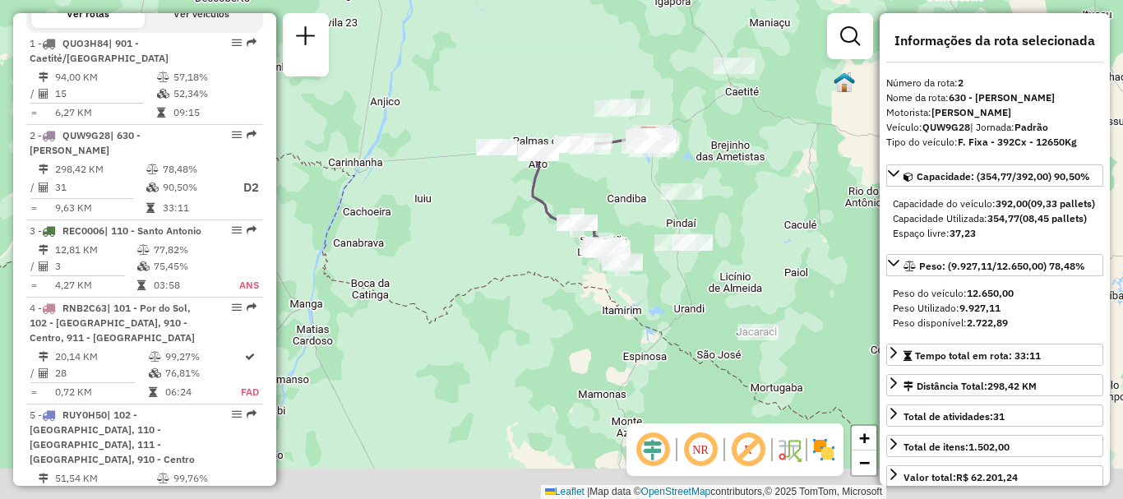
drag, startPoint x: 586, startPoint y: 373, endPoint x: 573, endPoint y: 266, distance: 107.7
click at [542, 277] on div "Janela de atendimento Grade de atendimento Capacidade Transportadoras Veículos …" at bounding box center [561, 249] width 1123 height 499
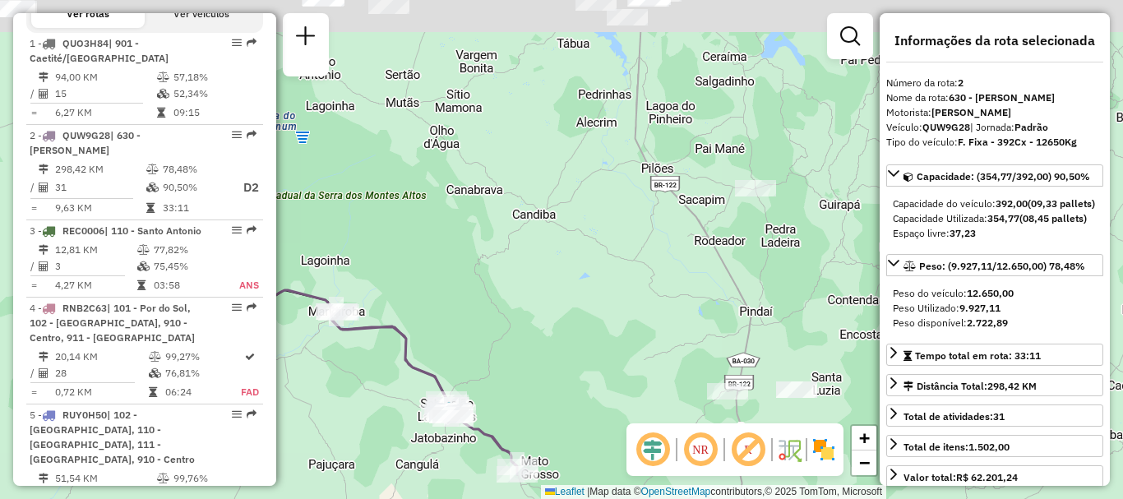
drag, startPoint x: 707, startPoint y: 139, endPoint x: 583, endPoint y: 324, distance: 222.8
click at [583, 324] on div "Janela de atendimento Grade de atendimento Capacidade Transportadoras Veículos …" at bounding box center [561, 249] width 1123 height 499
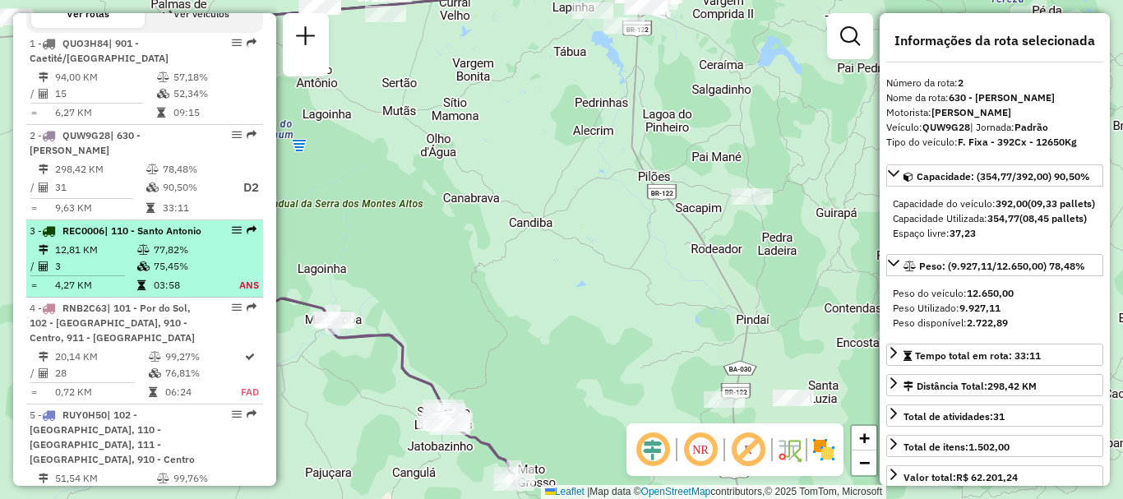
click at [182, 258] on td "77,82%" at bounding box center [186, 250] width 67 height 16
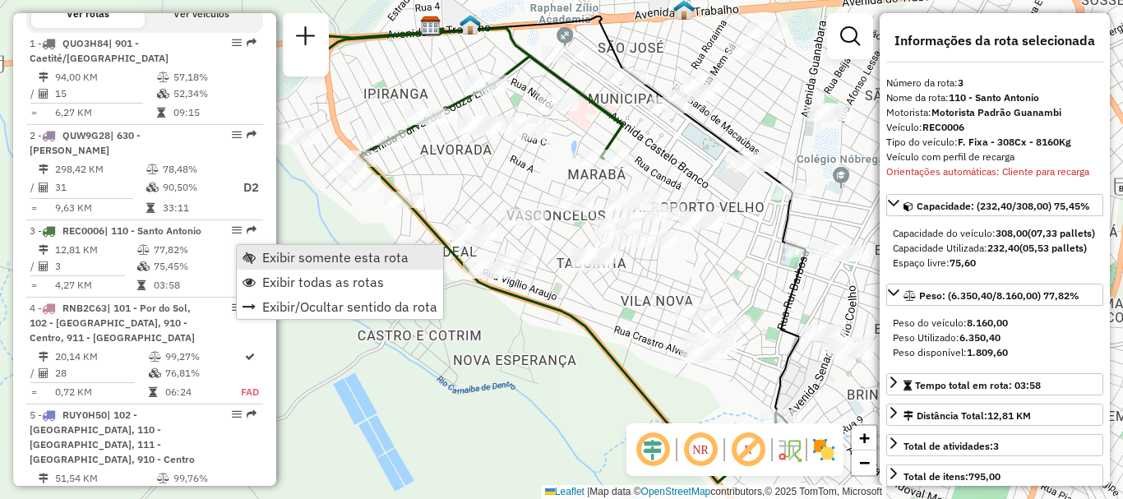
click at [342, 262] on span "Exibir somente esta rota" at bounding box center [335, 257] width 146 height 13
click at [286, 252] on span "Exibir somente esta rota" at bounding box center [336, 256] width 146 height 13
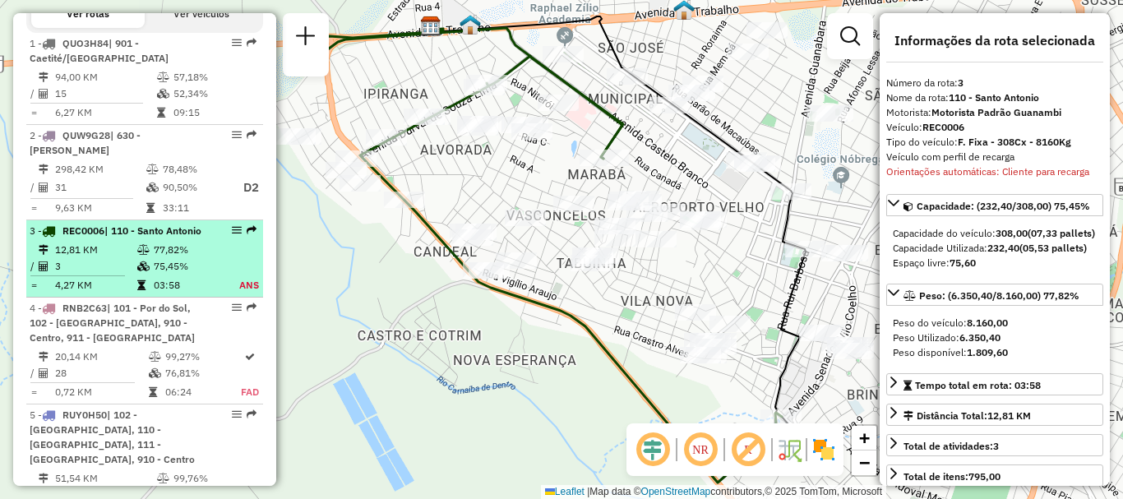
click at [241, 235] on div at bounding box center [231, 230] width 49 height 10
click at [234, 235] on em at bounding box center [237, 230] width 10 height 10
click at [232, 235] on em at bounding box center [237, 230] width 10 height 10
click at [237, 235] on div at bounding box center [231, 230] width 49 height 10
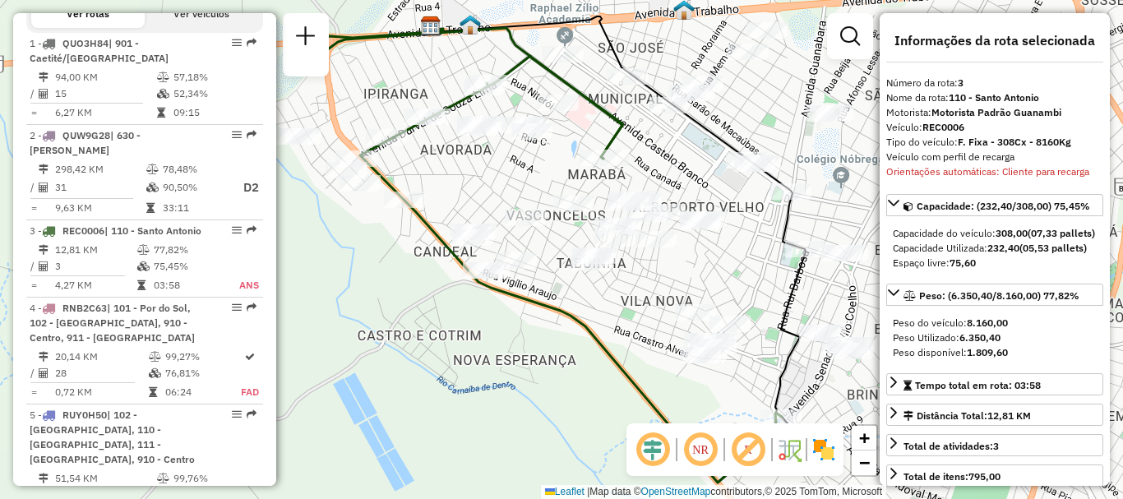
click at [683, 444] on em at bounding box center [700, 449] width 39 height 39
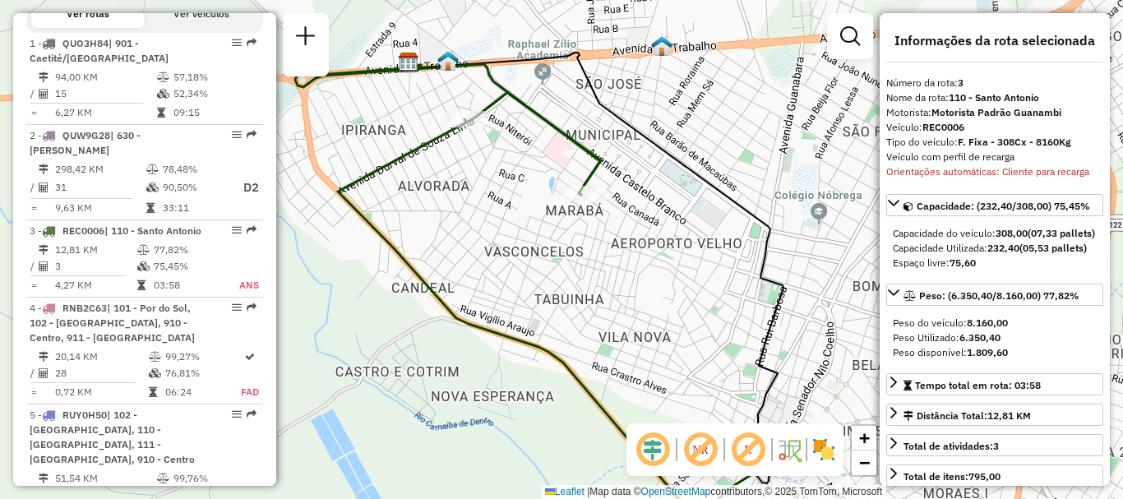
drag, startPoint x: 697, startPoint y: 248, endPoint x: 682, endPoint y: 268, distance: 25.2
click at [682, 268] on div "Janela de atendimento Grade de atendimento Capacidade Transportadoras Veículos …" at bounding box center [561, 249] width 1123 height 499
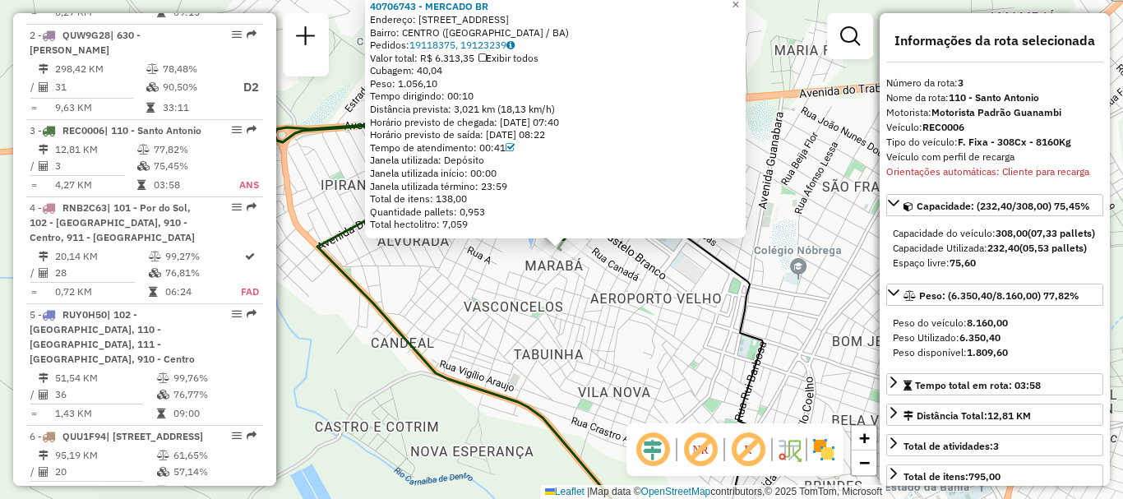
scroll to position [847, 0]
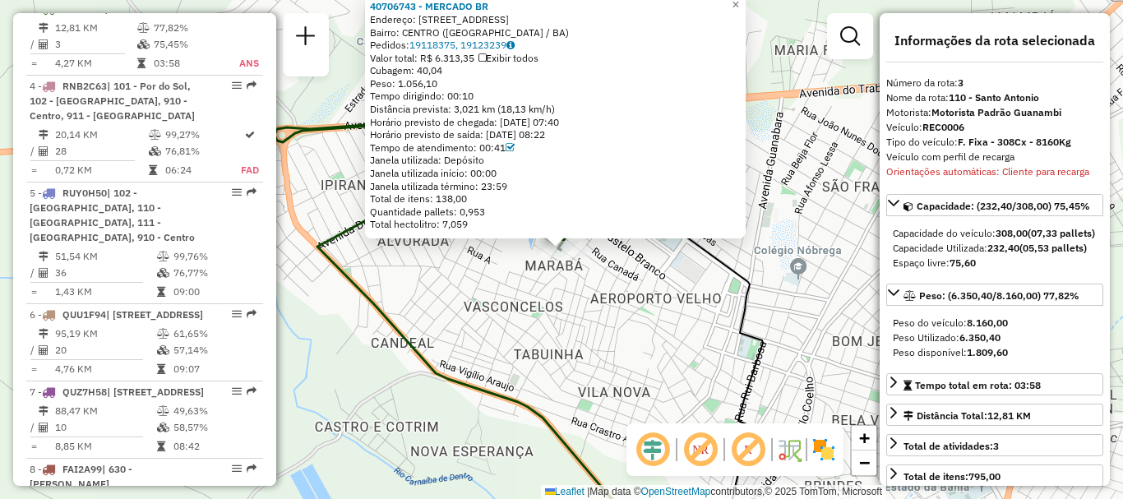
click at [461, 292] on div "40706743 - MERCADO BR Endereço: RUA BELAMINO LESSA 96 Bairro: CENTRO (GUANAMBI …" at bounding box center [561, 249] width 1123 height 499
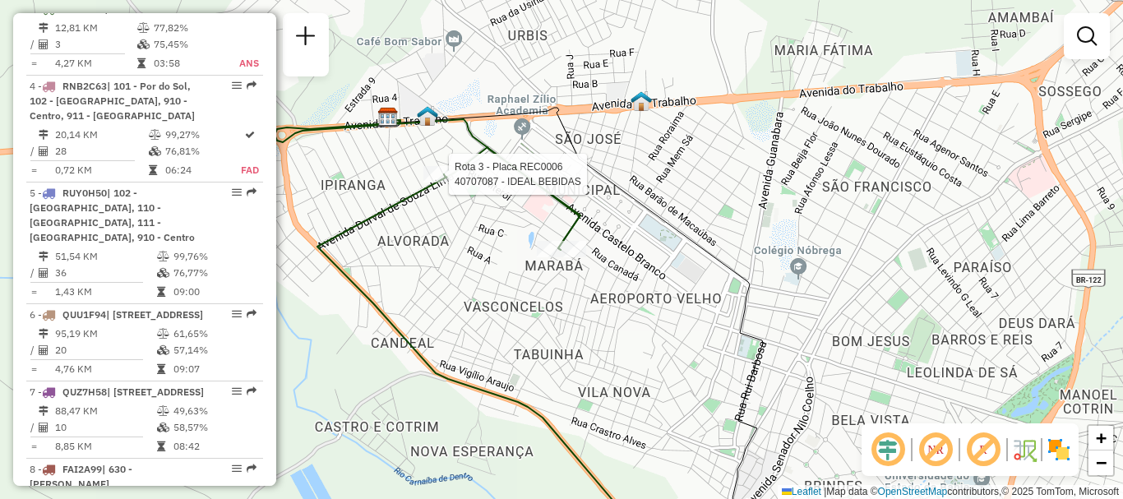
select select "**********"
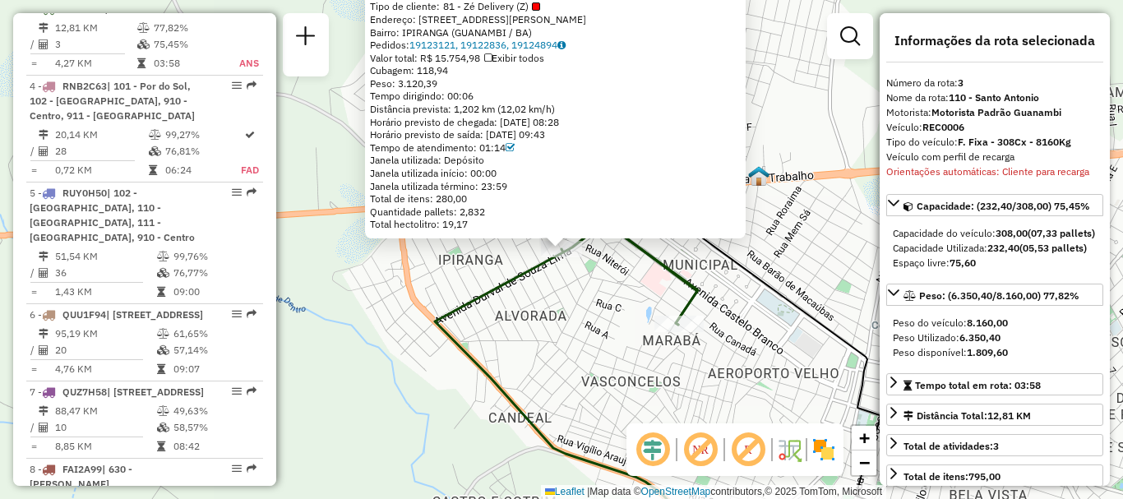
click at [539, 303] on div "40707087 - IDEAL BEBIDAS Tipo de cliente: 81 - Zé Delivery (Z) Endereço: AVENID…" at bounding box center [561, 249] width 1123 height 499
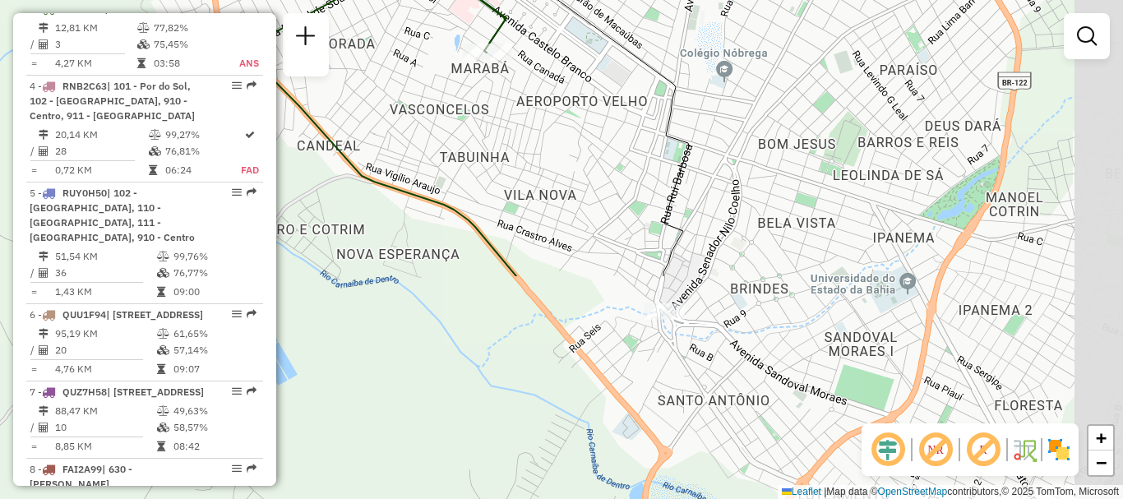
drag, startPoint x: 794, startPoint y: 416, endPoint x: 820, endPoint y: 323, distance: 96.6
click at [601, 143] on div "Janela de atendimento Grade de atendimento Capacidade Transportadoras Veículos …" at bounding box center [561, 249] width 1123 height 499
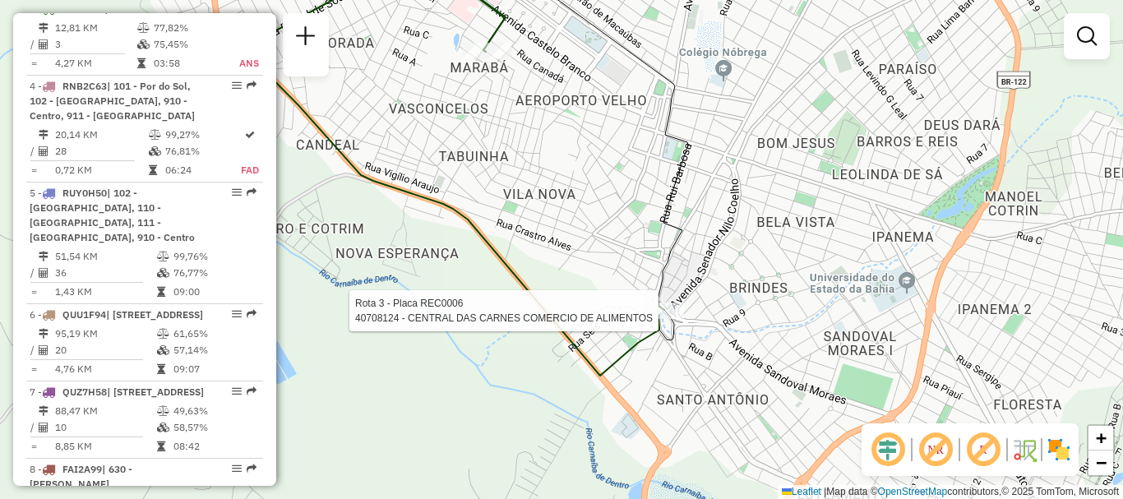
select select "**********"
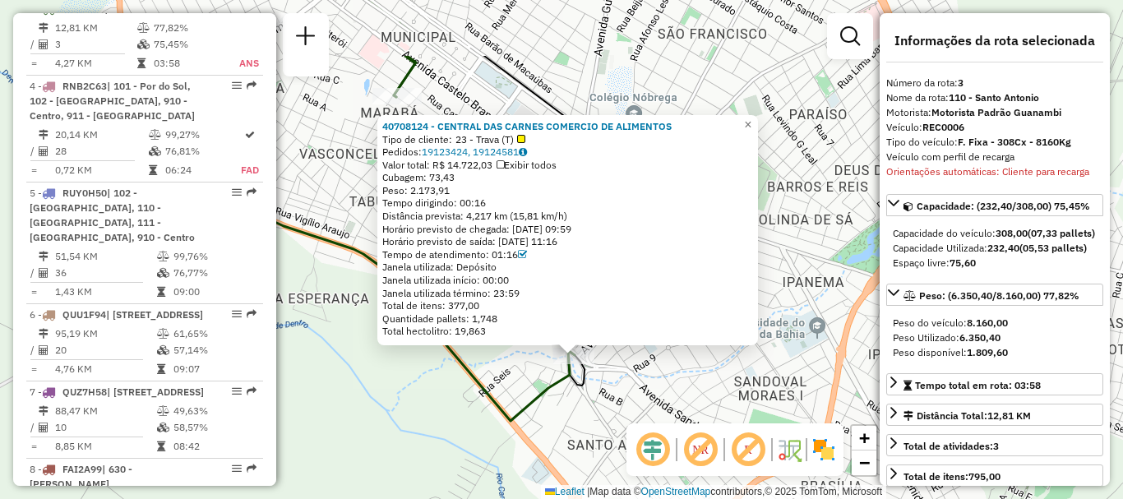
drag, startPoint x: 622, startPoint y: 340, endPoint x: 629, endPoint y: 439, distance: 99.0
click at [629, 439] on hb-router-mapa "Informações da Sessão 1278576 - 19/09/2025 Criação: 18/09/2025 18:03 Depósito: …" at bounding box center [561, 249] width 1123 height 499
click at [516, 140] on span "23 - Trava (T)" at bounding box center [491, 139] width 70 height 13
drag, startPoint x: 354, startPoint y: 167, endPoint x: 355, endPoint y: 141, distance: 26.3
click at [354, 160] on div "40708124 - CENTRAL DAS CARNES COMERCIO DE ALIMENTOS Tipo de cliente: 23 - Trava…" at bounding box center [561, 249] width 1123 height 499
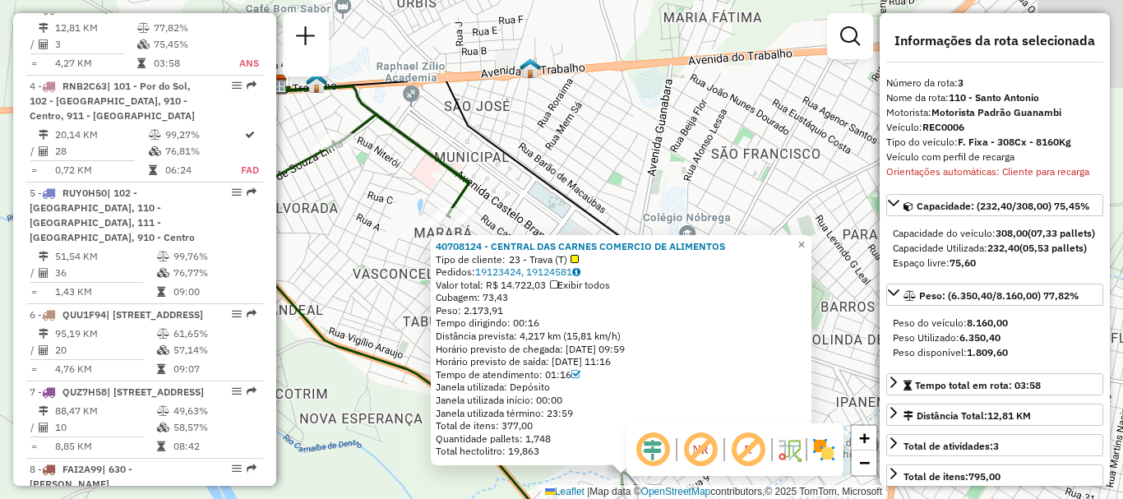
drag, startPoint x: 335, startPoint y: 118, endPoint x: 382, endPoint y: 237, distance: 128.4
click at [382, 237] on div "40708124 - CENTRAL DAS CARNES COMERCIO DE ALIMENTOS Tipo de cliente: 23 - Trava…" at bounding box center [561, 249] width 1123 height 499
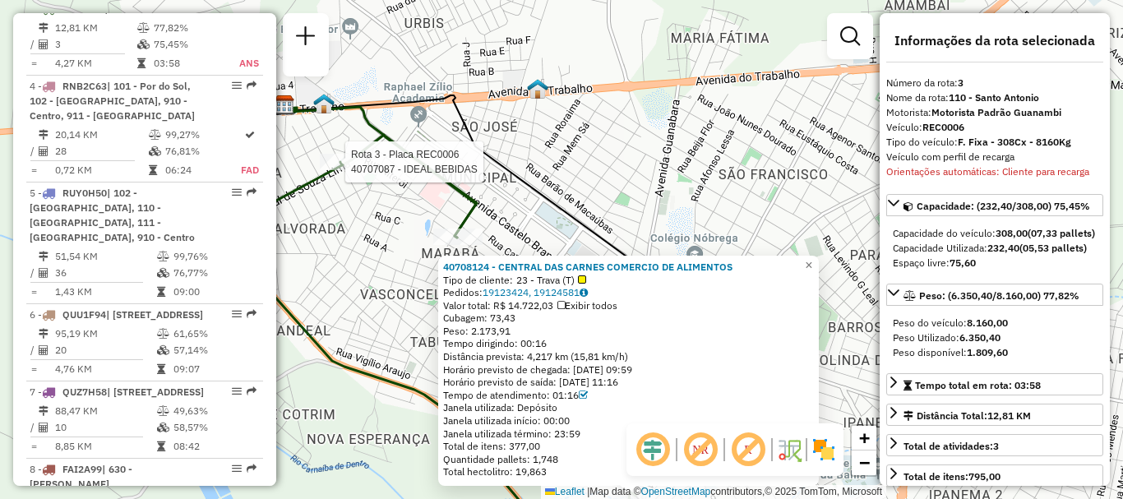
click at [336, 170] on div at bounding box center [340, 162] width 41 height 16
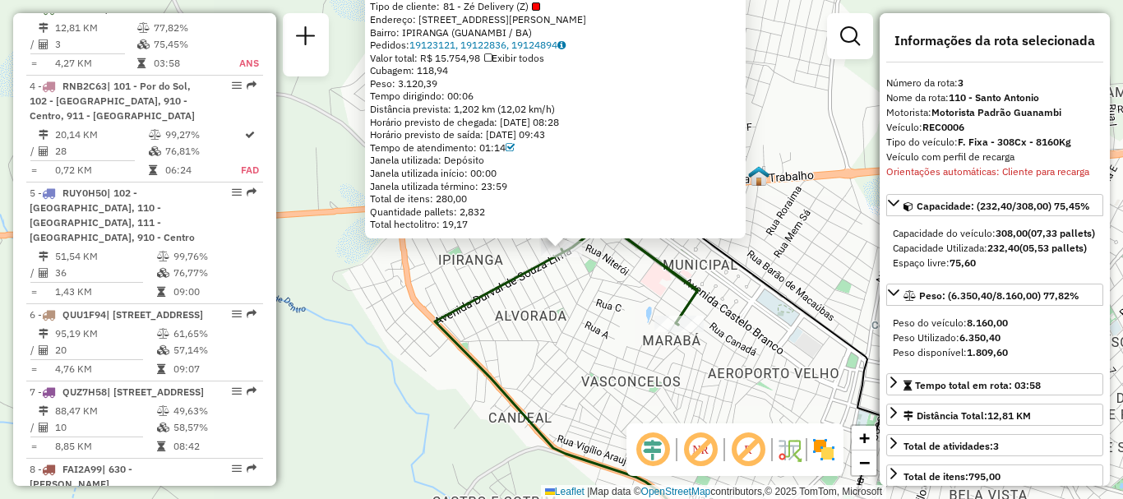
click at [503, 296] on icon at bounding box center [571, 385] width 273 height 326
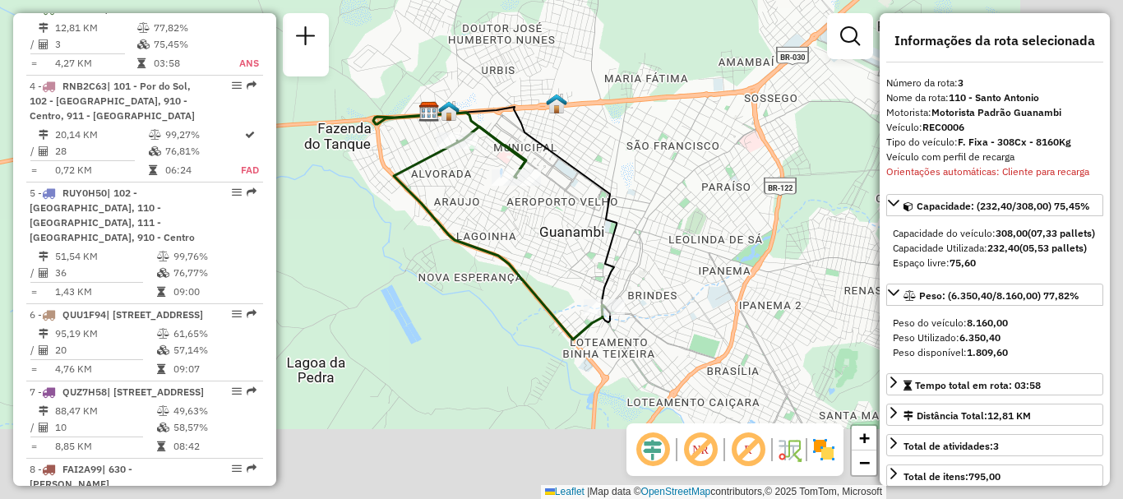
drag, startPoint x: 771, startPoint y: 289, endPoint x: 579, endPoint y: 130, distance: 250.0
click at [559, 136] on div "Janela de atendimento Grade de atendimento Capacidade Transportadoras Veículos …" at bounding box center [561, 249] width 1123 height 499
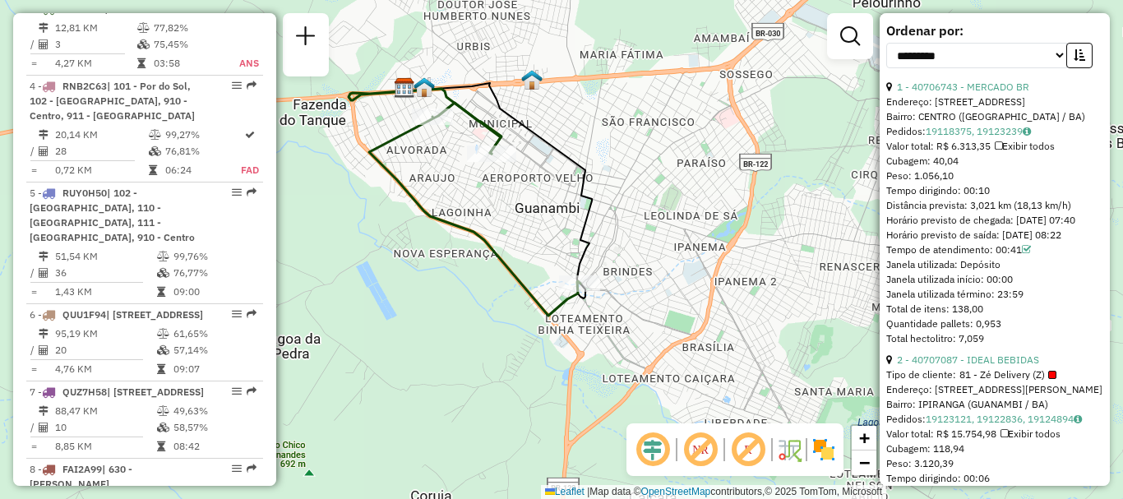
scroll to position [905, 0]
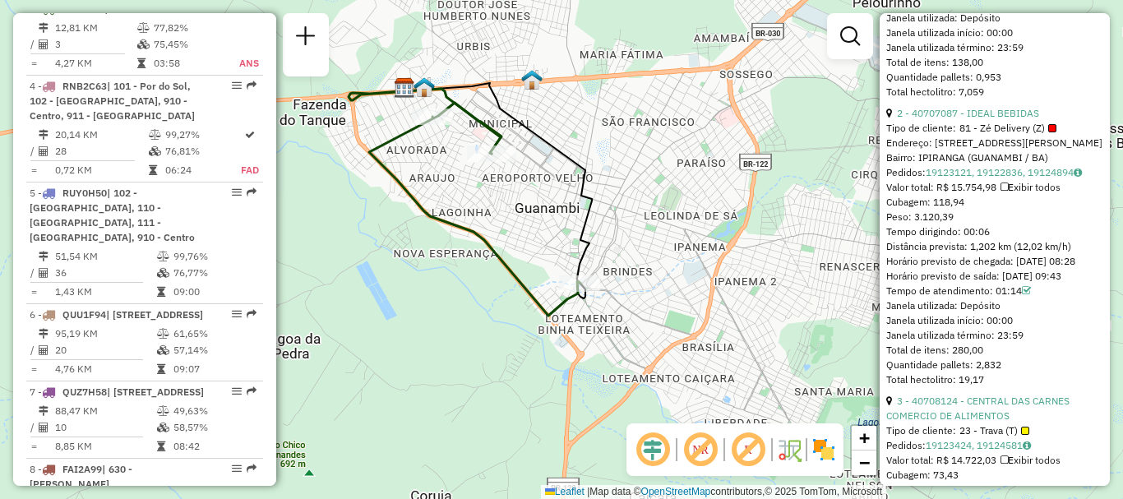
click at [1048, 132] on div at bounding box center [1052, 128] width 8 height 8
click at [1051, 132] on div at bounding box center [1052, 128] width 8 height 8
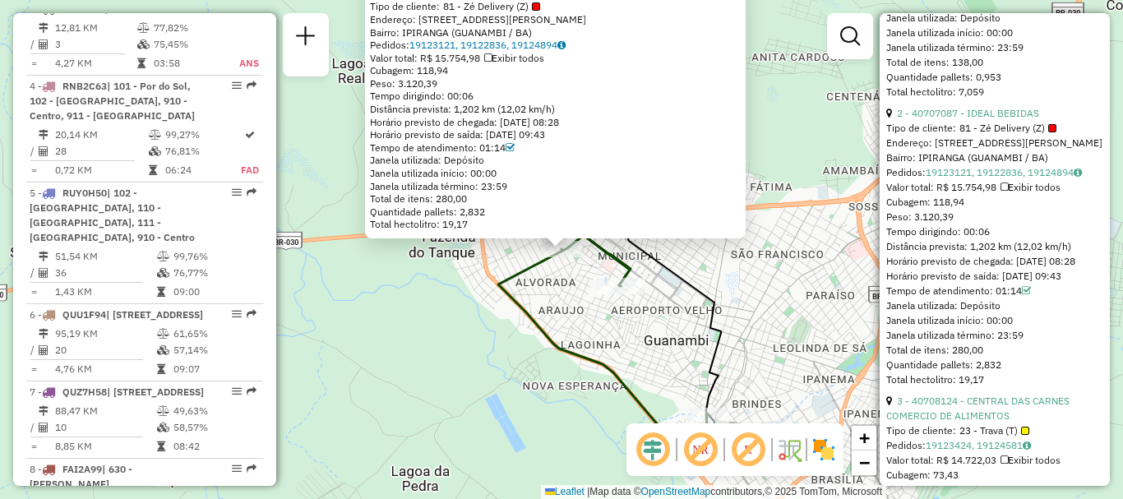
click at [539, 7] on div at bounding box center [536, 6] width 8 height 8
click at [538, 8] on div at bounding box center [536, 6] width 8 height 8
drag, startPoint x: 451, startPoint y: 8, endPoint x: 514, endPoint y: 4, distance: 63.5
click at [511, 4] on span "81 - Zé Delivery (Z)" at bounding box center [491, 6] width 97 height 13
click at [539, 7] on div at bounding box center [536, 6] width 8 height 8
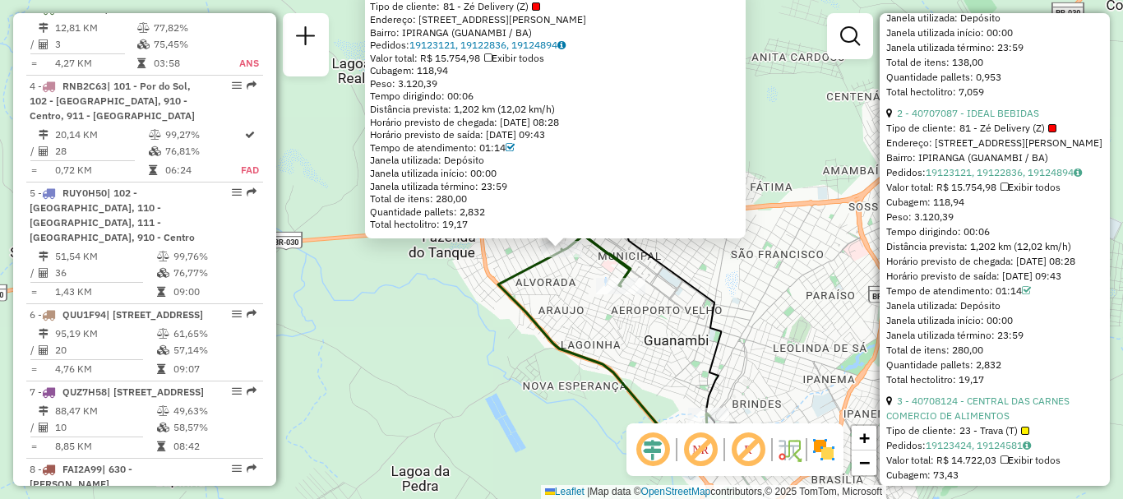
click at [539, 7] on div at bounding box center [536, 6] width 8 height 8
click at [1048, 132] on div at bounding box center [1052, 128] width 8 height 8
click at [1044, 136] on span "81 - Zé Delivery (Z)" at bounding box center [1008, 128] width 97 height 15
click at [1052, 132] on div at bounding box center [1052, 128] width 8 height 8
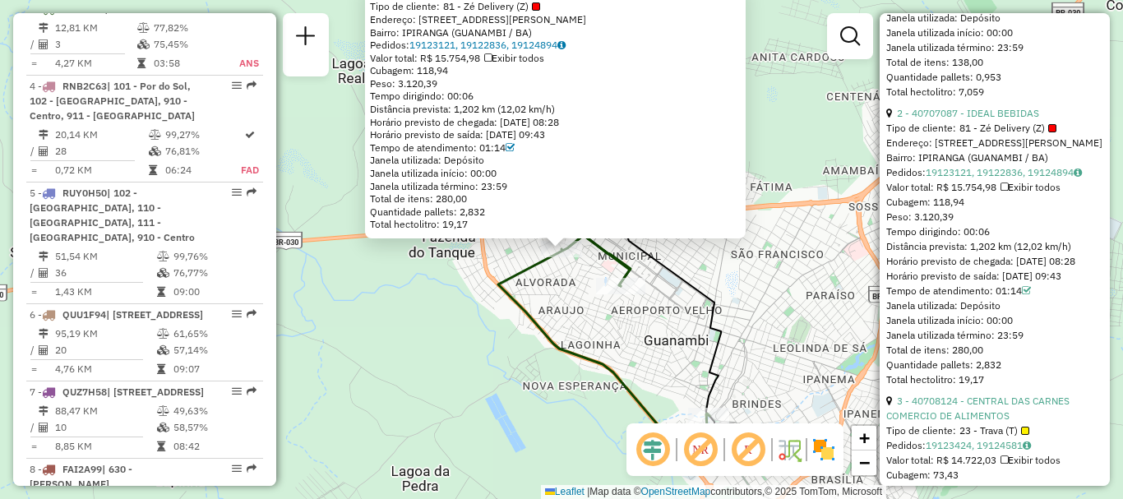
click at [1052, 132] on div at bounding box center [1052, 128] width 8 height 8
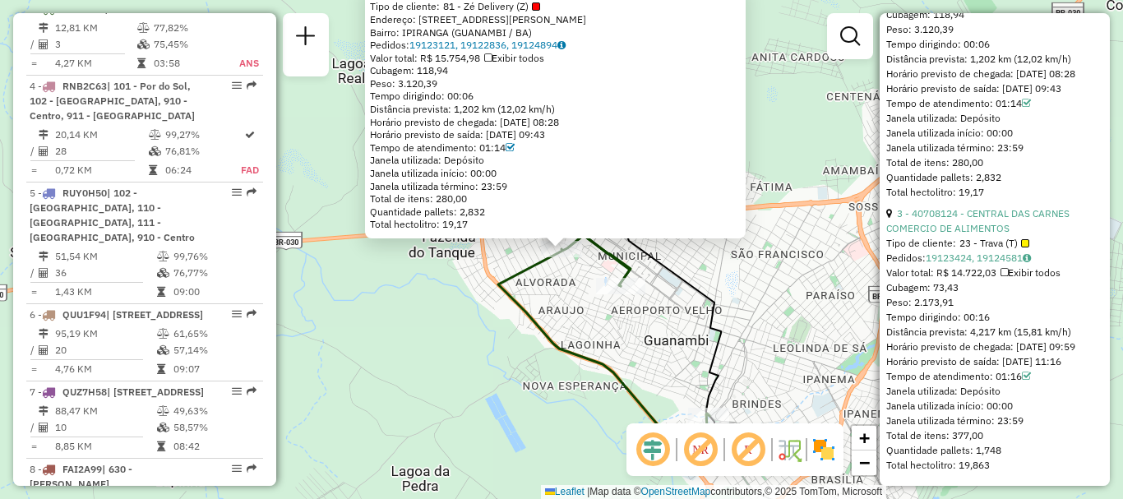
click at [1022, 239] on div at bounding box center [1025, 243] width 8 height 8
click at [1004, 236] on span "23 - Trava (T)" at bounding box center [995, 243] width 70 height 15
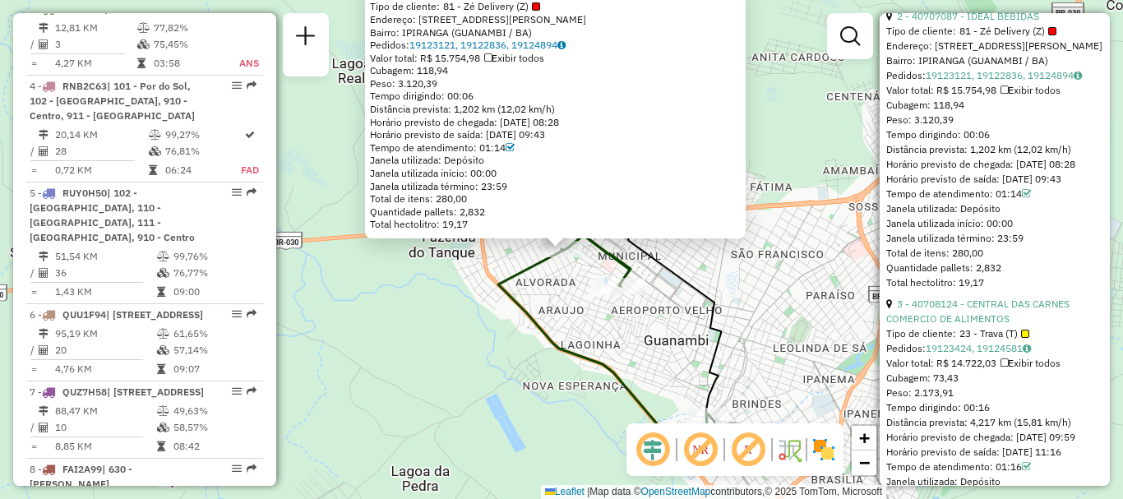
scroll to position [919, 0]
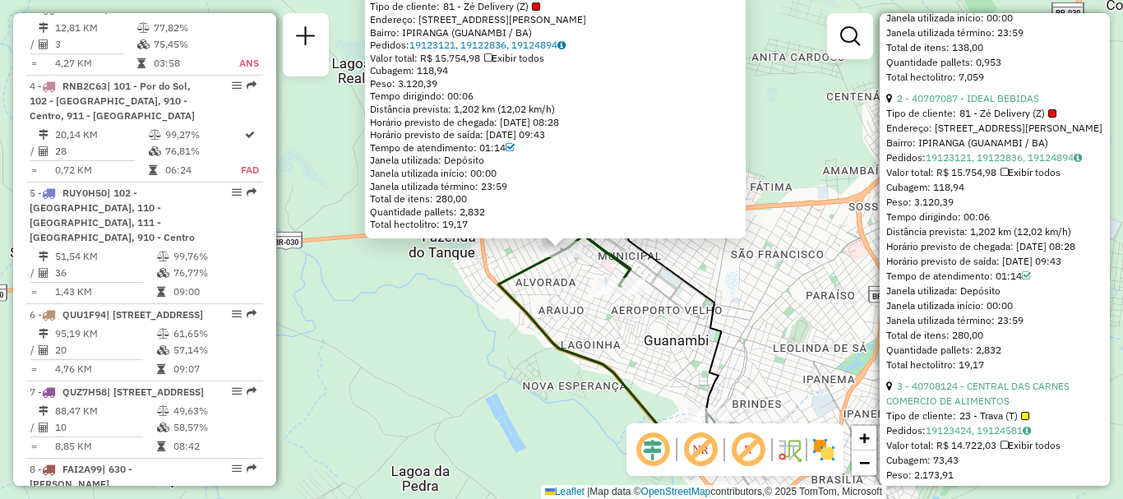
click at [1042, 121] on span "81 - Zé Delivery (Z)" at bounding box center [1008, 113] width 97 height 15
click at [1030, 121] on span "81 - Zé Delivery (Z)" at bounding box center [1008, 113] width 97 height 15
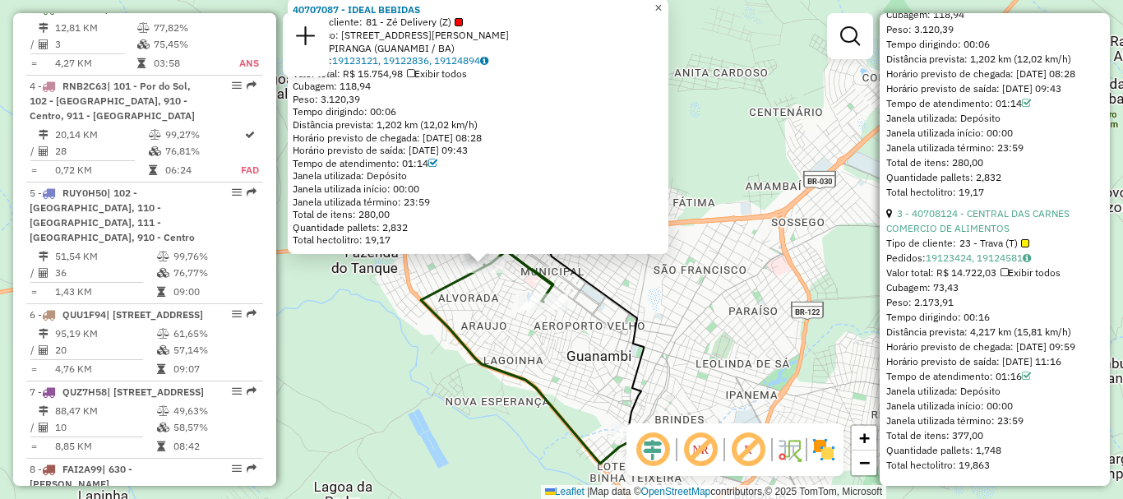
click at [662, 6] on span "×" at bounding box center [658, 8] width 7 height 14
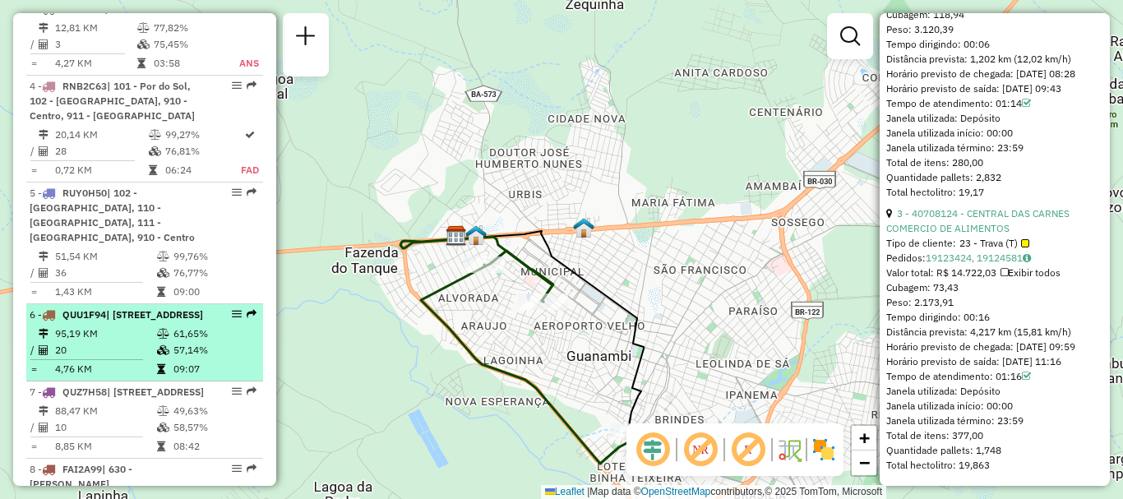
scroll to position [1094, 0]
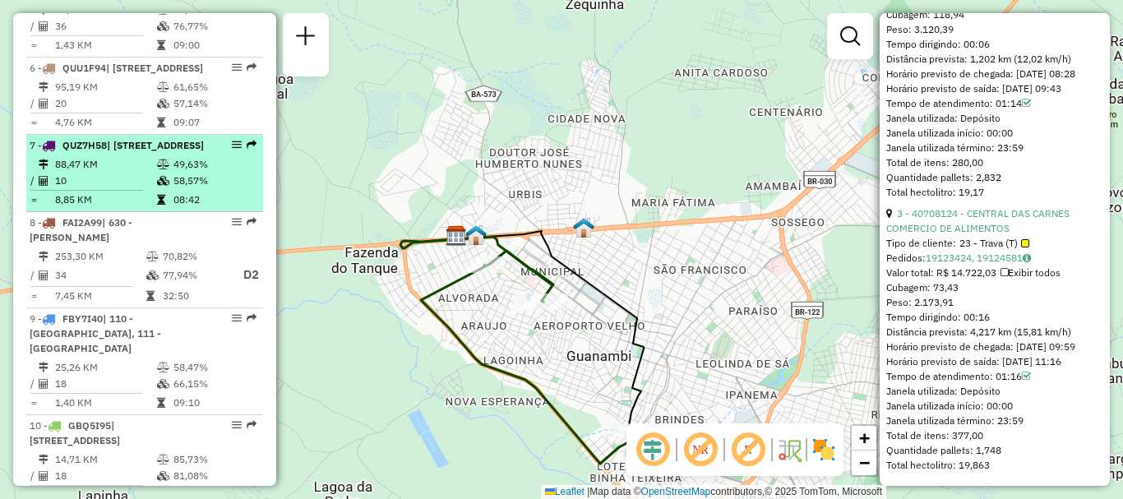
click at [124, 173] on td "88,47 KM" at bounding box center [105, 164] width 102 height 16
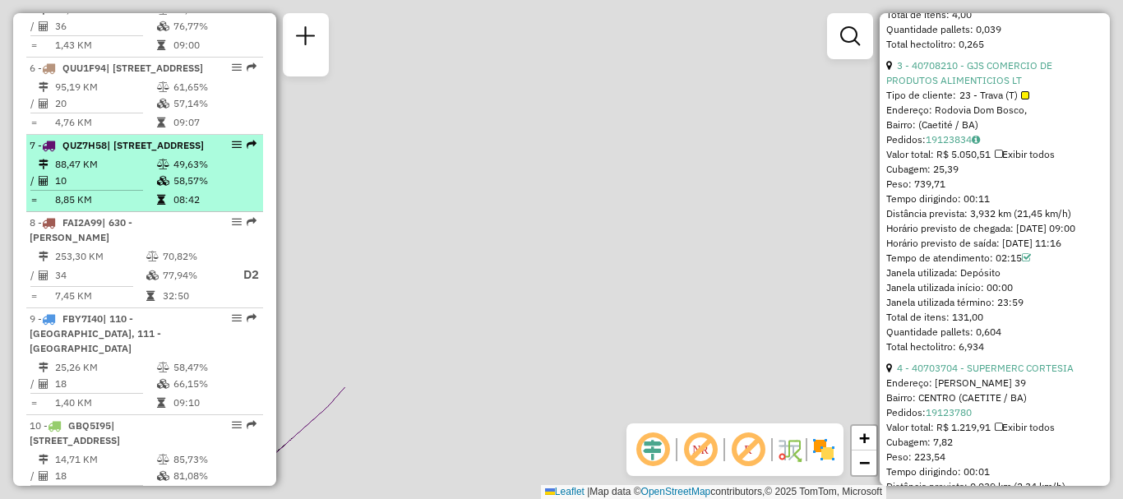
scroll to position [1151, 0]
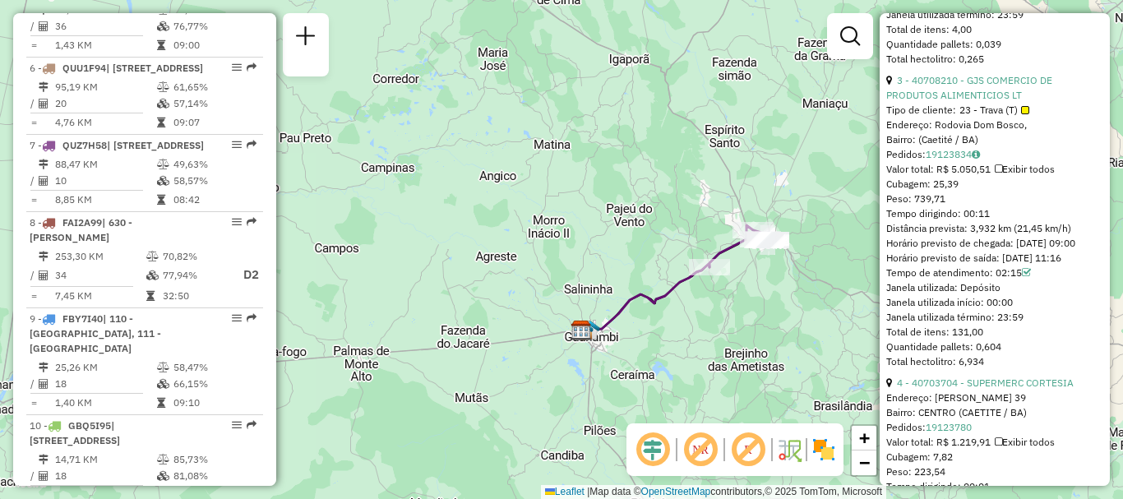
drag, startPoint x: 798, startPoint y: 297, endPoint x: 746, endPoint y: 312, distance: 54.1
click at [746, 312] on div "Janela de atendimento Grade de atendimento Capacidade Transportadoras Veículos …" at bounding box center [561, 249] width 1123 height 499
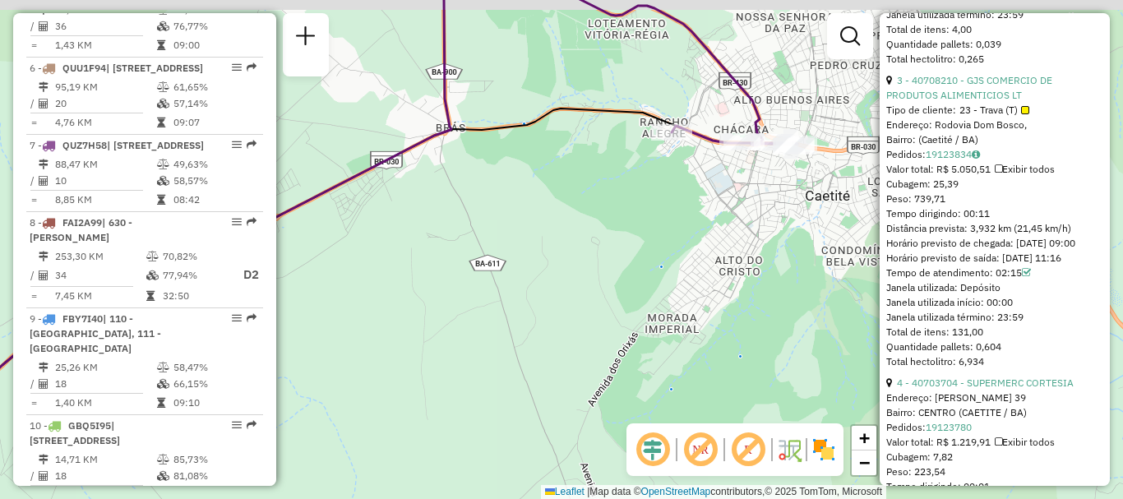
drag, startPoint x: 817, startPoint y: 146, endPoint x: 757, endPoint y: 211, distance: 89.6
click at [757, 211] on div "Janela de atendimento Grade de atendimento Capacidade Transportadoras Veículos …" at bounding box center [561, 249] width 1123 height 499
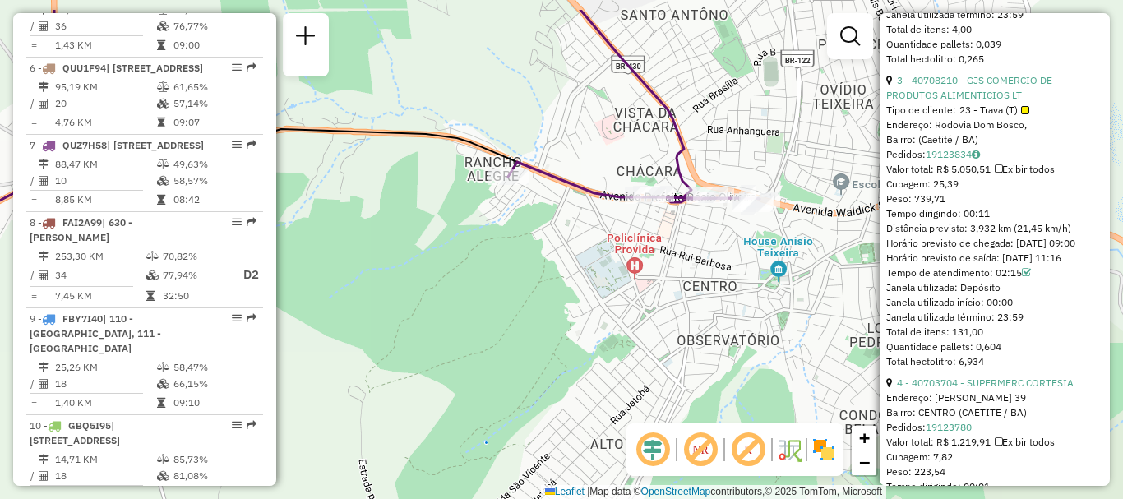
drag, startPoint x: 772, startPoint y: 163, endPoint x: 731, endPoint y: 223, distance: 72.8
click at [731, 223] on div "Janela de atendimento Grade de atendimento Capacidade Transportadoras Veículos …" at bounding box center [561, 249] width 1123 height 499
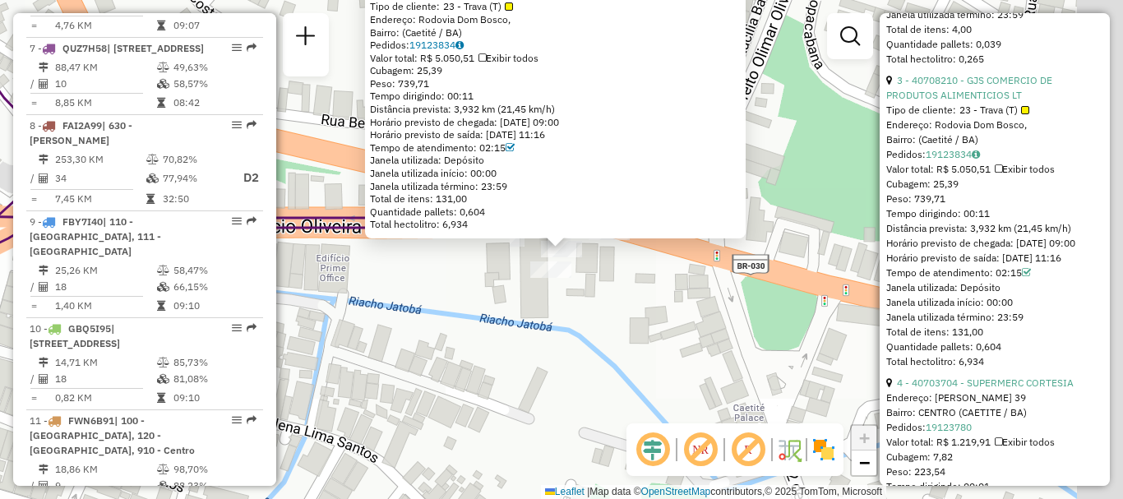
scroll to position [1245, 0]
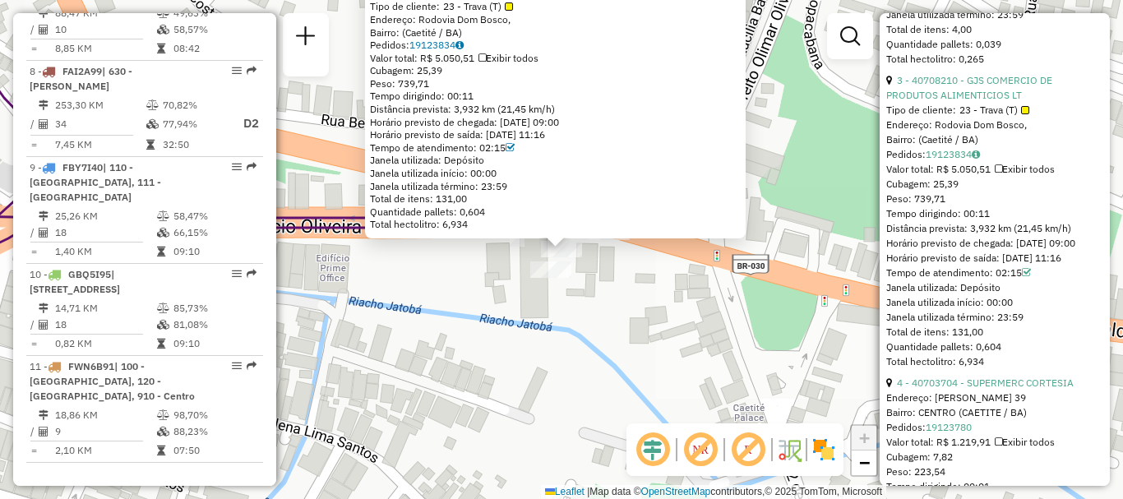
drag, startPoint x: 785, startPoint y: 163, endPoint x: 773, endPoint y: 162, distance: 12.4
click at [783, 163] on div "40708210 - GJS COMERCIO DE PRODUTOS ALIMENTICIOS LT Tipo de cliente: 23 - Trava…" at bounding box center [561, 249] width 1123 height 499
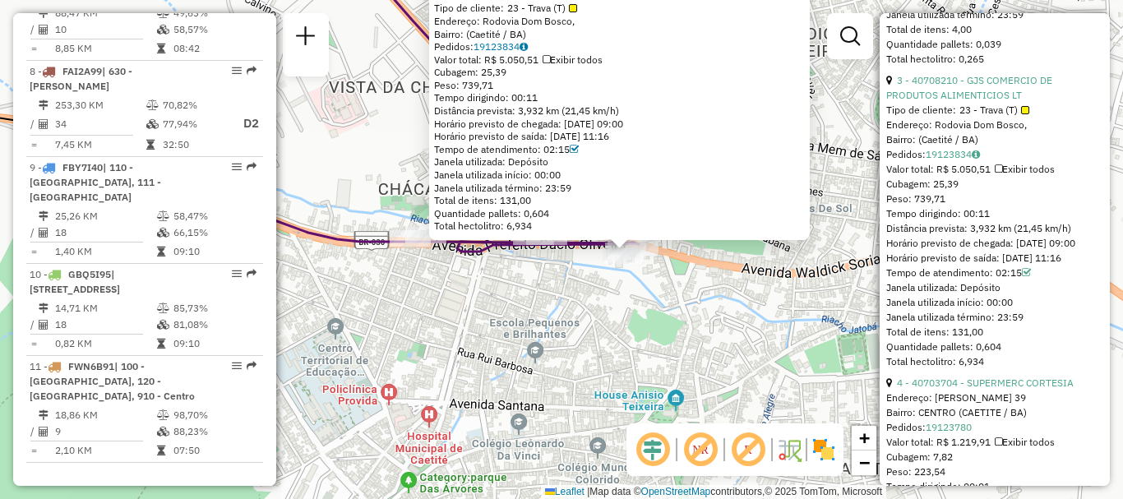
click at [692, 299] on div "40708210 - GJS COMERCIO DE PRODUTOS ALIMENTICIOS LT Tipo de cliente: 23 - Trava…" at bounding box center [561, 249] width 1123 height 499
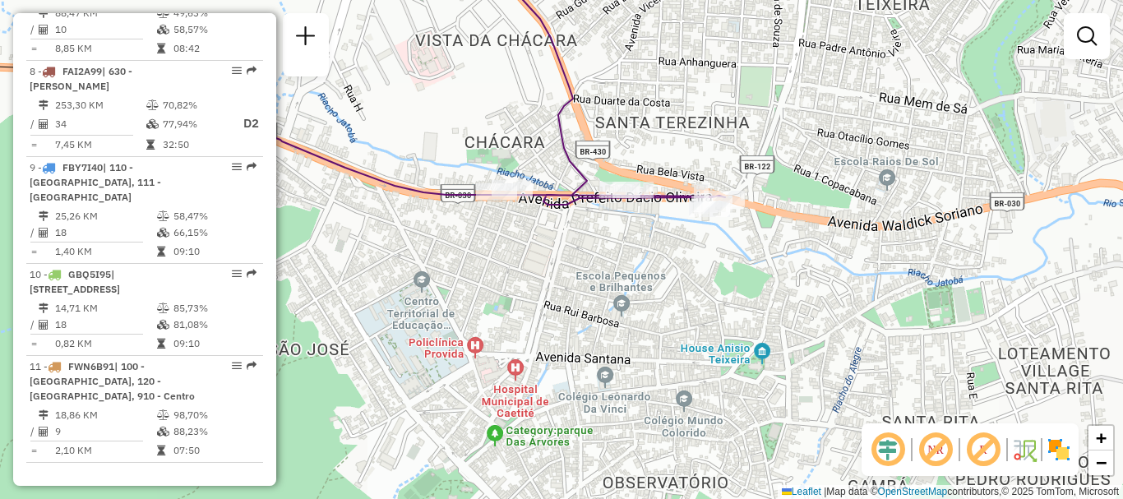
drag, startPoint x: 624, startPoint y: 309, endPoint x: 710, endPoint y: 262, distance: 98.2
click at [710, 262] on div "Janela de atendimento Grade de atendimento Capacidade Transportadoras Veículos …" at bounding box center [561, 249] width 1123 height 499
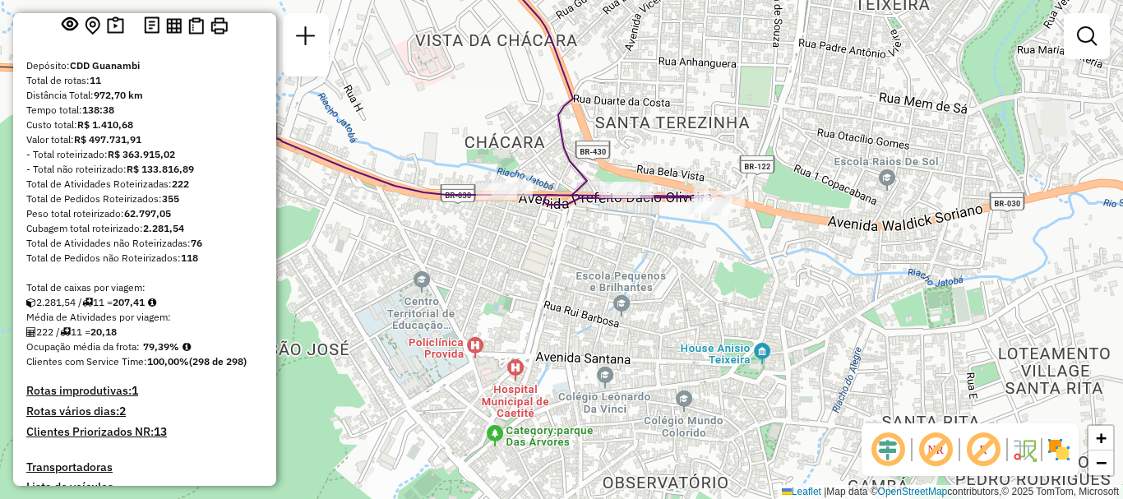
scroll to position [0, 0]
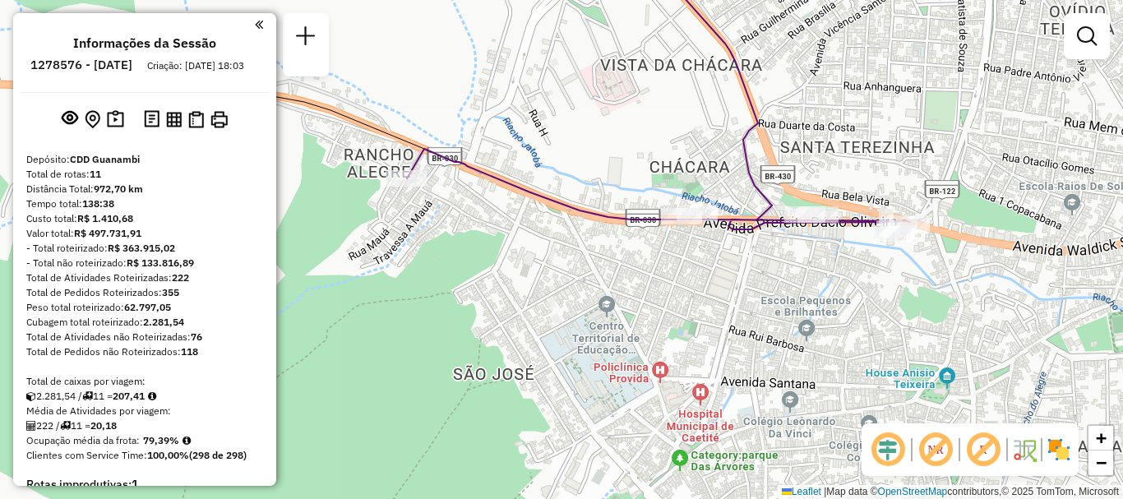
drag, startPoint x: 531, startPoint y: 286, endPoint x: 686, endPoint y: 321, distance: 158.4
click at [686, 321] on div "Janela de atendimento Grade de atendimento Capacidade Transportadoras Veículos …" at bounding box center [561, 249] width 1123 height 499
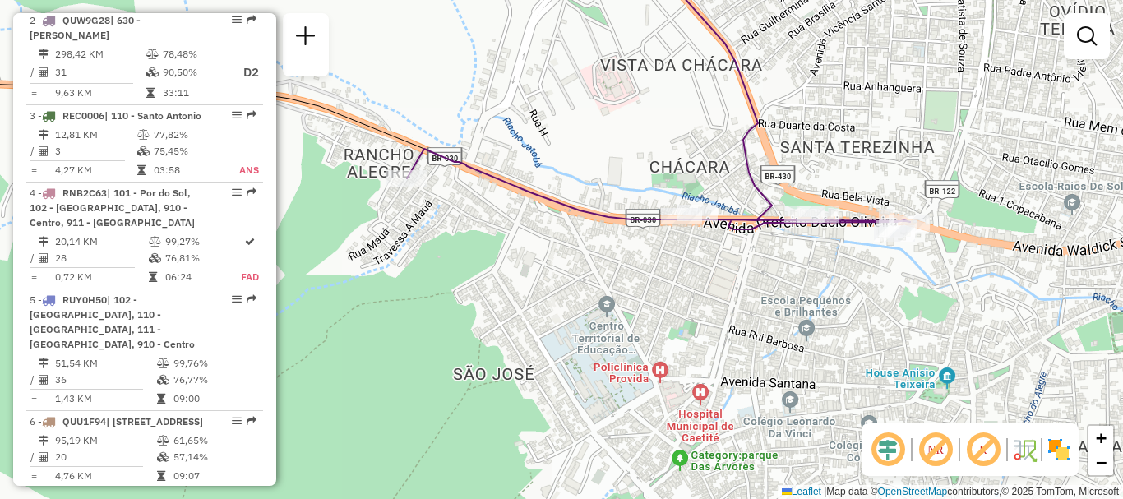
scroll to position [493, 0]
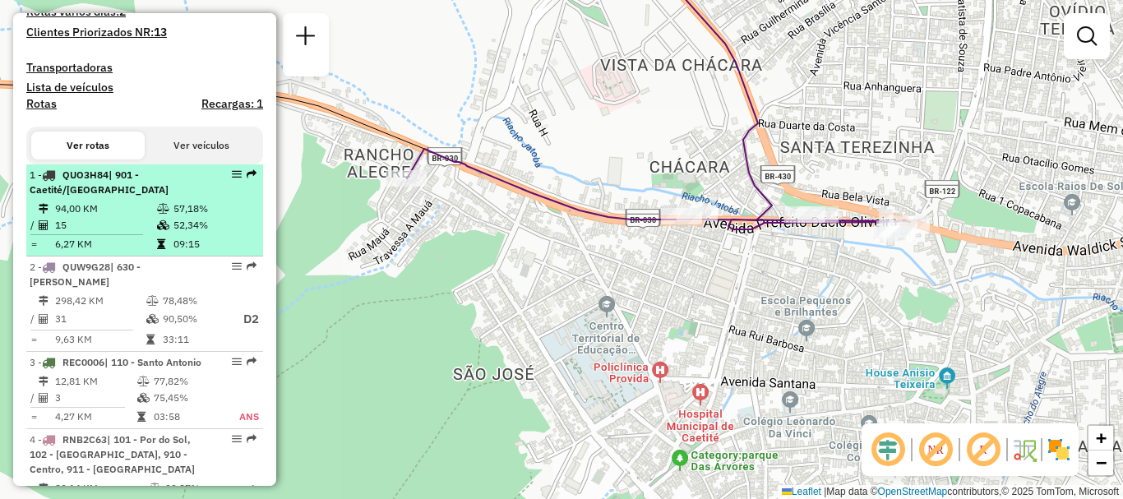
click at [190, 217] on td "57,18%" at bounding box center [214, 209] width 83 height 16
select select "**********"
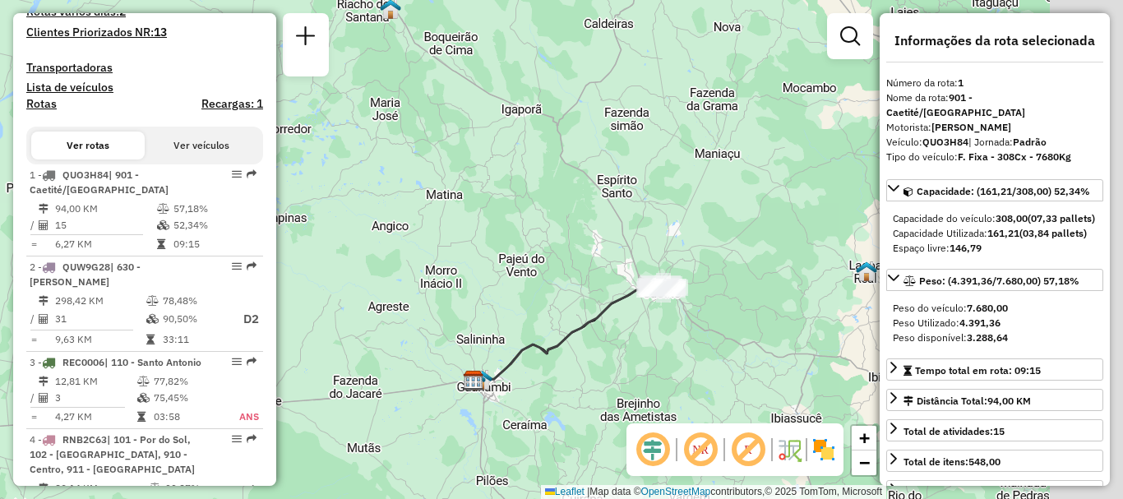
drag, startPoint x: 727, startPoint y: 275, endPoint x: 616, endPoint y: 322, distance: 120.5
click at [616, 322] on div "Janela de atendimento Grade de atendimento Capacidade Transportadoras Veículos …" at bounding box center [561, 249] width 1123 height 499
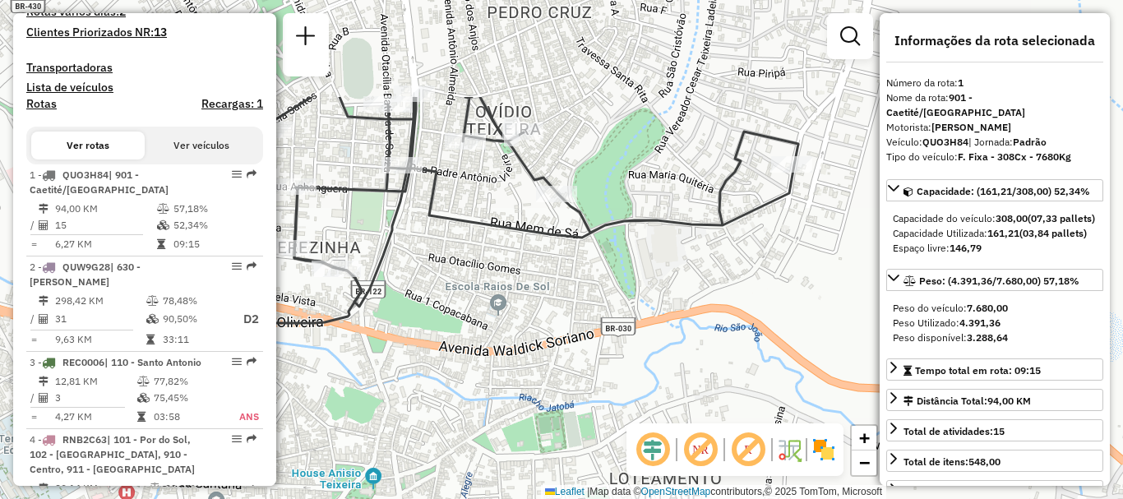
drag, startPoint x: 483, startPoint y: 212, endPoint x: 627, endPoint y: 359, distance: 206.4
click at [627, 359] on div "Janela de atendimento Grade de atendimento Capacidade Transportadoras Veículos …" at bounding box center [561, 249] width 1123 height 499
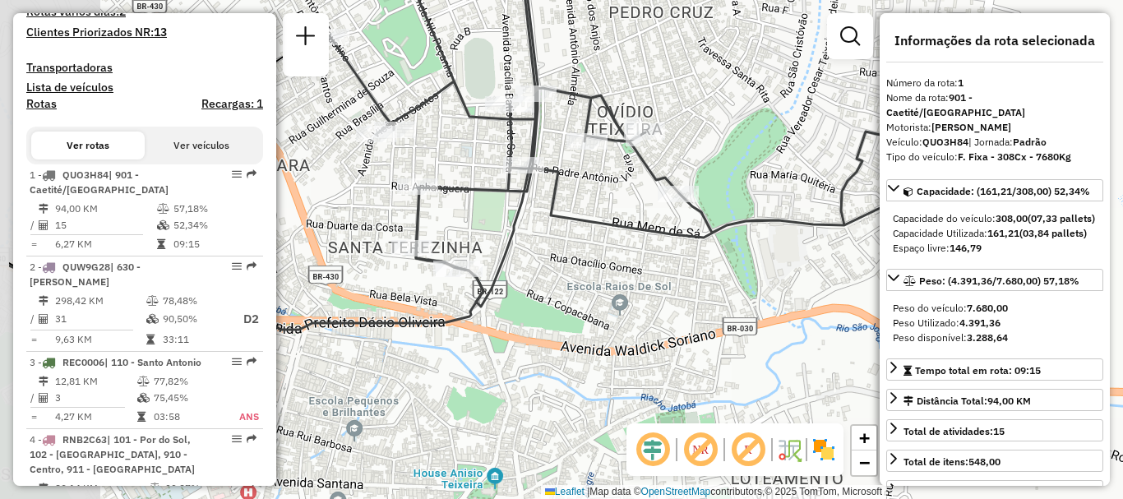
drag, startPoint x: 464, startPoint y: 287, endPoint x: 585, endPoint y: 287, distance: 121.7
click at [585, 287] on div "Janela de atendimento Grade de atendimento Capacidade Transportadoras Veículos …" at bounding box center [561, 249] width 1123 height 499
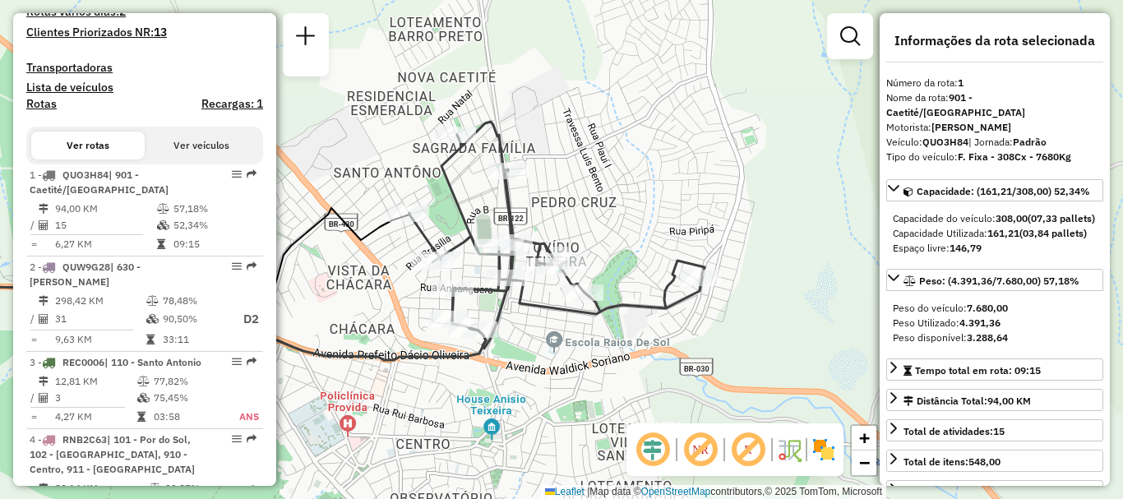
click at [207, 155] on button "Ver veículos" at bounding box center [201, 146] width 113 height 28
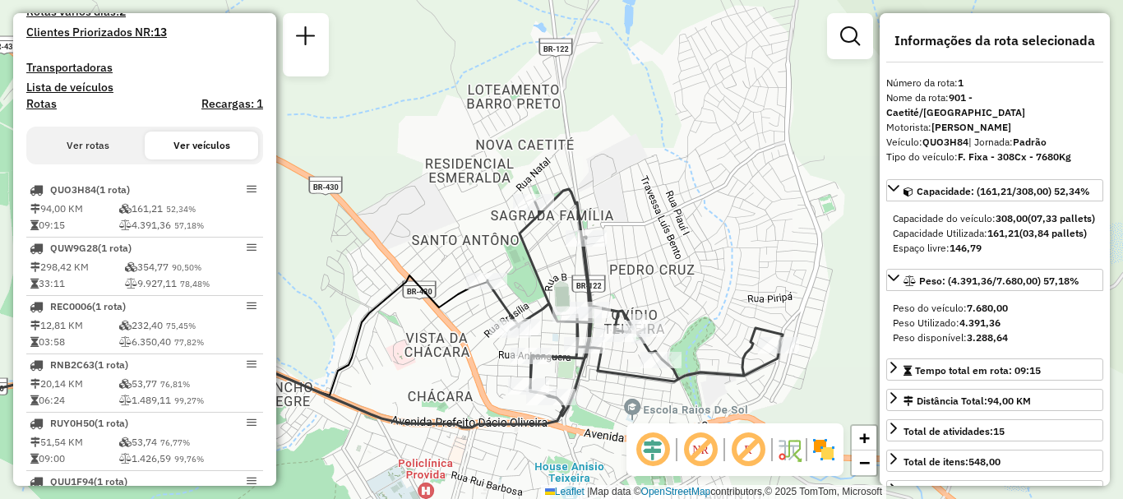
drag, startPoint x: 573, startPoint y: 91, endPoint x: 651, endPoint y: 159, distance: 103.2
click at [651, 159] on div "Janela de atendimento Grade de atendimento Capacidade Transportadoras Veículos …" at bounding box center [561, 249] width 1123 height 499
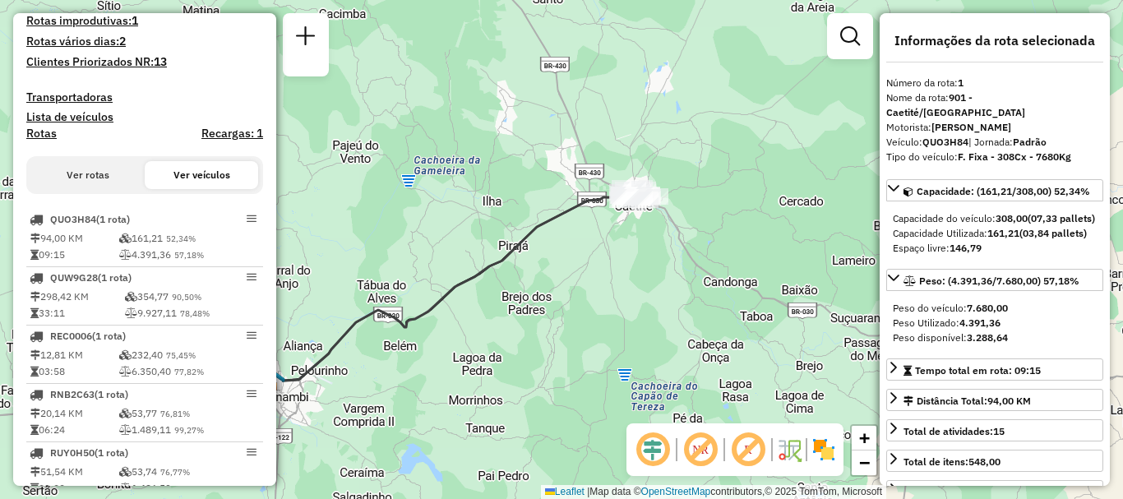
scroll to position [299, 0]
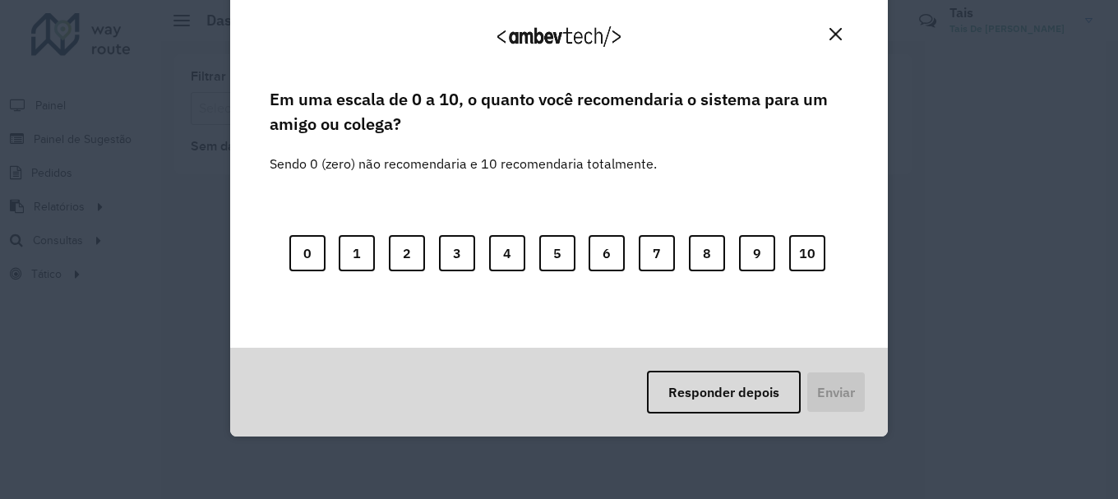
click at [842, 32] on button "Close" at bounding box center [835, 33] width 25 height 25
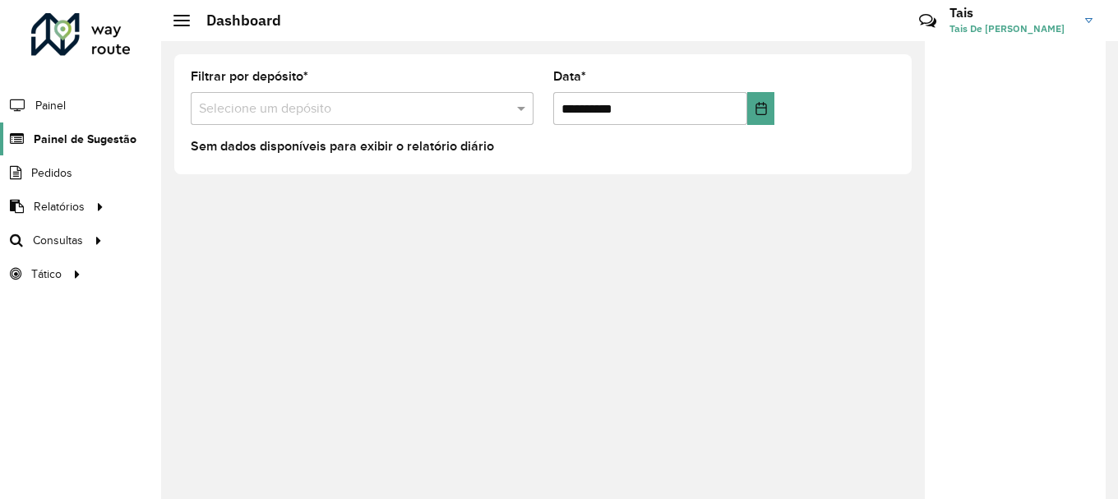
click at [103, 138] on span "Painel de Sugestão" at bounding box center [85, 139] width 103 height 17
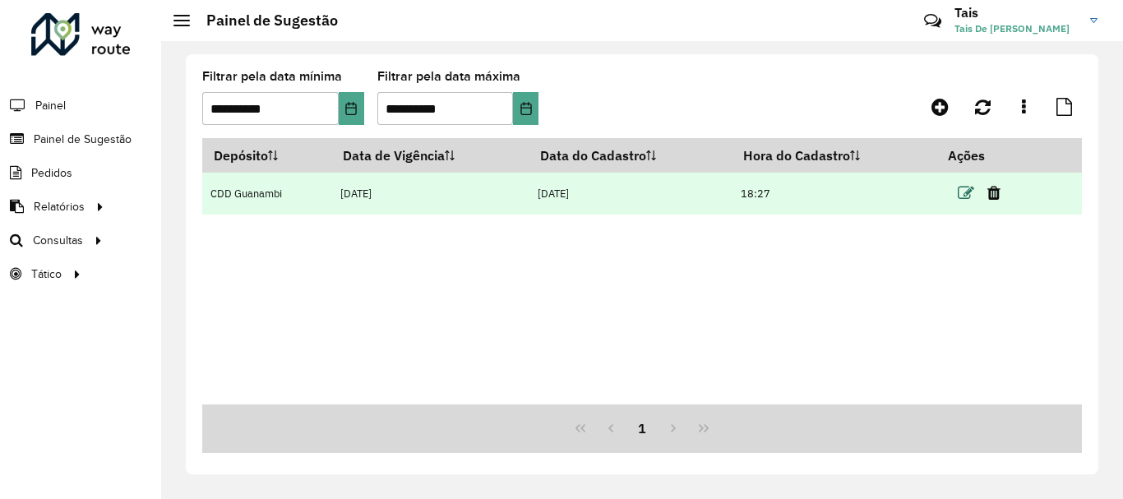
click at [970, 192] on icon at bounding box center [966, 193] width 16 height 16
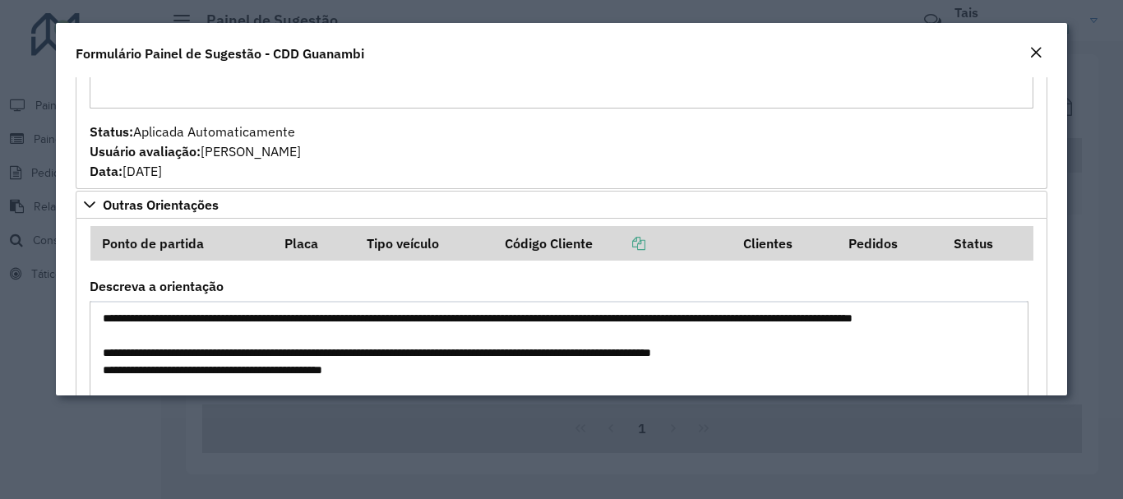
scroll to position [1069, 0]
